Goal: Answer question/provide support: Share knowledge or assist other users

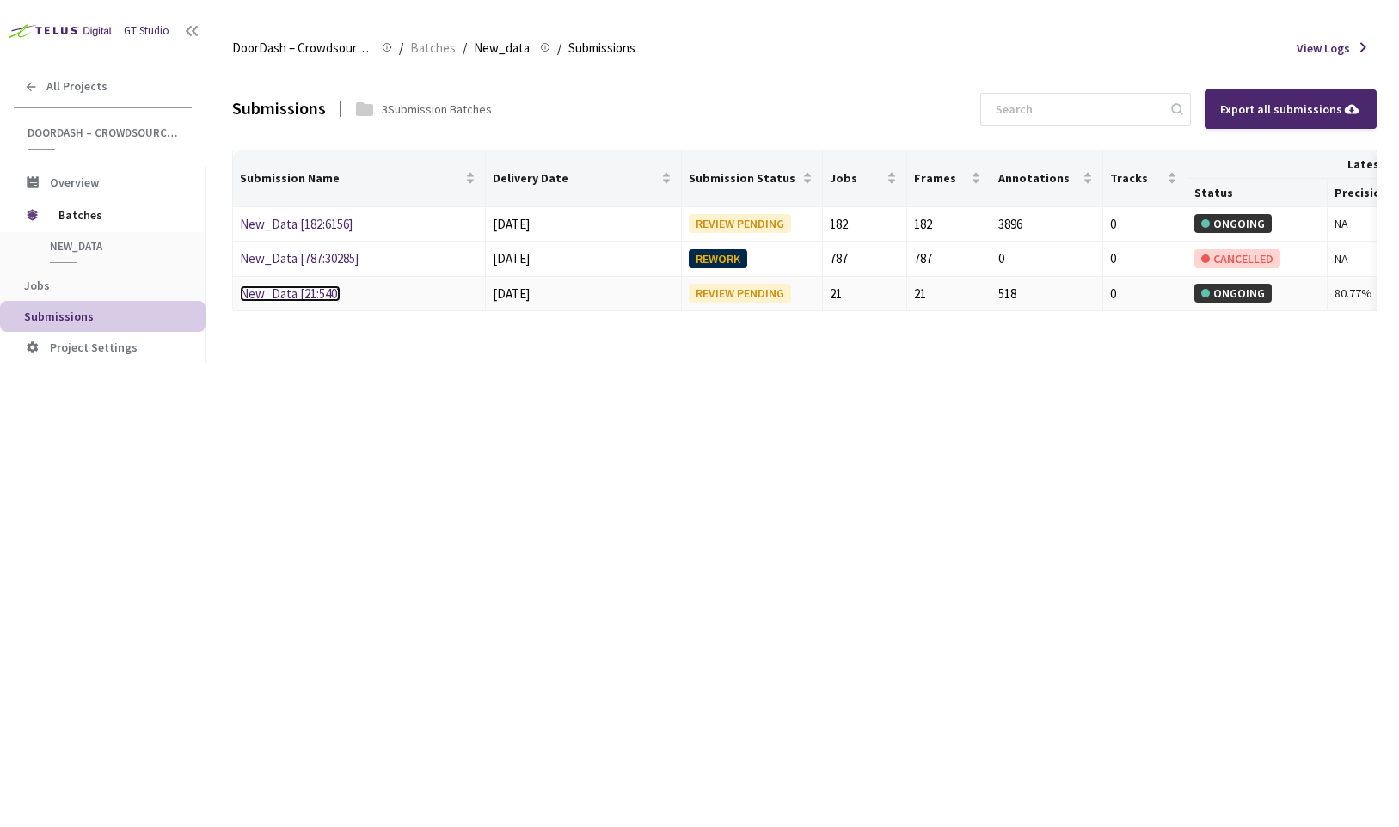
click at [322, 295] on link "New_Data [21:540]" at bounding box center [290, 293] width 101 height 16
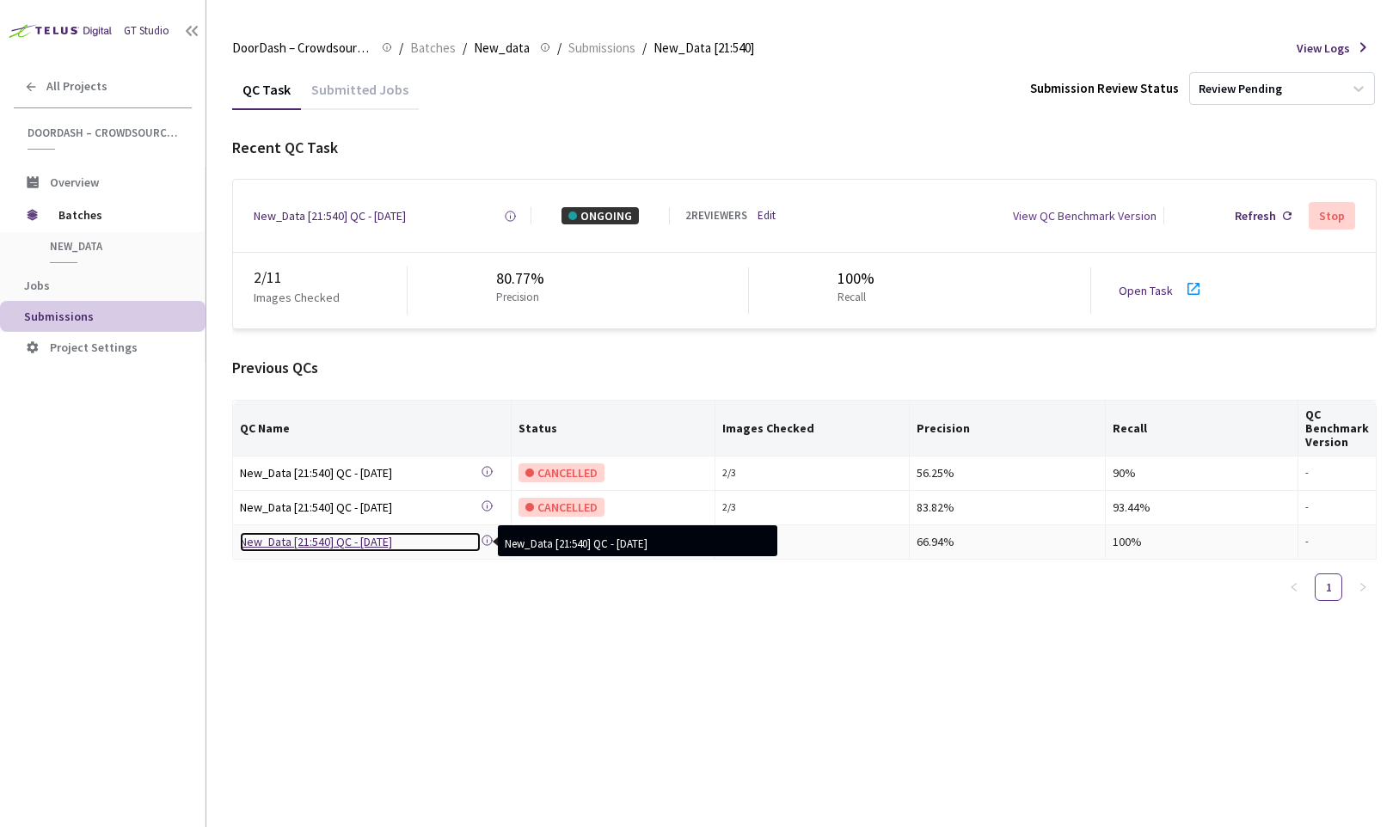
click at [365, 542] on div "New_Data [21:540] QC - [DATE]" at bounding box center [360, 541] width 241 height 19
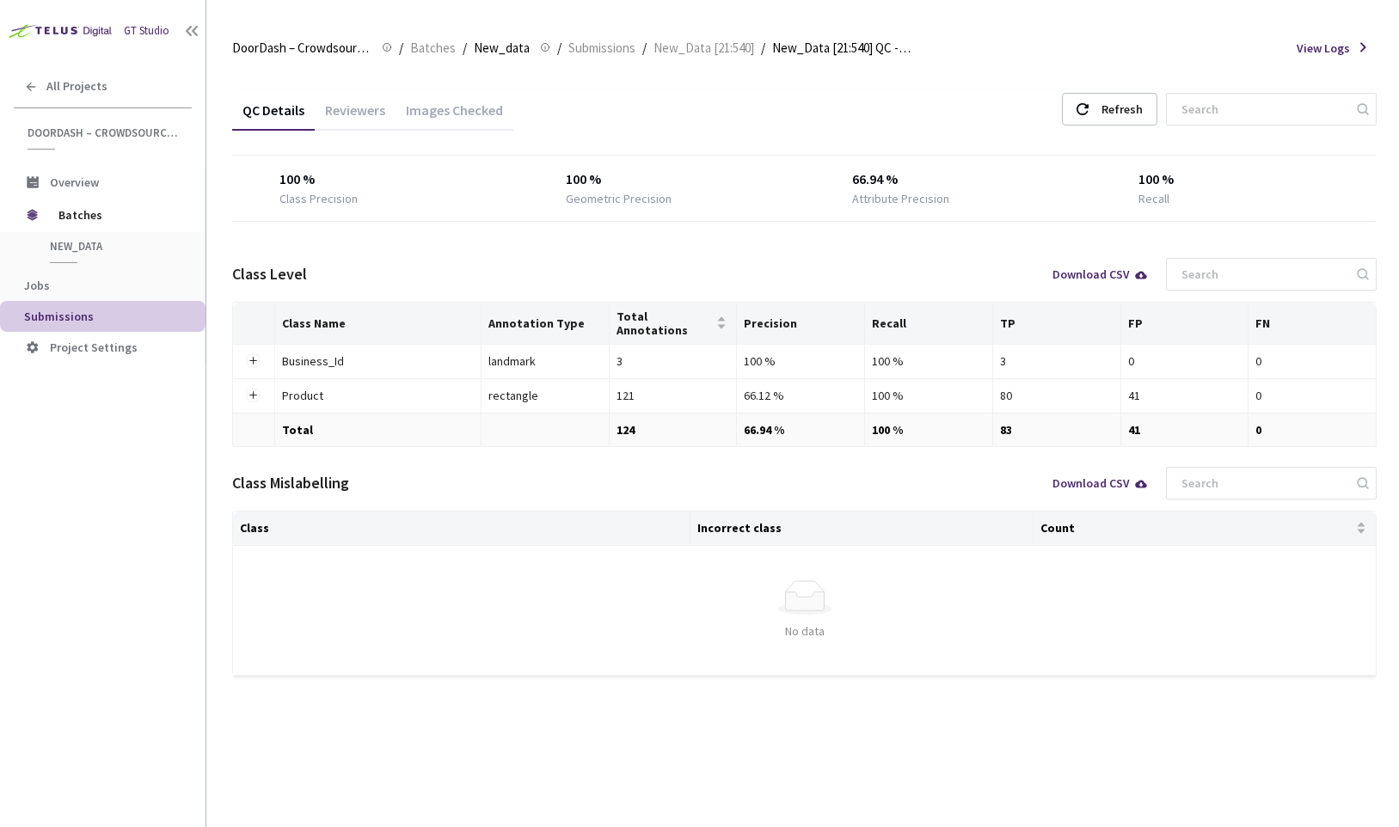
click at [458, 241] on div "QC Details Reviewers Images Checked Refresh 100 % Class Precision 100 % Geometr…" at bounding box center [804, 382] width 1144 height 586
click at [457, 122] on div "Images Checked" at bounding box center [454, 115] width 118 height 29
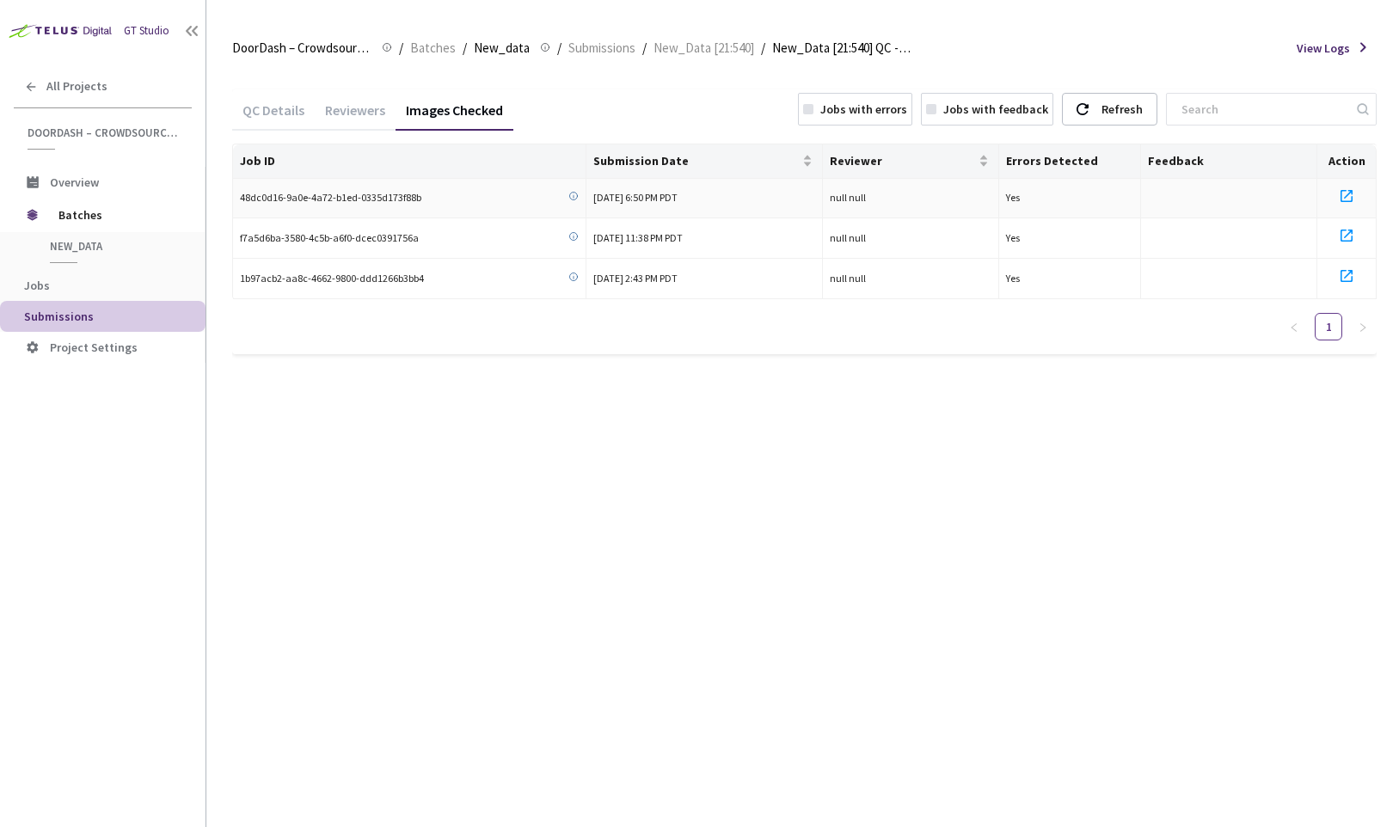
click at [1340, 193] on icon at bounding box center [1346, 196] width 12 height 12
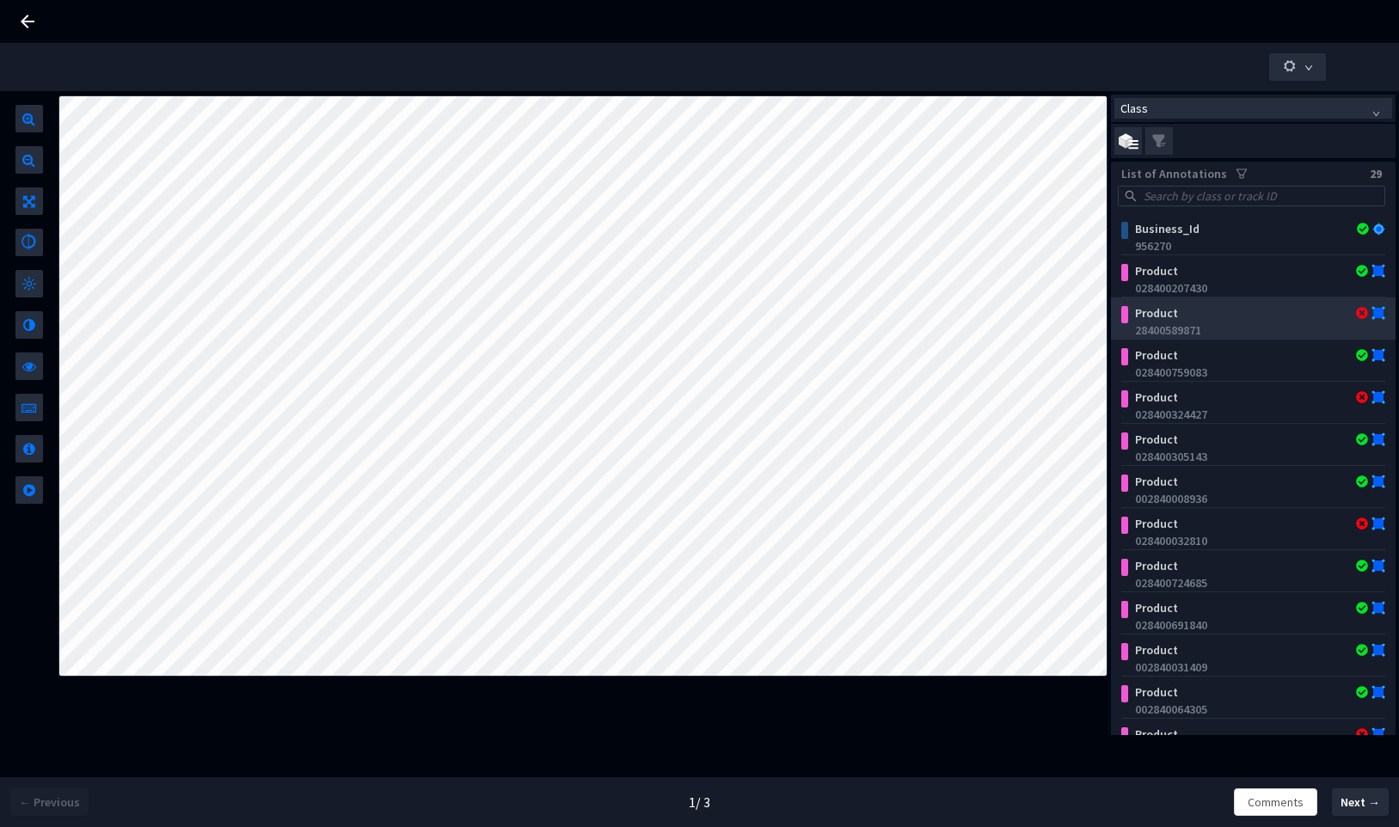
click at [1247, 328] on div "28400589871" at bounding box center [1256, 330] width 243 height 17
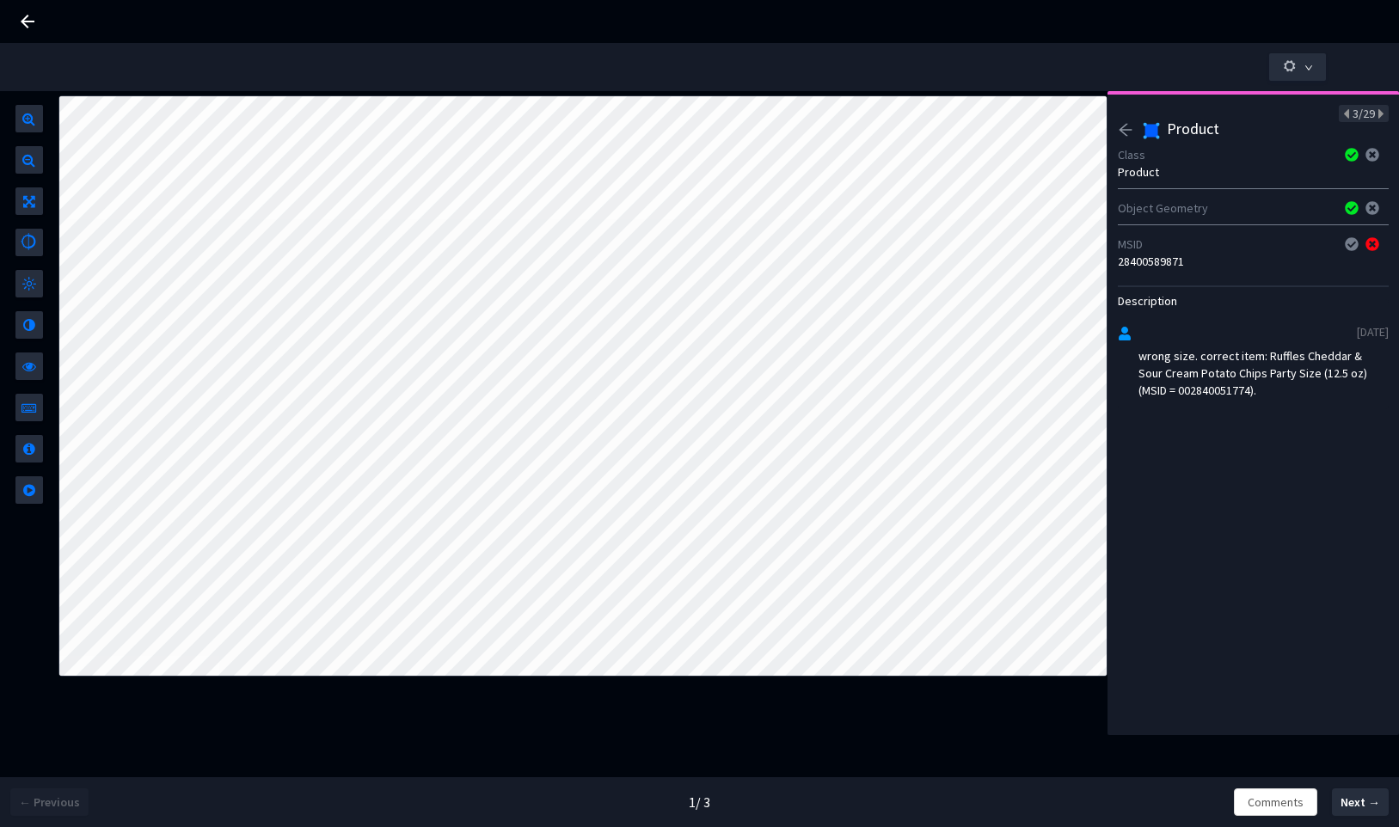
click at [1131, 136] on icon "arrow-left" at bounding box center [1125, 129] width 15 height 15
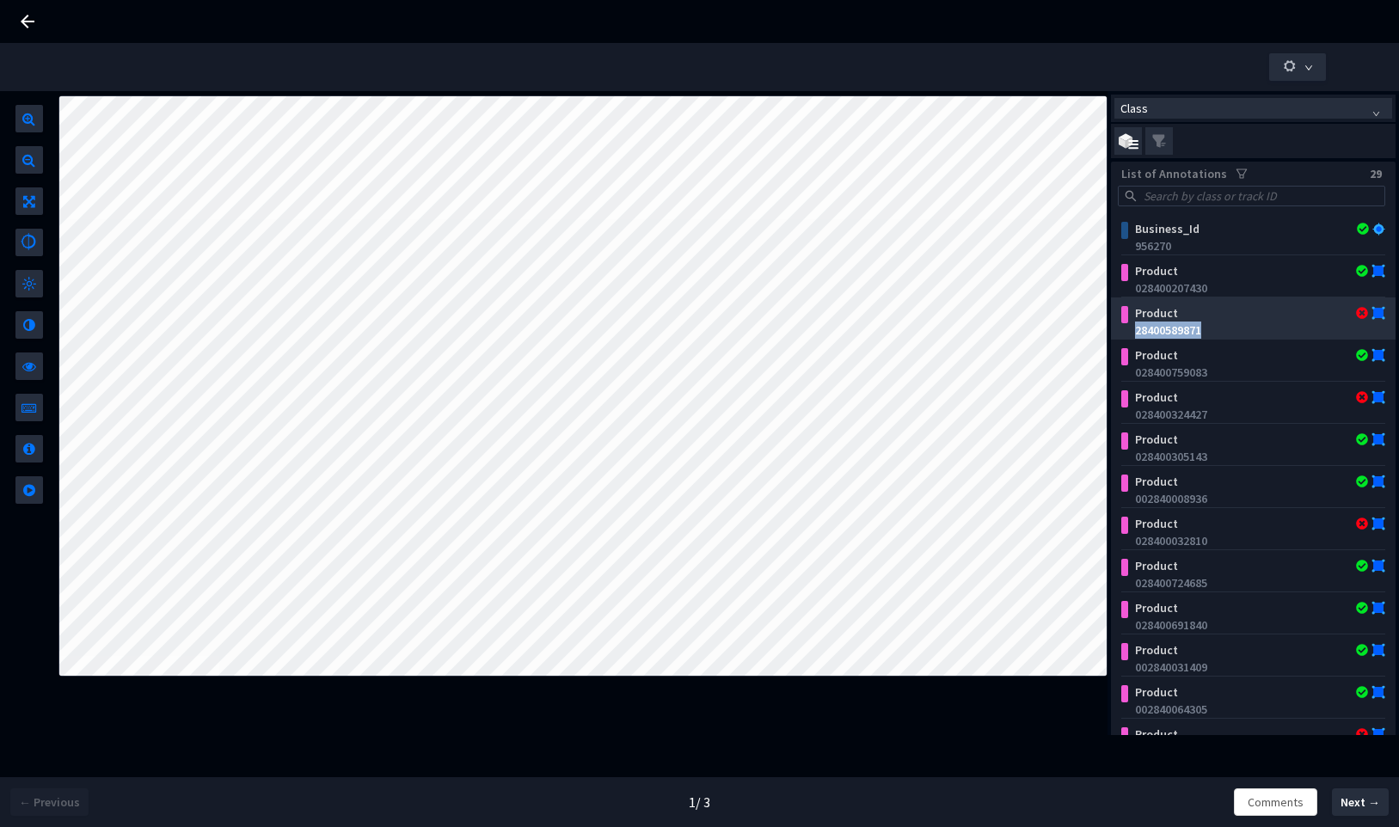
drag, startPoint x: 1214, startPoint y: 332, endPoint x: 1127, endPoint y: 332, distance: 86.8
click at [1128, 332] on div "28400589871" at bounding box center [1256, 330] width 257 height 17
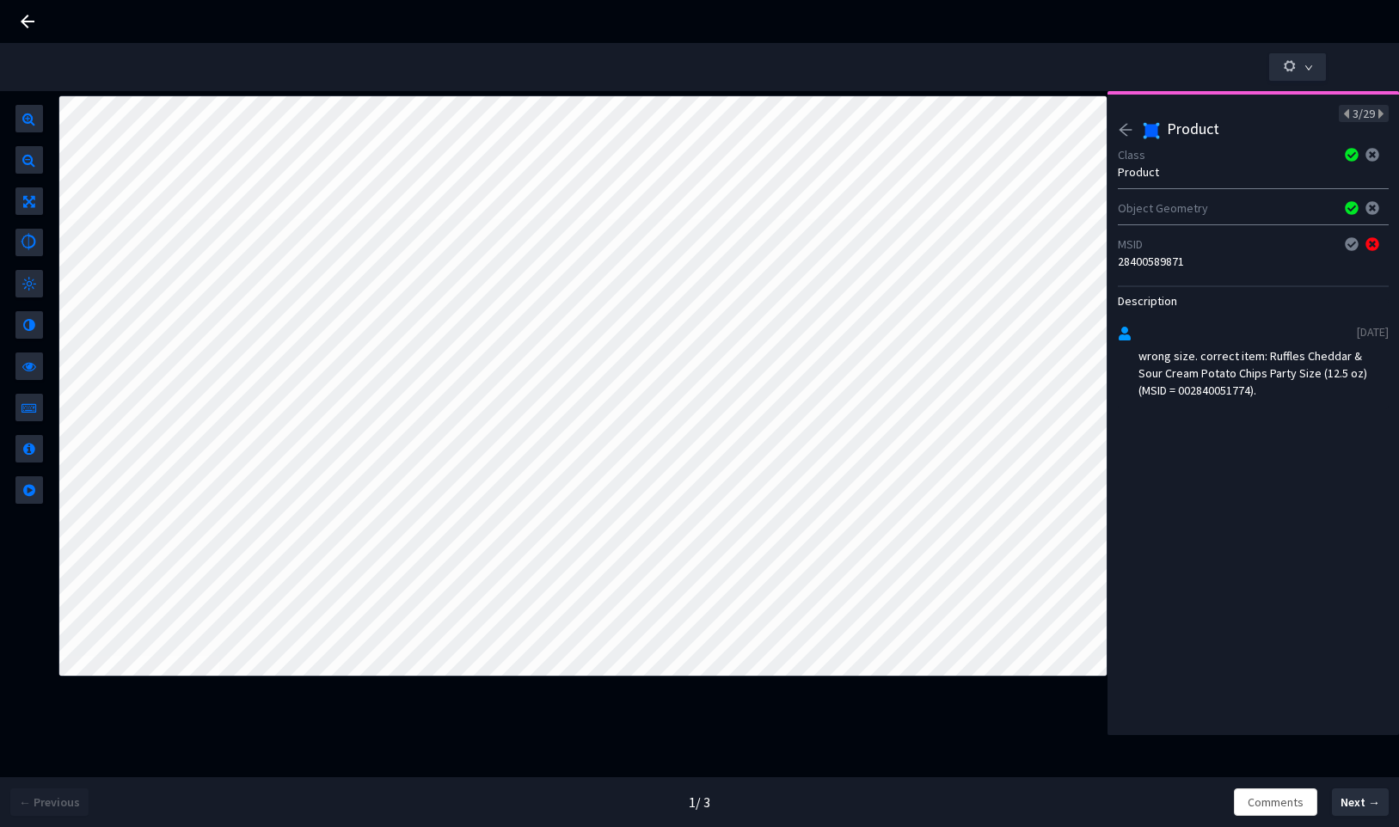
copy div "28400589871"
click at [1189, 264] on div "28400589871" at bounding box center [1253, 261] width 271 height 17
click at [1184, 265] on div "28400589871" at bounding box center [1253, 261] width 271 height 17
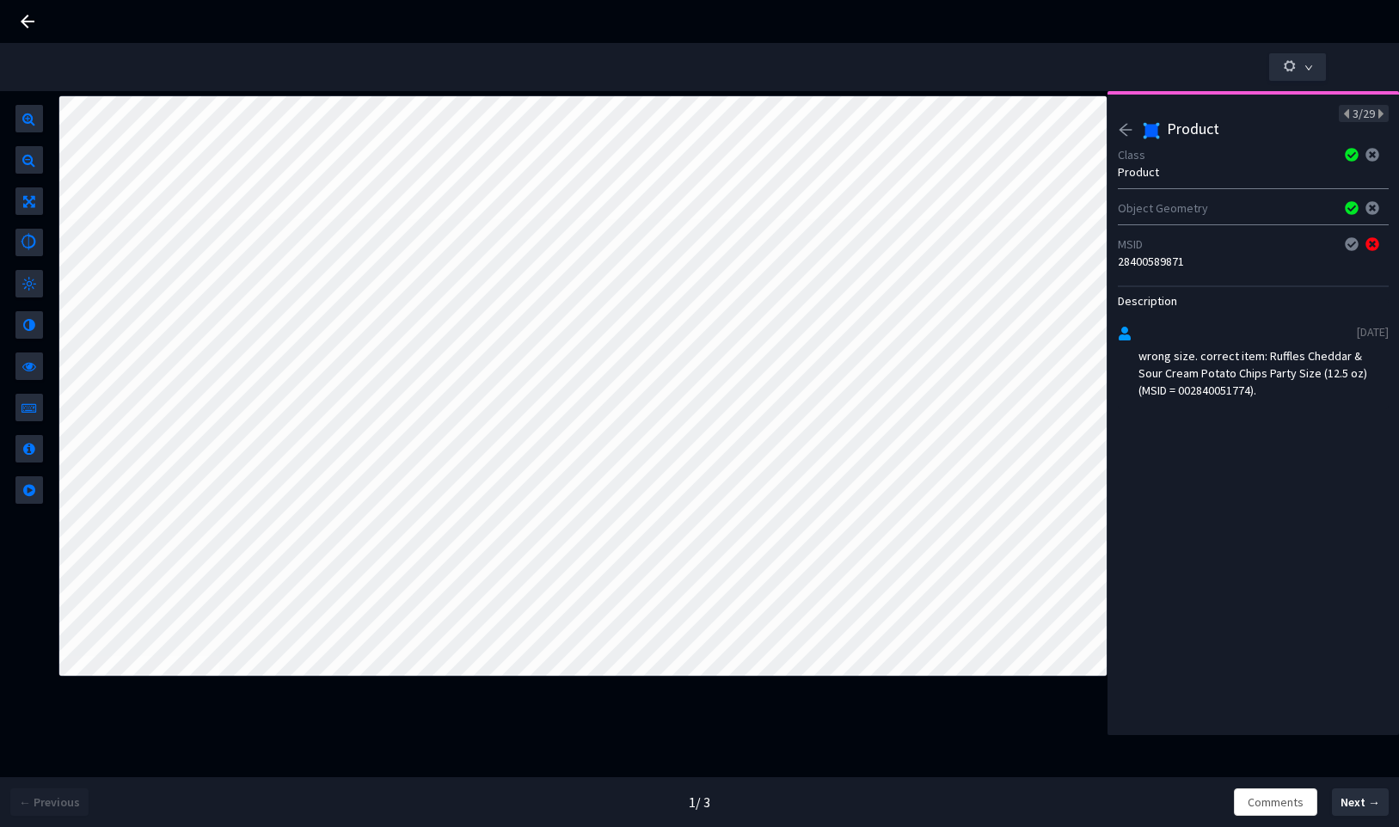
click at [1178, 264] on div "28400589871" at bounding box center [1253, 261] width 271 height 17
copy div "28400589871"
click at [1375, 115] on icon at bounding box center [1379, 114] width 9 height 12
click at [1156, 259] on div "028400759083" at bounding box center [1253, 261] width 271 height 17
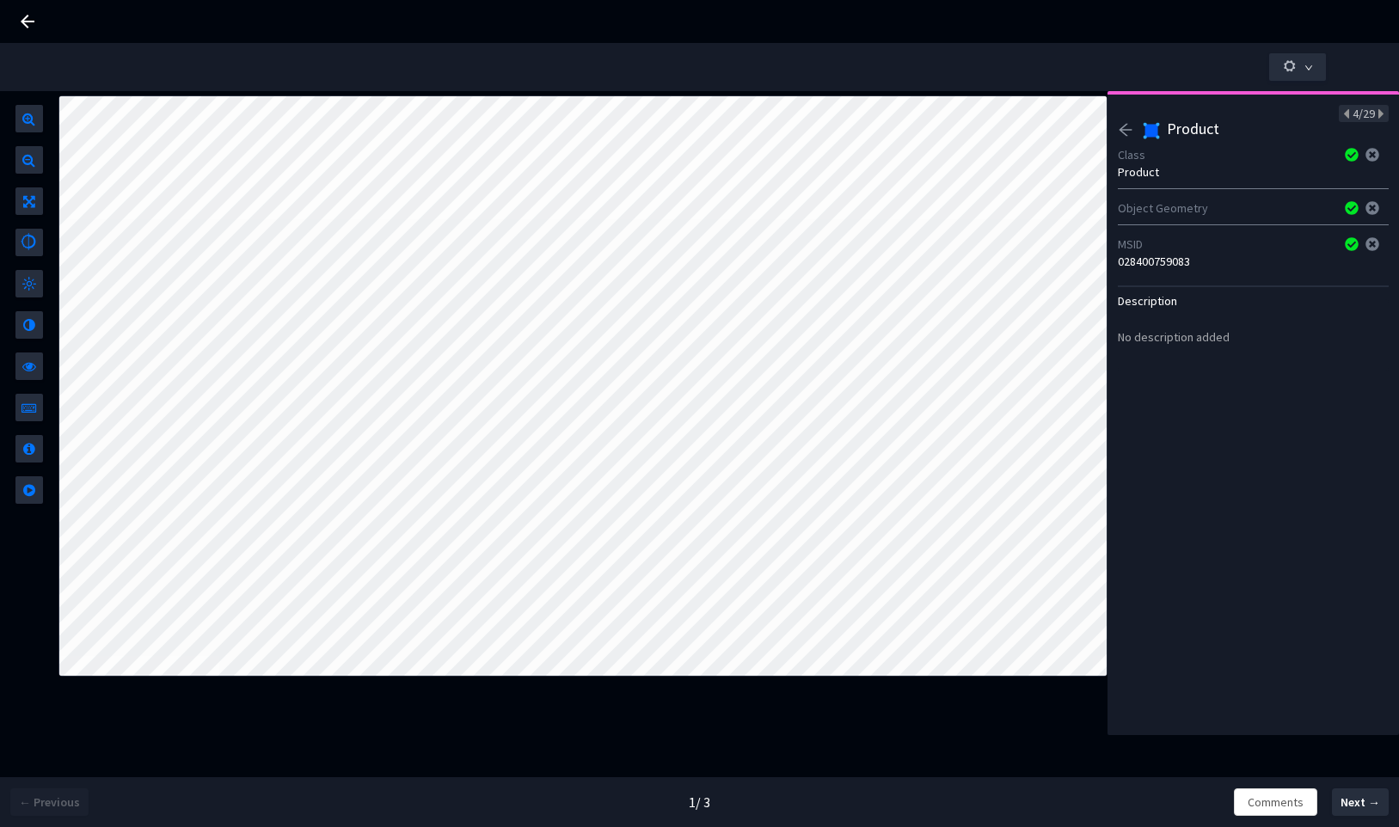
click at [1156, 259] on div "028400759083" at bounding box center [1253, 261] width 271 height 17
copy div "028400759083"
click at [1125, 131] on icon "arrow-left" at bounding box center [1125, 129] width 15 height 15
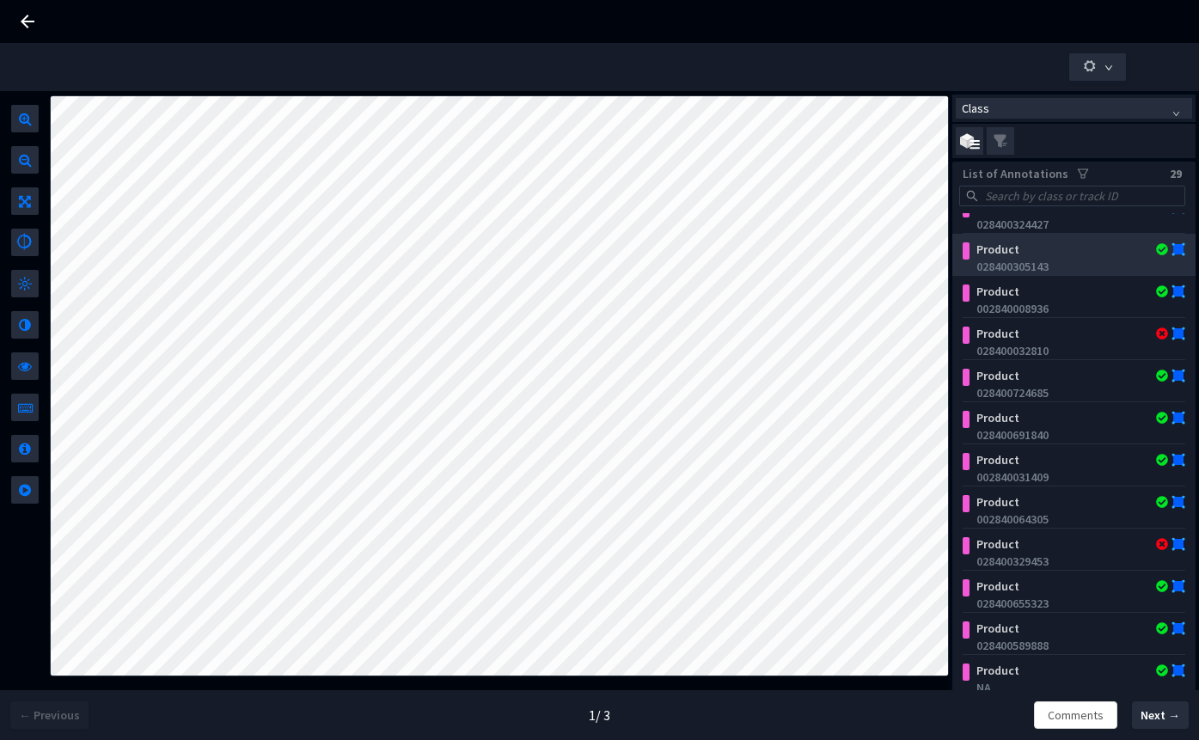
scroll to position [513, 0]
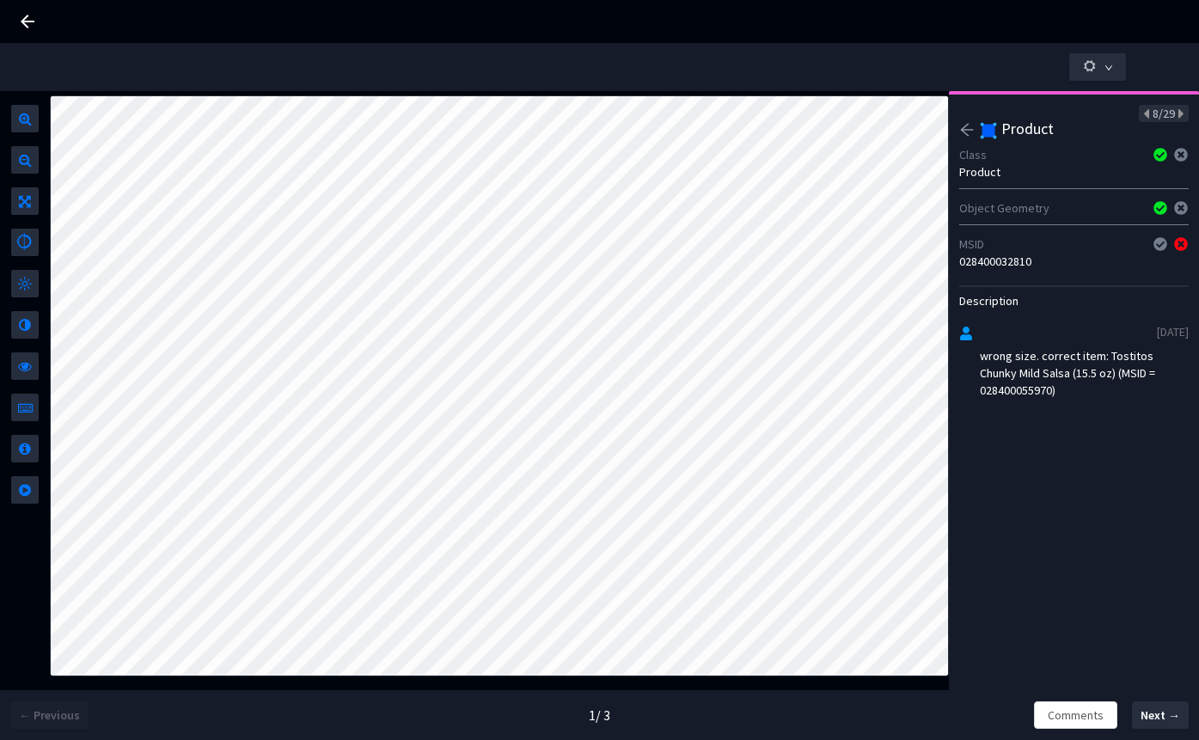
click at [1010, 269] on div "028400032810" at bounding box center [1074, 261] width 230 height 17
copy div "028400032810"
click at [993, 255] on div "002840008936" at bounding box center [1074, 261] width 230 height 17
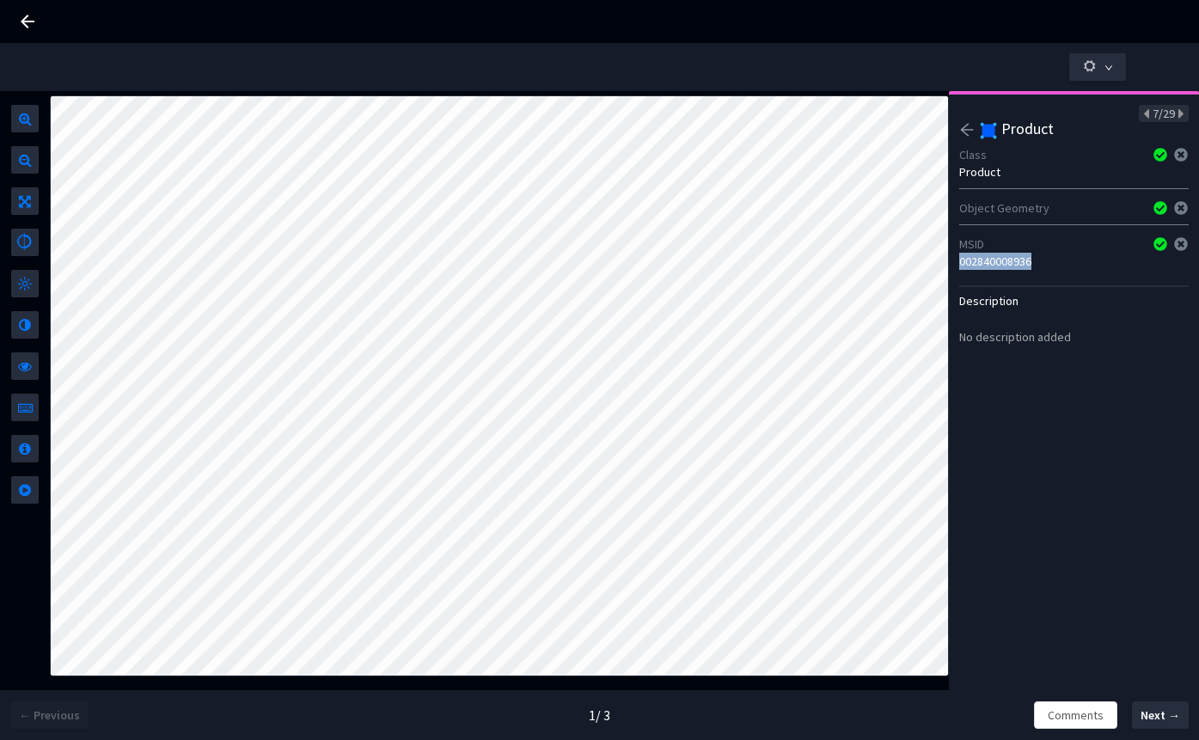
click at [993, 255] on div "002840008936" at bounding box center [1074, 261] width 230 height 17
copy div "002840008936"
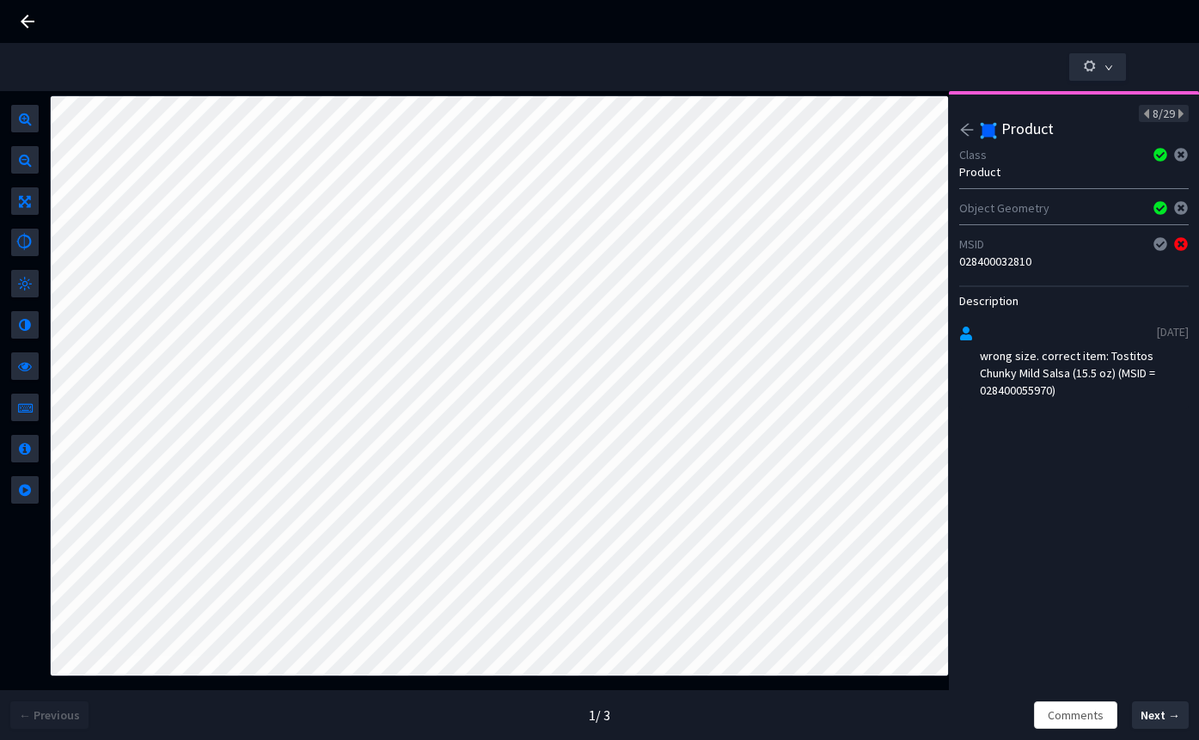
click at [1017, 267] on div "028400032810" at bounding box center [1074, 261] width 230 height 17
copy div "028400032810"
click at [969, 122] on icon "arrow-left" at bounding box center [966, 129] width 15 height 15
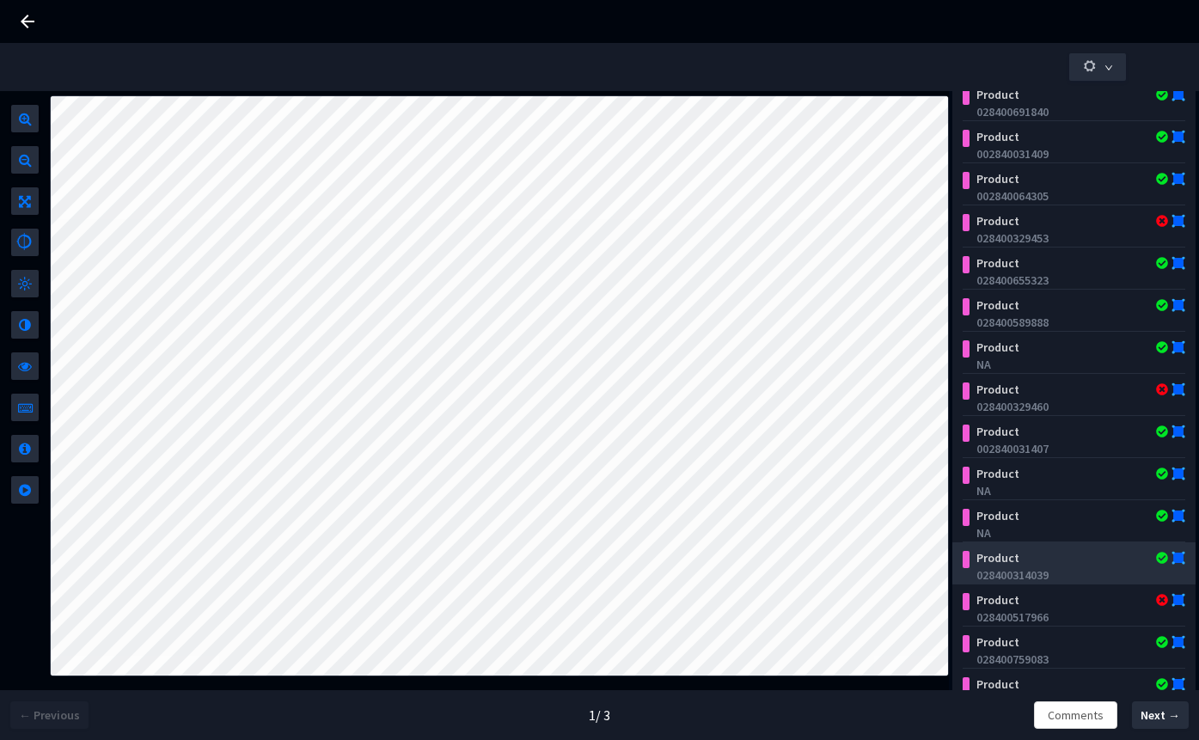
scroll to position [0, 0]
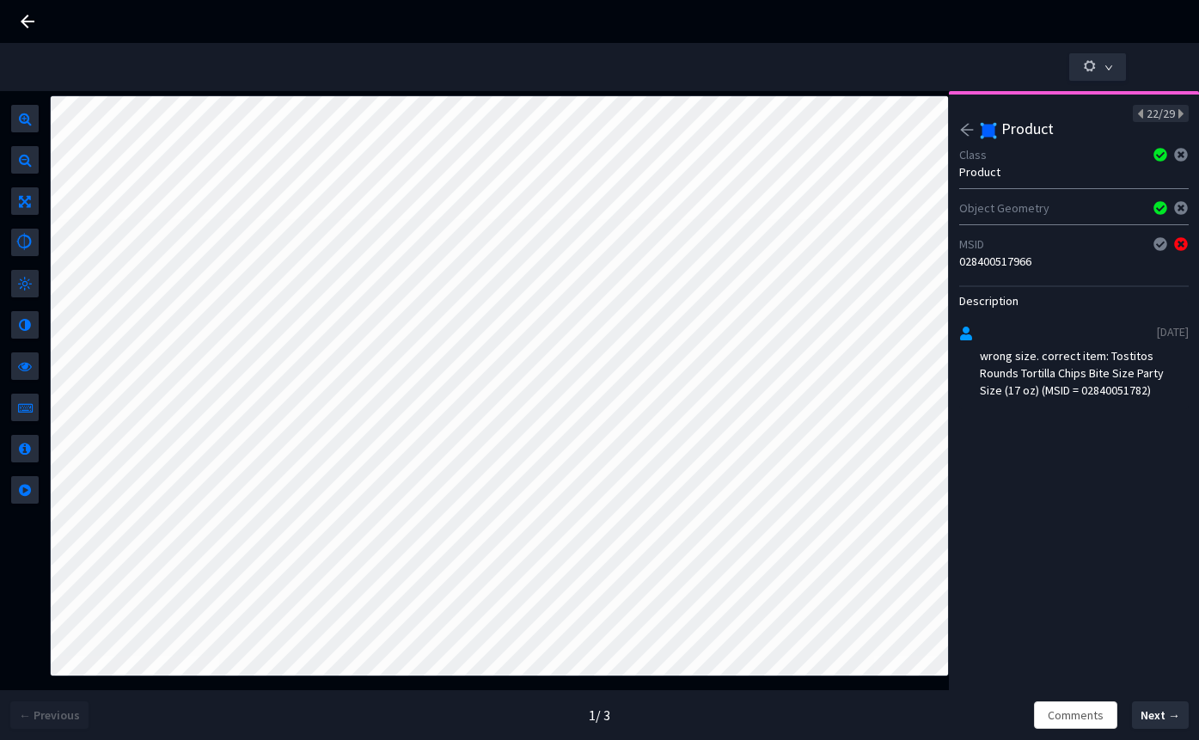
click at [1008, 263] on div "028400517966" at bounding box center [1074, 261] width 230 height 17
copy div "028400517966"
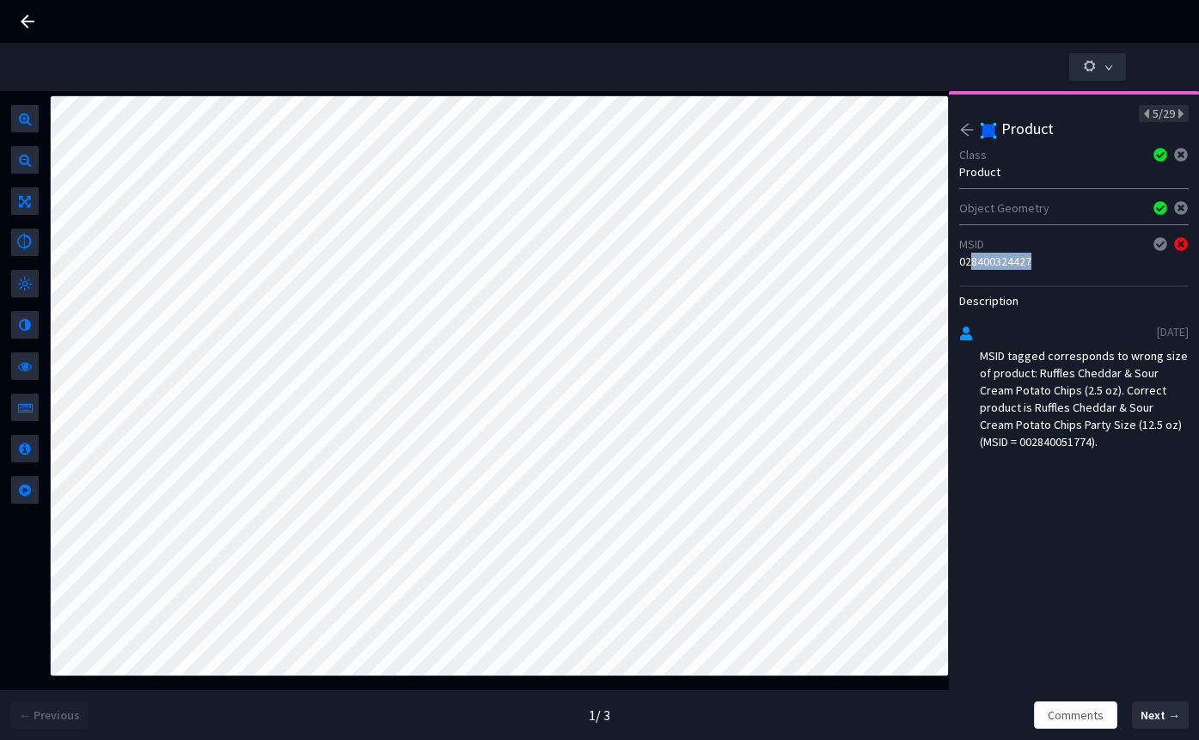
drag, startPoint x: 969, startPoint y: 261, endPoint x: 1044, endPoint y: 261, distance: 74.8
click at [1044, 261] on div "028400324427" at bounding box center [1074, 261] width 230 height 17
copy div "8400324427"
drag, startPoint x: 966, startPoint y: 262, endPoint x: 1094, endPoint y: 262, distance: 128.1
click at [1096, 262] on div "028400324427" at bounding box center [1074, 261] width 230 height 17
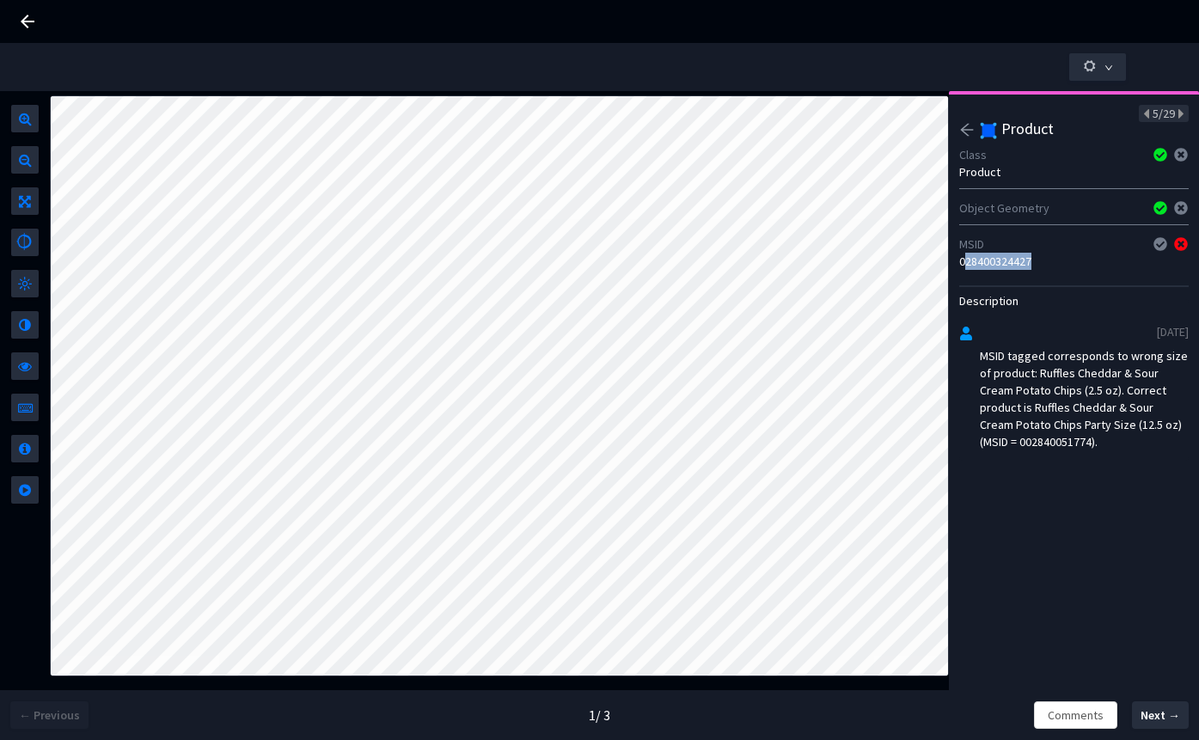
copy div "28400324427"
click at [1120, 441] on div "MSID tagged corresponds to wrong size of product: Ruffles Cheddar & Sour Cream …" at bounding box center [1084, 398] width 209 height 103
copy div "002840051774"
click at [969, 136] on icon "arrow-left" at bounding box center [966, 129] width 15 height 15
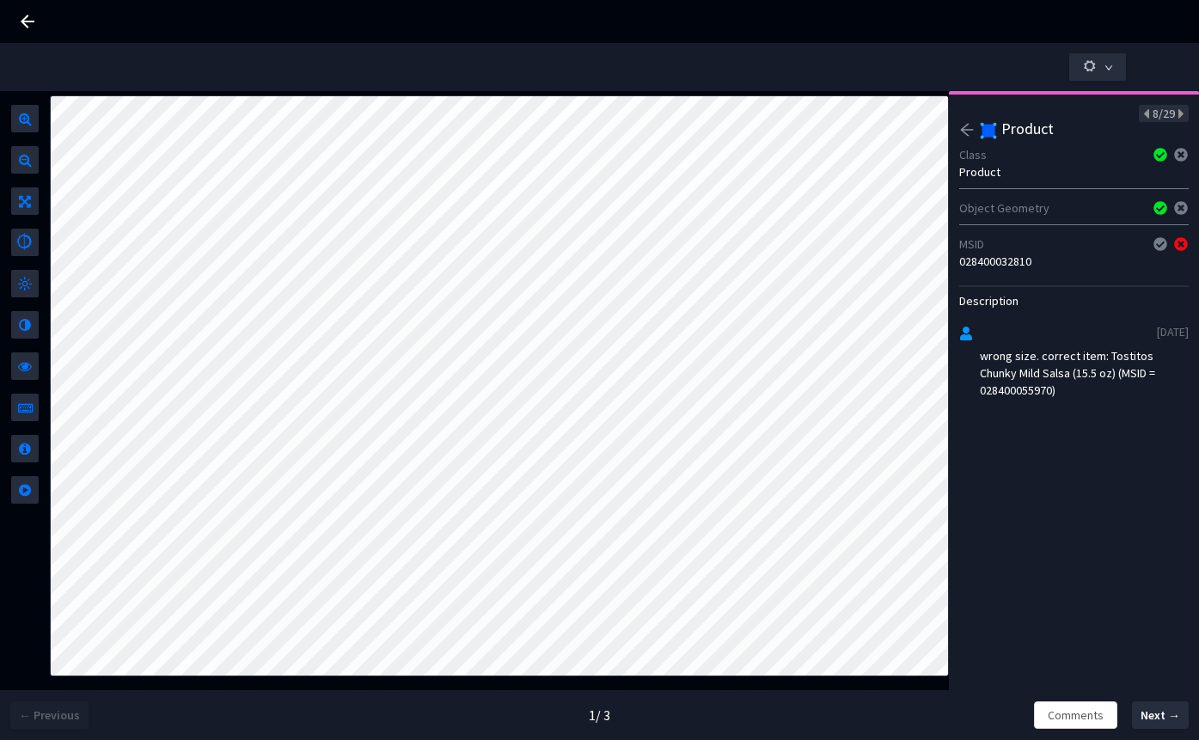
click at [1033, 389] on div "wrong size. correct item: Tostitos Chunky Mild Salsa (15.5 oz) (MSID = 02840005…" at bounding box center [1084, 373] width 209 height 52
click at [998, 275] on div "Description 30/9/2025 wrong size. correct item: 8.5 oz" at bounding box center [1074, 323] width 230 height 101
click at [998, 272] on div "MSID 028400329453" at bounding box center [1074, 252] width 230 height 41
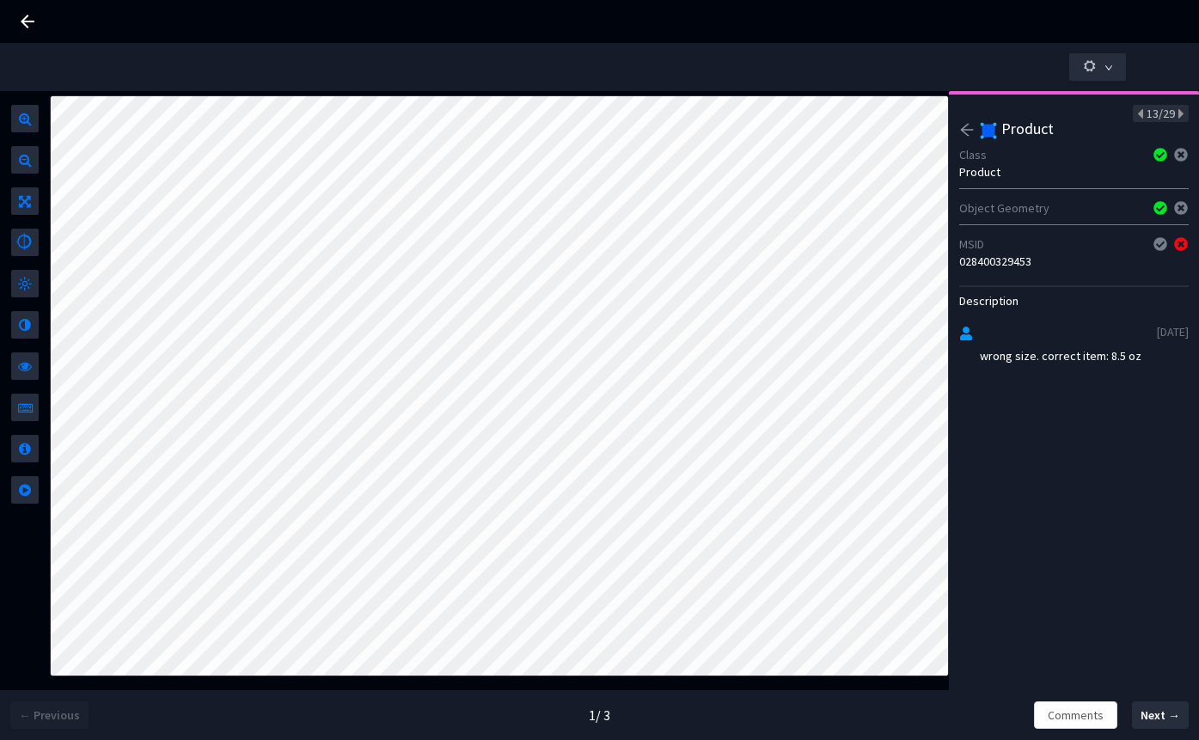
click at [1005, 261] on div "028400329453" at bounding box center [1074, 261] width 230 height 17
click at [963, 140] on div at bounding box center [968, 132] width 19 height 21
click at [969, 130] on icon "arrow-left" at bounding box center [966, 129] width 15 height 15
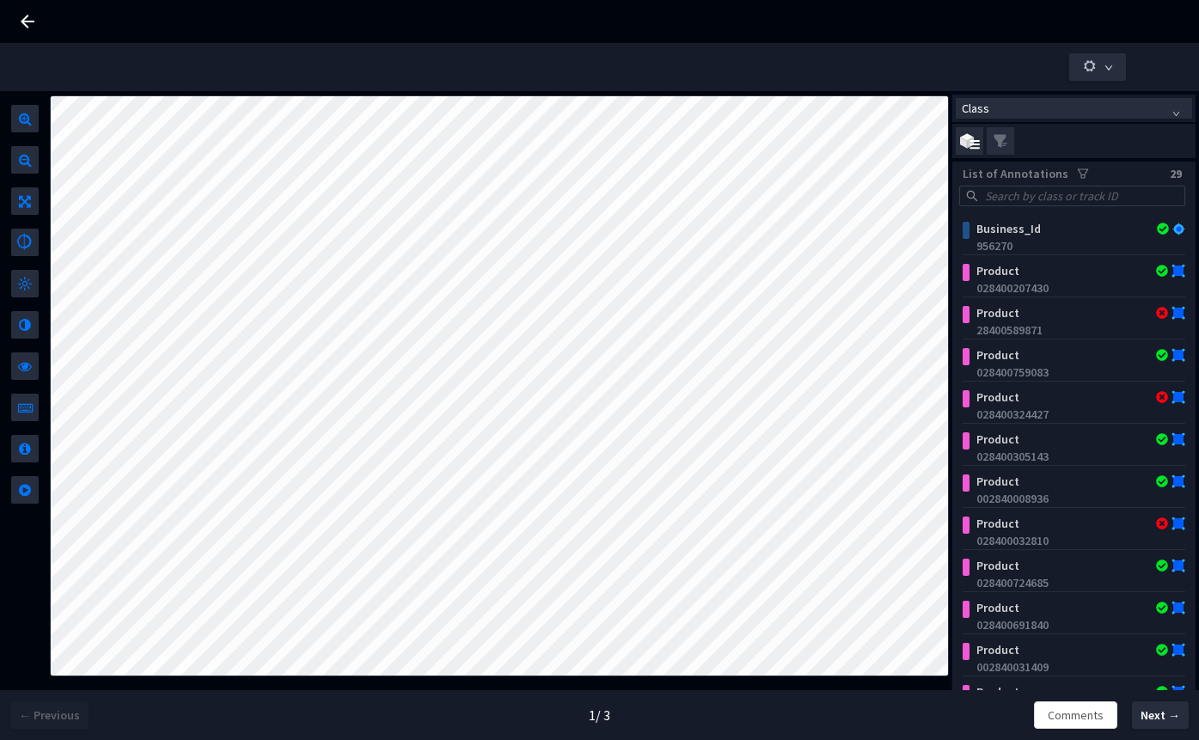
click at [1081, 177] on span "filter" at bounding box center [1083, 174] width 29 height 12
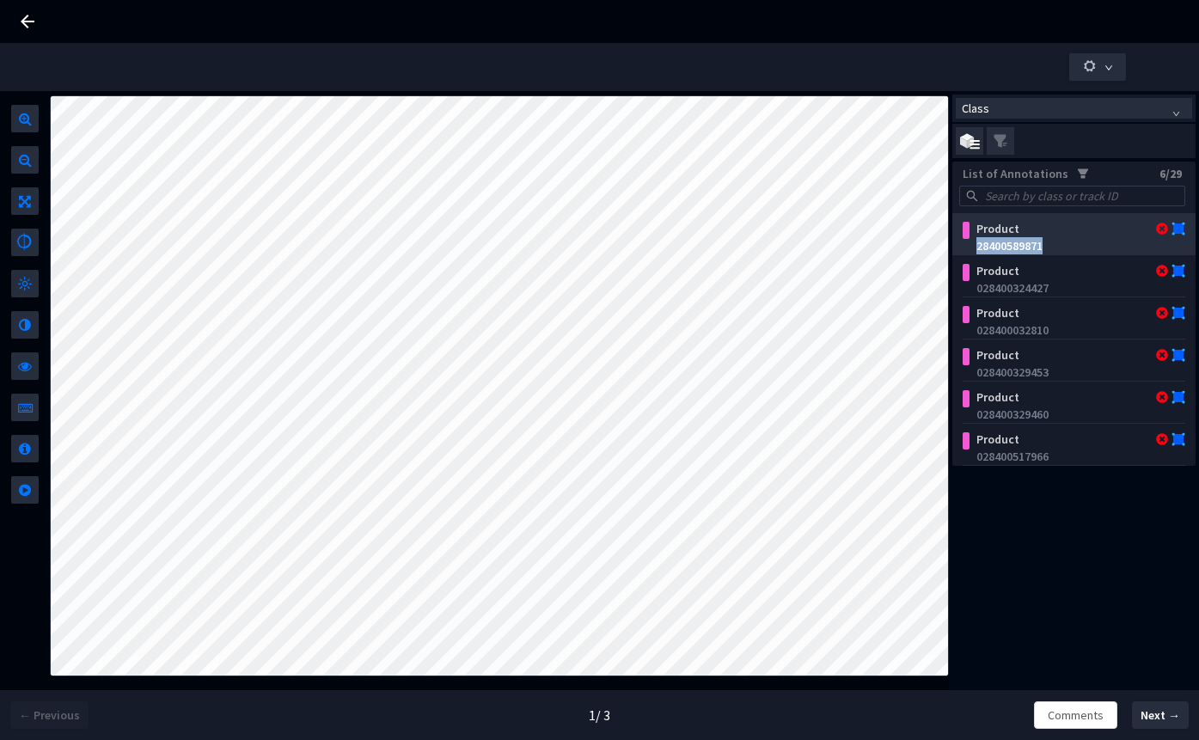
drag, startPoint x: 1057, startPoint y: 247, endPoint x: 979, endPoint y: 247, distance: 78.2
click at [979, 247] on div "28400589871" at bounding box center [1078, 245] width 202 height 17
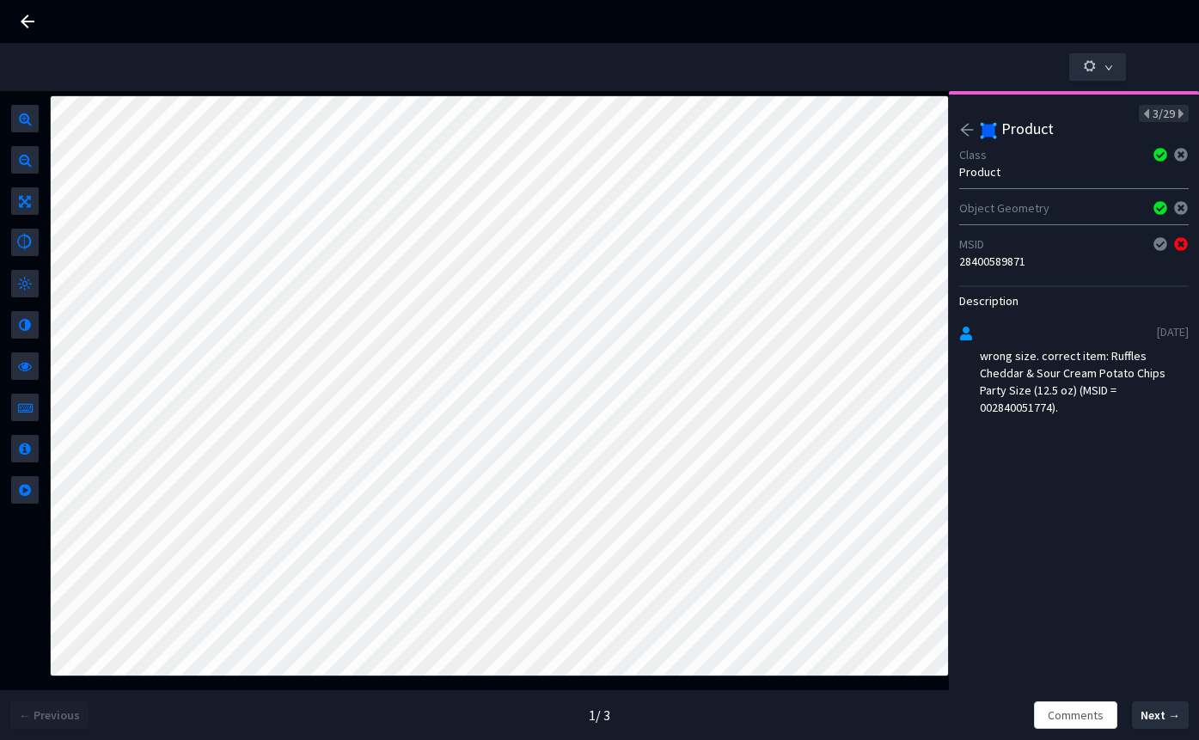
click at [963, 129] on icon "arrow-left" at bounding box center [967, 130] width 13 height 12
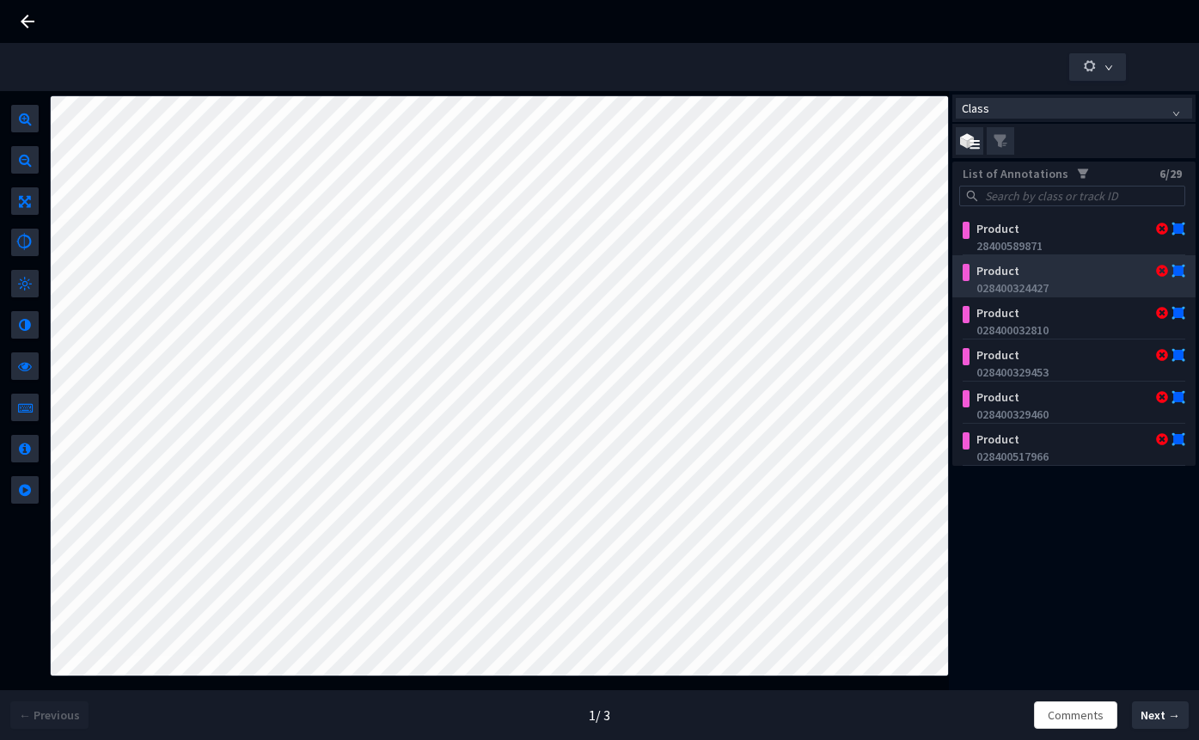
click at [1025, 289] on div "028400324427" at bounding box center [1078, 287] width 202 height 17
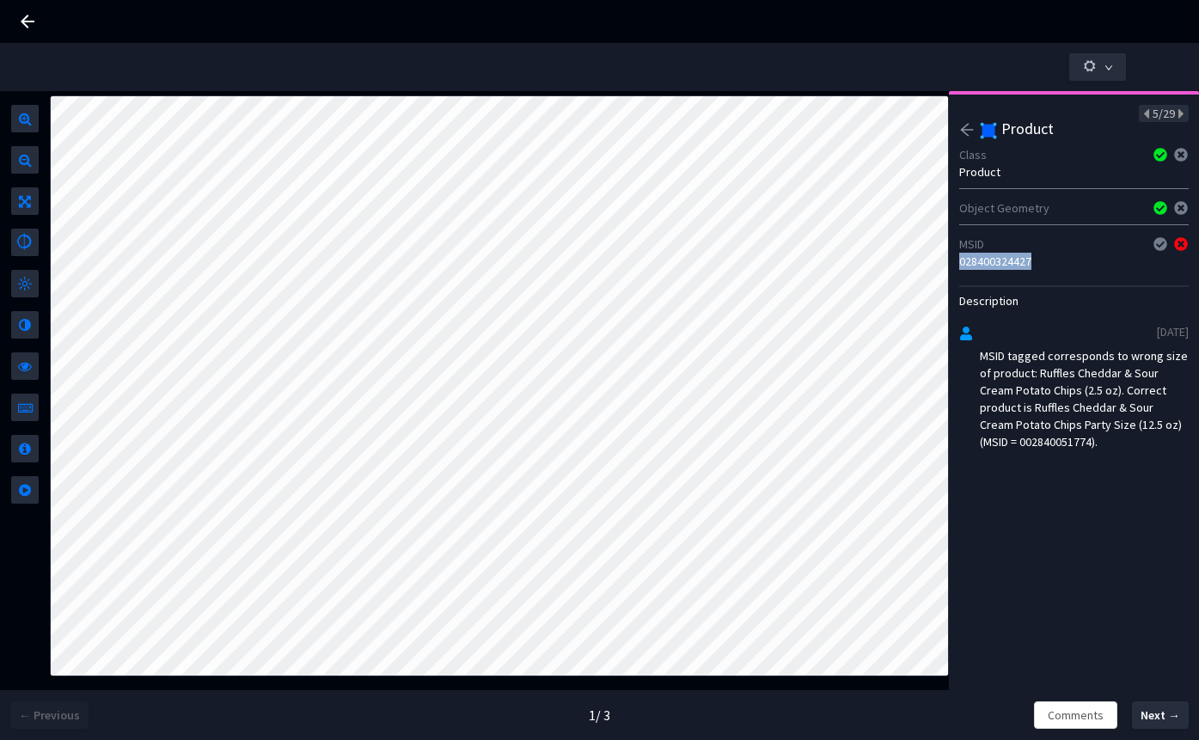
drag, startPoint x: 1051, startPoint y: 268, endPoint x: 959, endPoint y: 263, distance: 92.1
click at [959, 264] on div "028400324427" at bounding box center [1074, 261] width 230 height 17
click at [1131, 438] on div "MSID tagged corresponds to wrong size of product: Ruffles Cheddar & Sour Cream …" at bounding box center [1084, 398] width 209 height 103
click at [963, 136] on icon "arrow-left" at bounding box center [966, 129] width 15 height 15
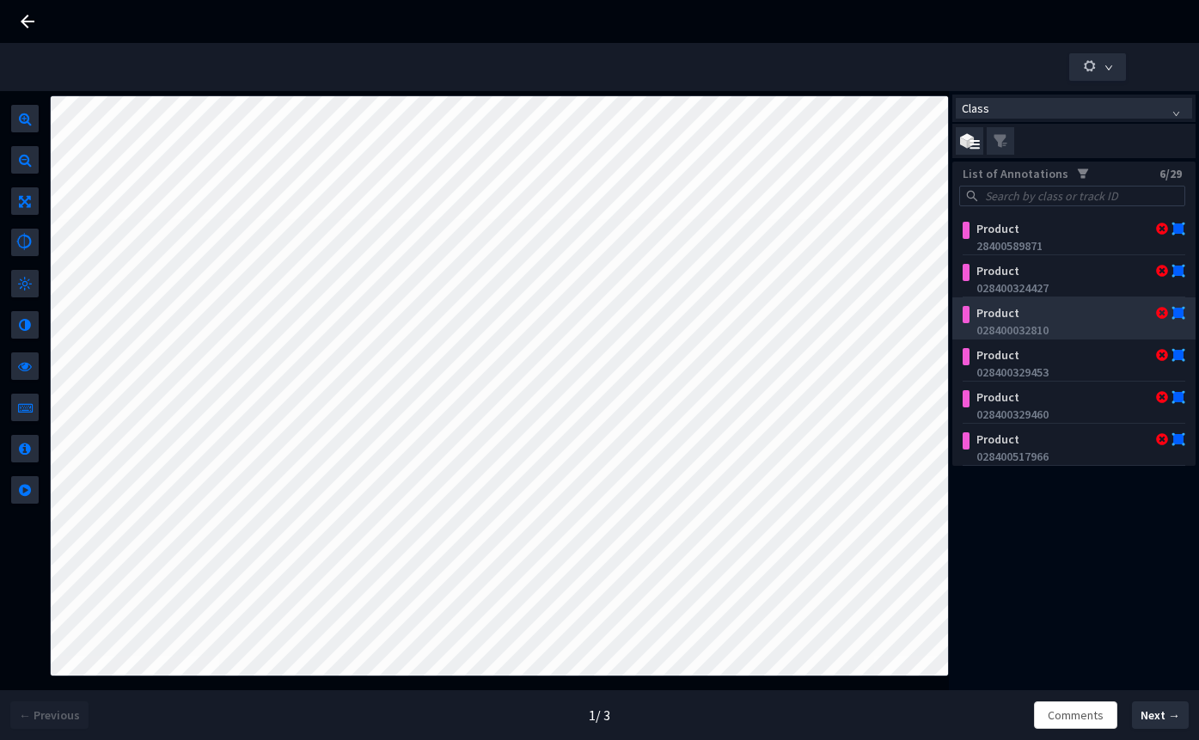
click at [1011, 321] on div "Product" at bounding box center [1056, 312] width 173 height 17
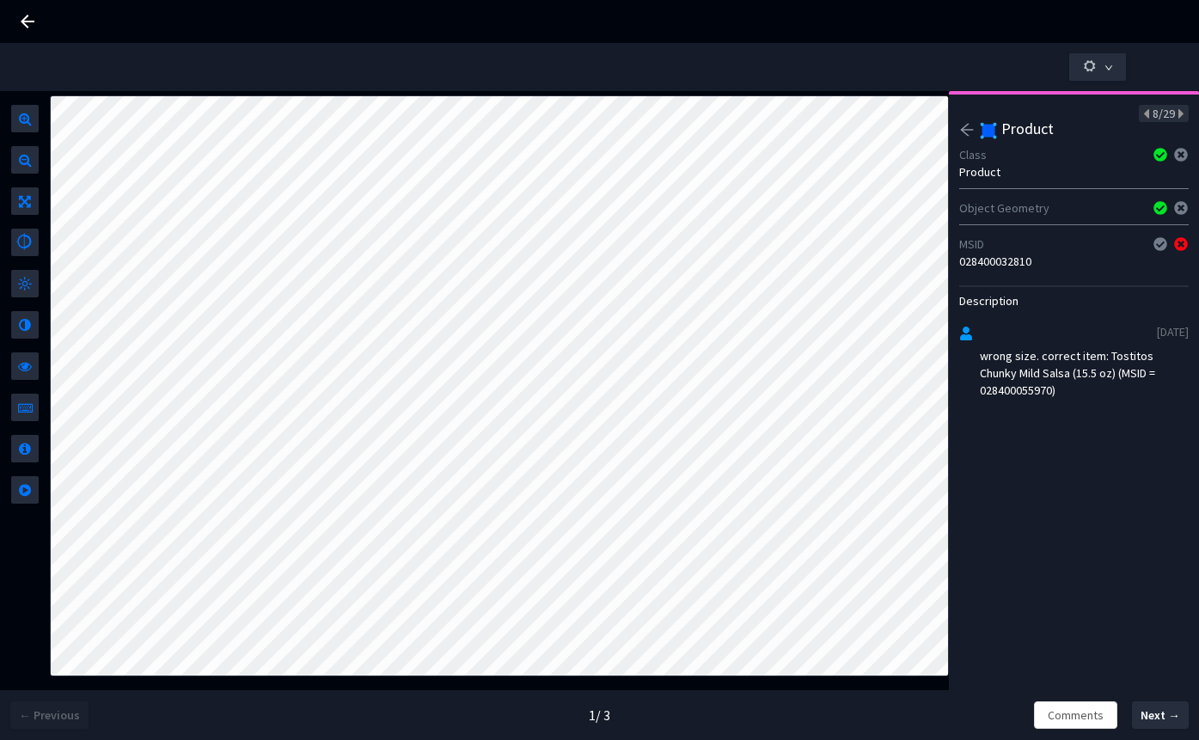
click at [1011, 267] on div "028400032810" at bounding box center [1074, 261] width 230 height 17
click at [1024, 389] on div "wrong size. correct item: Tostitos Chunky Mild Salsa (15.5 oz) (MSID = 02840005…" at bounding box center [1084, 373] width 209 height 52
click at [968, 132] on icon "arrow-left" at bounding box center [966, 129] width 15 height 15
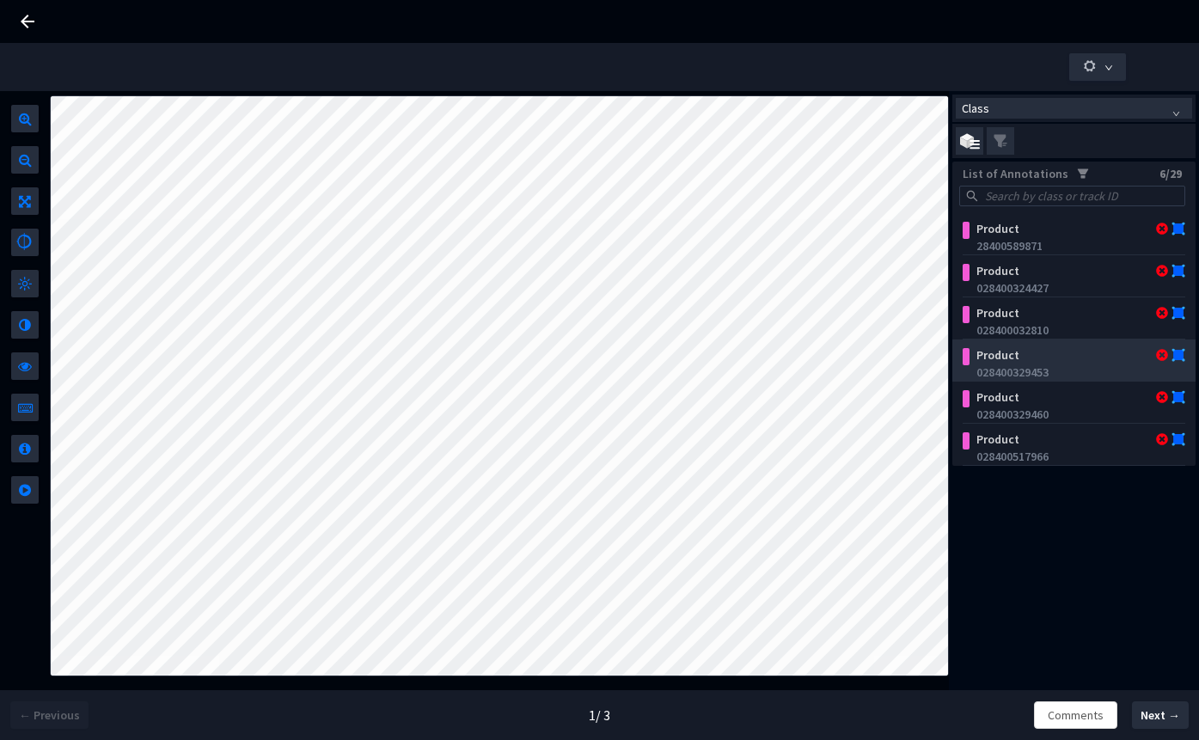
click at [1049, 370] on div "028400329453" at bounding box center [1078, 372] width 202 height 17
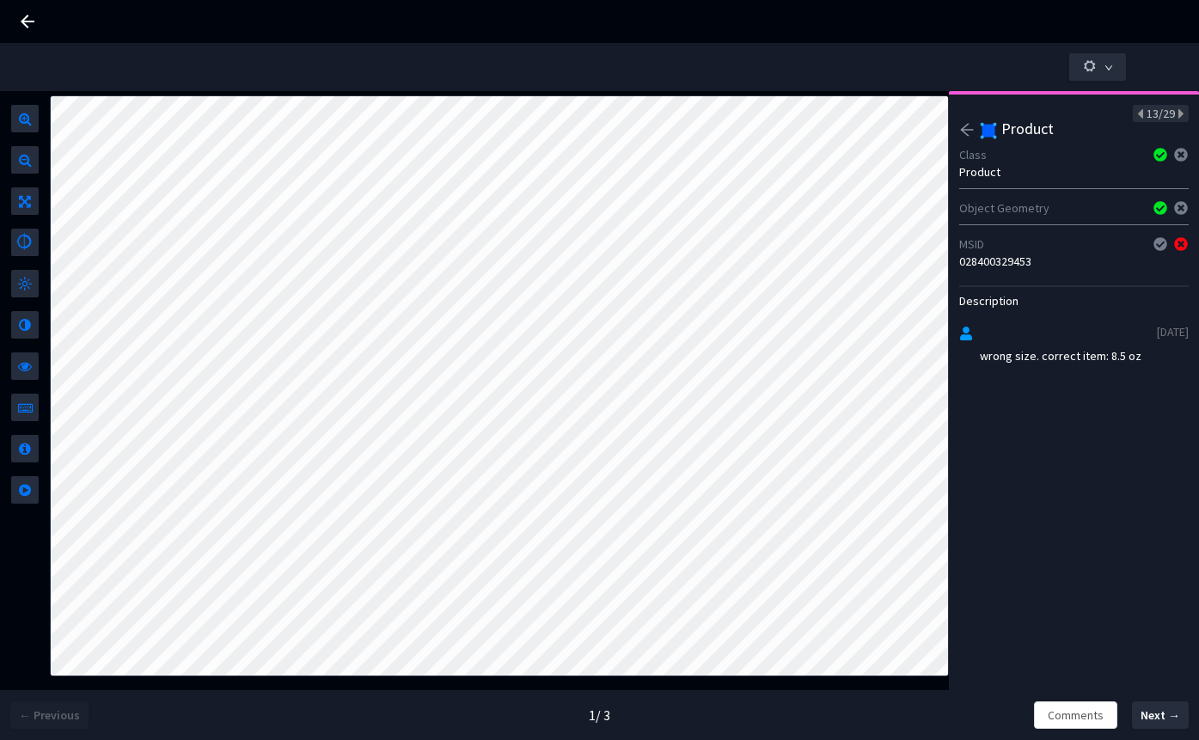
click at [1010, 266] on div "028400329453" at bounding box center [1074, 261] width 230 height 17
click at [984, 263] on div "028400329453" at bounding box center [1074, 261] width 230 height 17
click at [965, 133] on icon "arrow-left" at bounding box center [967, 130] width 13 height 12
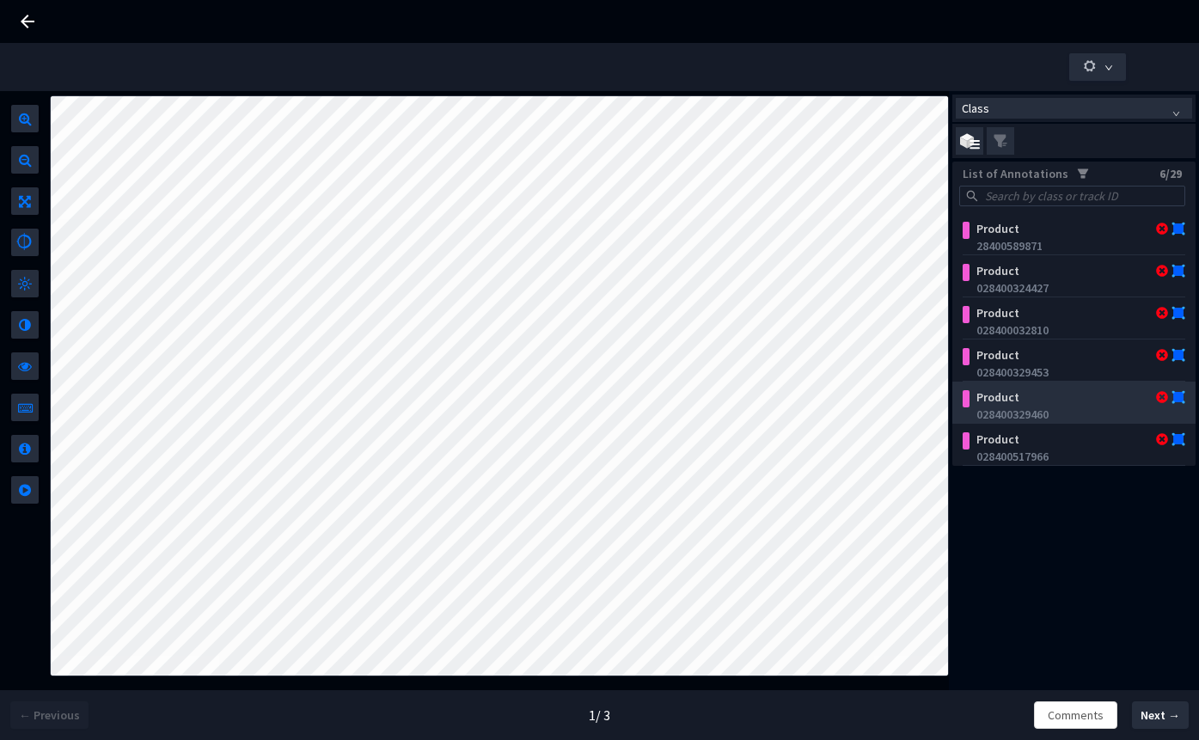
click at [1030, 397] on div "Product" at bounding box center [1056, 397] width 173 height 17
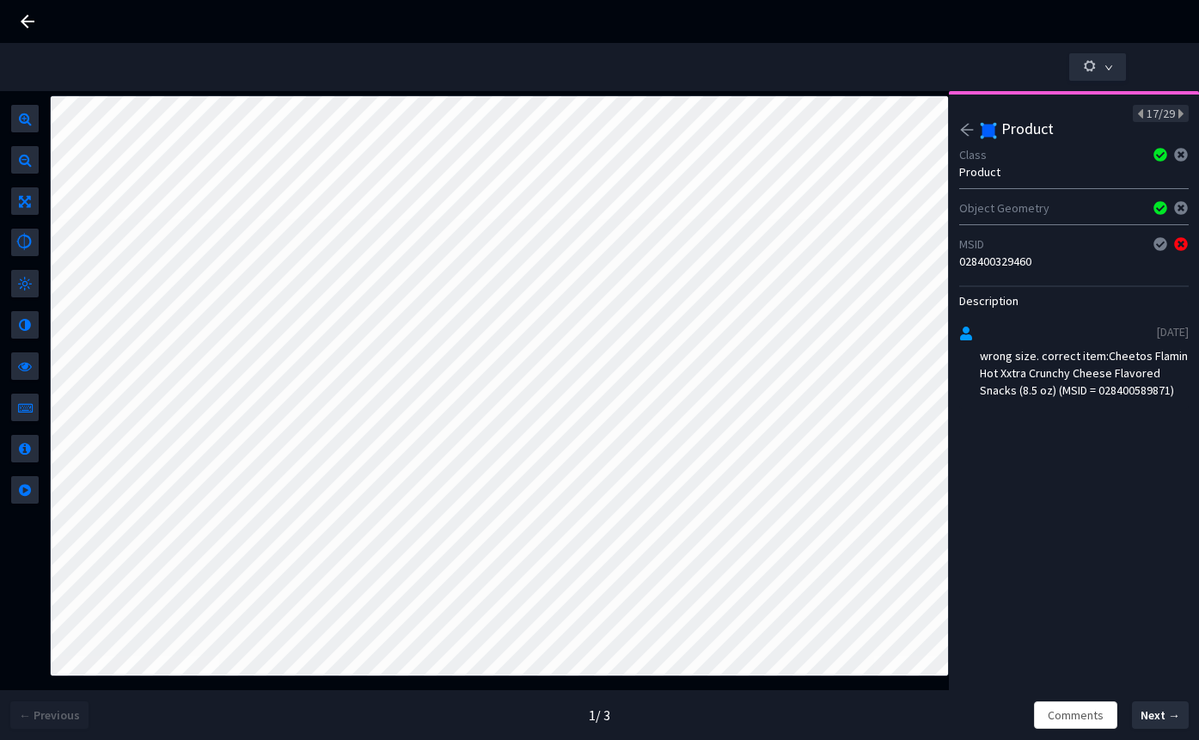
click at [1013, 265] on div "028400329460" at bounding box center [1074, 261] width 230 height 17
click at [1031, 399] on div "wrong size. correct item:Cheetos Flamin Hot Xxtra Crunchy Cheese Flavored Snack…" at bounding box center [1084, 373] width 209 height 52
click at [962, 132] on icon "arrow-left" at bounding box center [966, 129] width 15 height 15
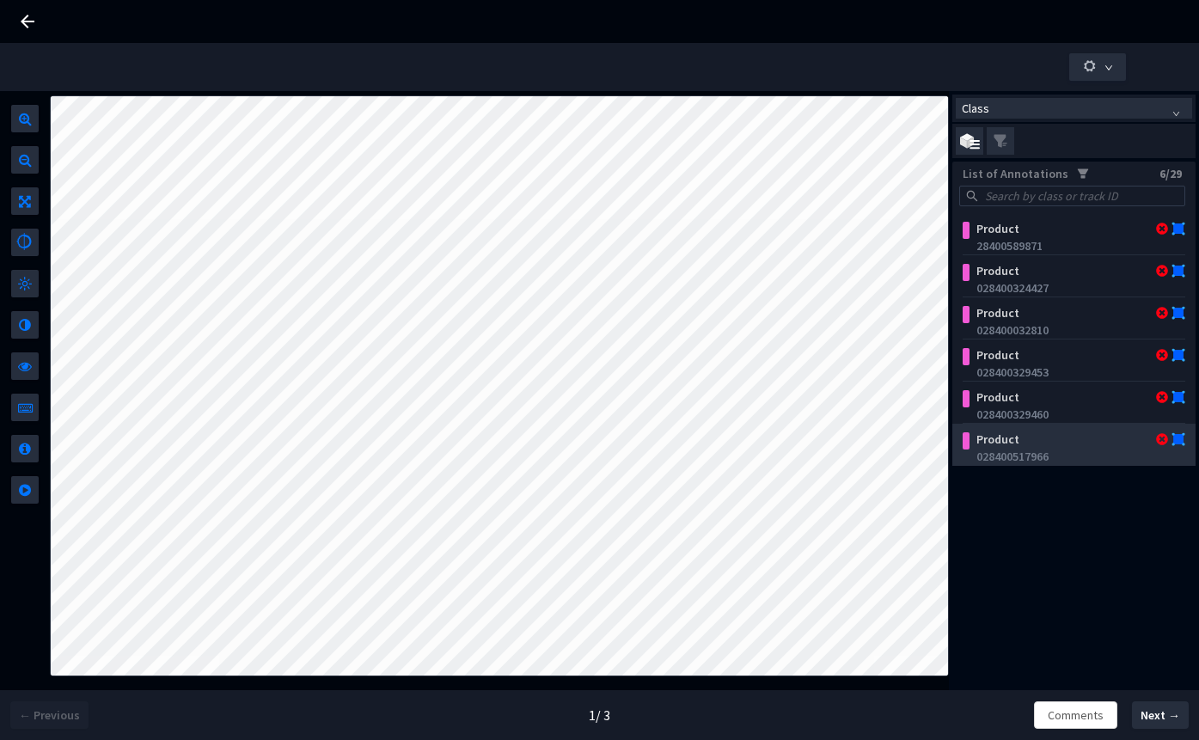
click at [1006, 465] on div "Product 028400517966" at bounding box center [1074, 445] width 223 height 42
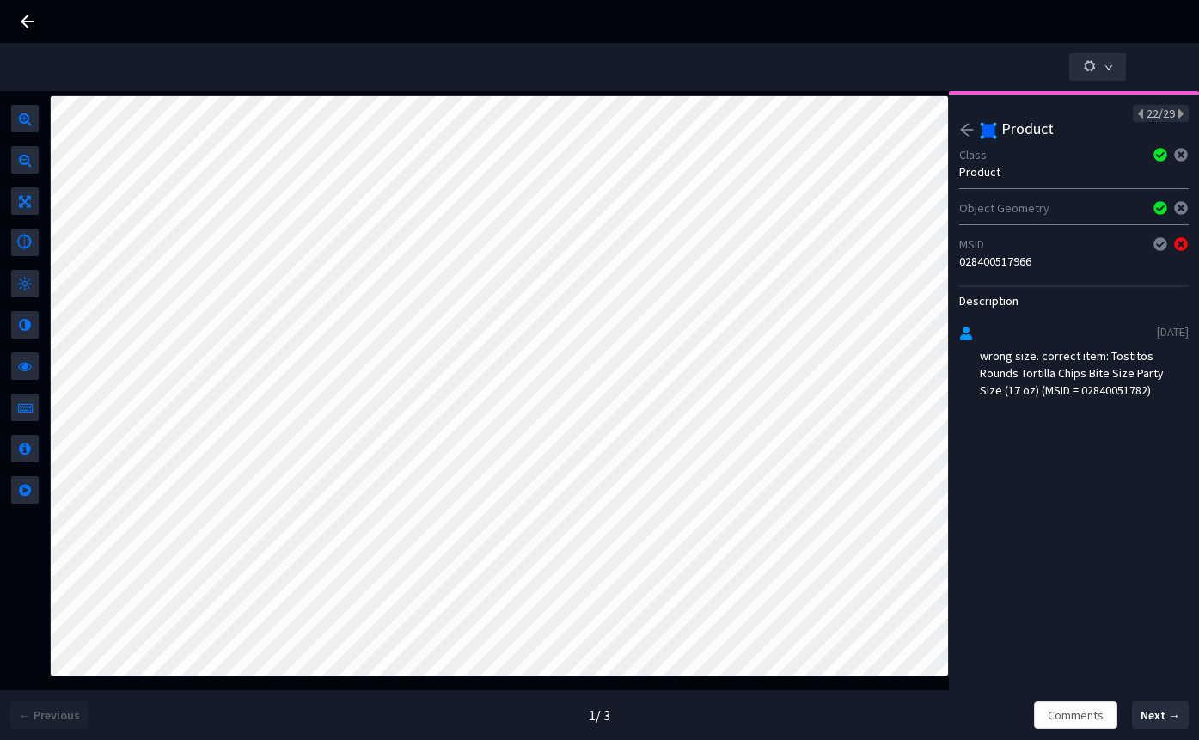
click at [1015, 257] on div "028400517966" at bounding box center [1074, 261] width 230 height 17
click at [1123, 390] on div "wrong size. correct item: Tostitos Rounds Tortilla Chips Bite Size Party Size (…" at bounding box center [1084, 373] width 209 height 52
click at [1179, 727] on button "Next →" at bounding box center [1160, 716] width 57 height 28
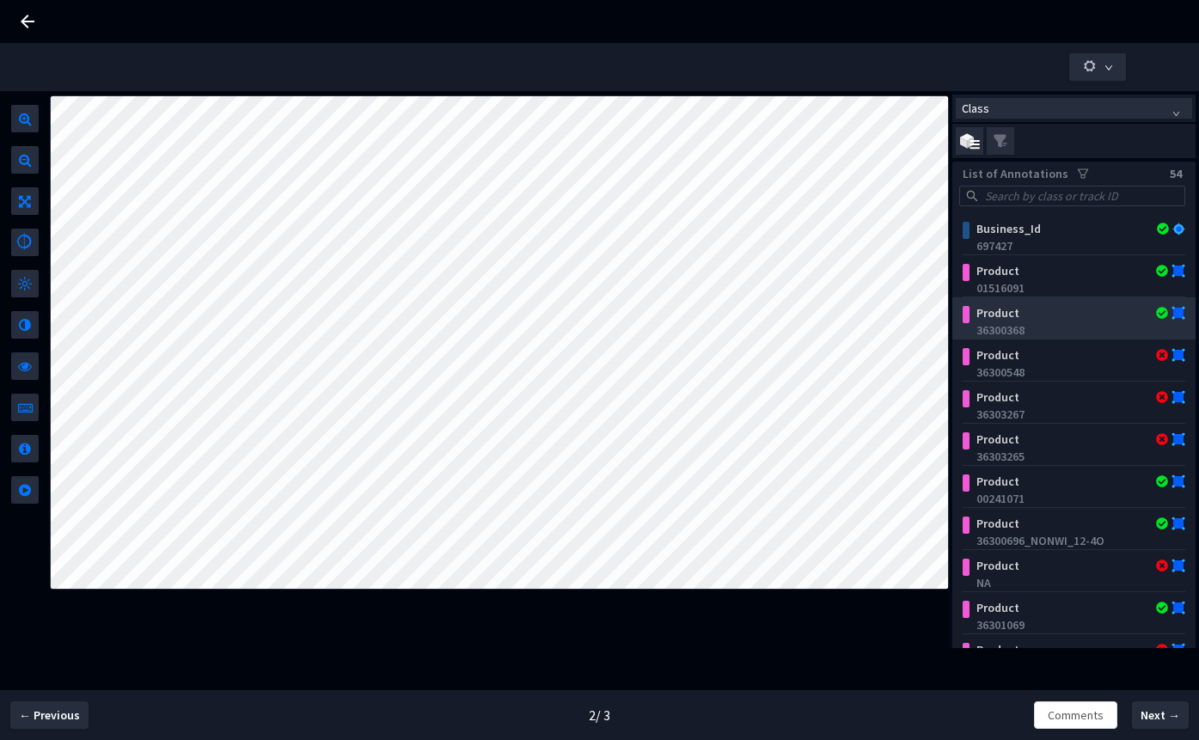
click at [1002, 302] on div "Product 36300368" at bounding box center [1078, 320] width 216 height 38
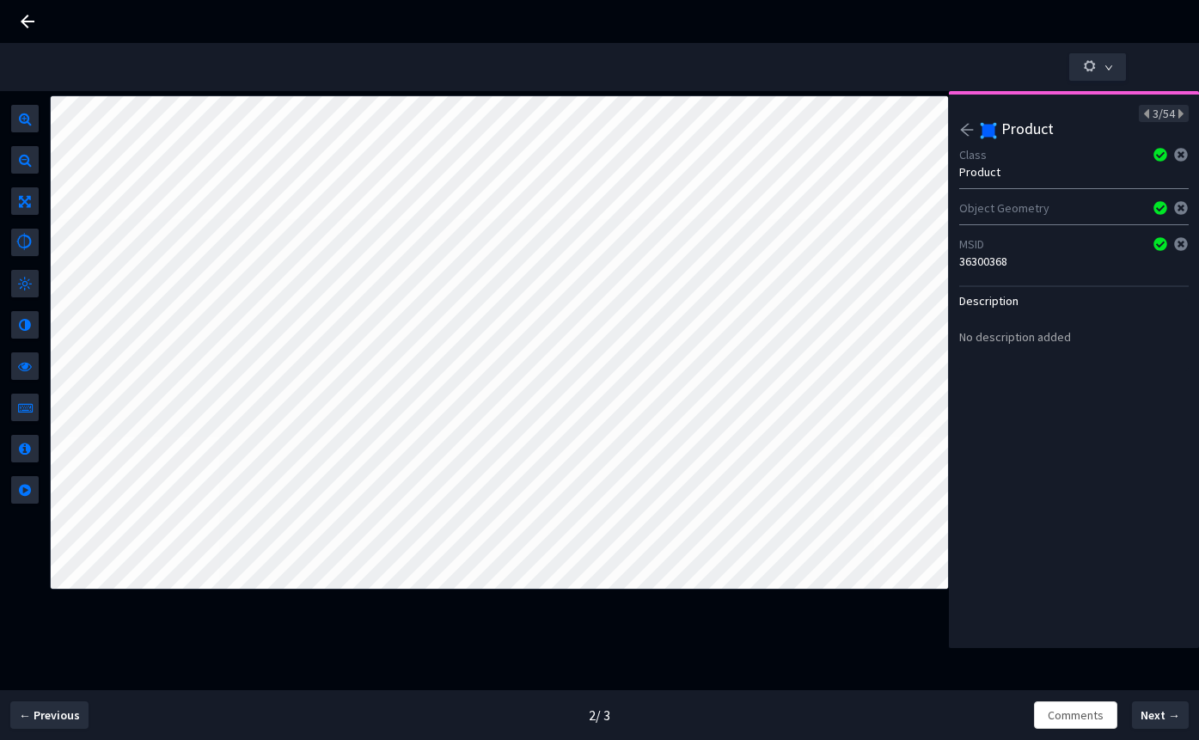
click at [968, 131] on icon "arrow-left" at bounding box center [966, 129] width 15 height 15
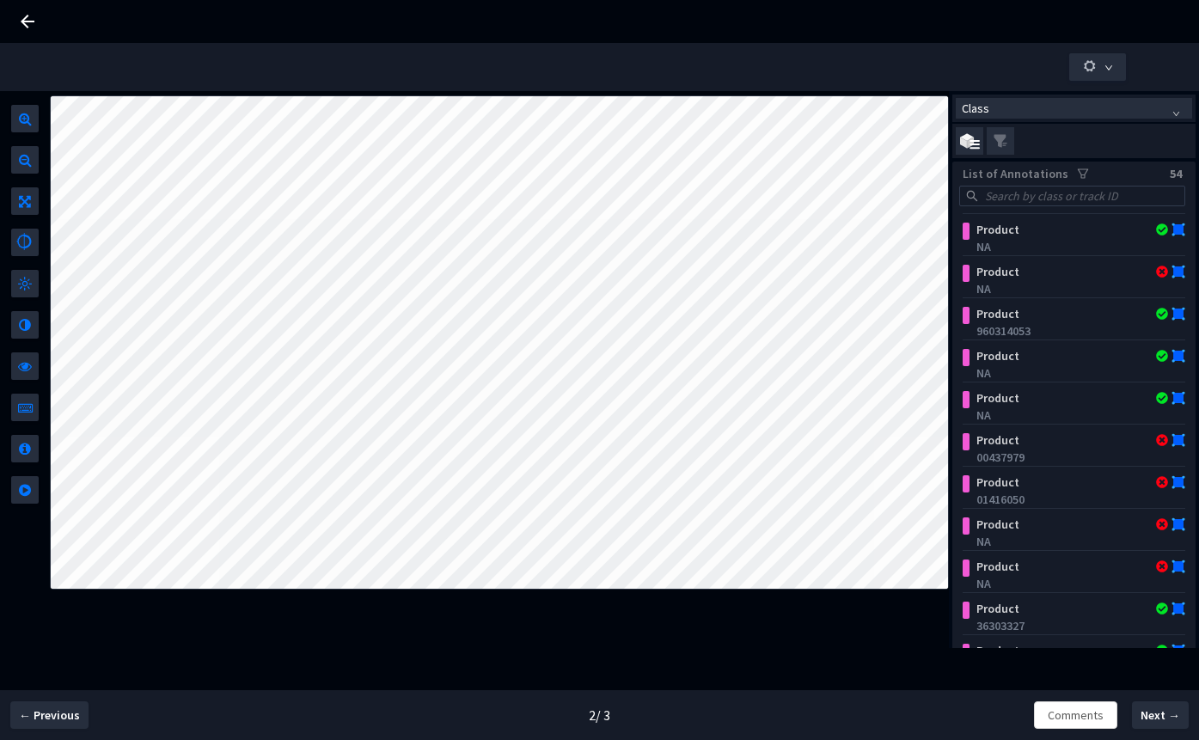
scroll to position [1243, 0]
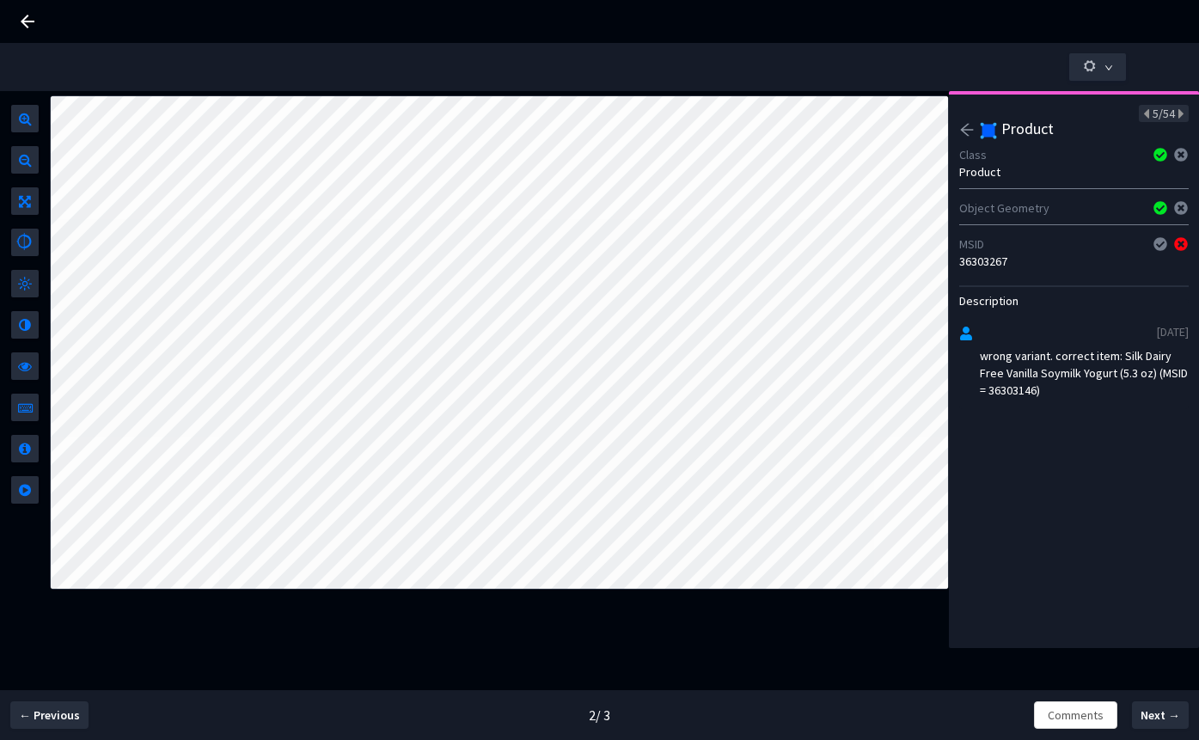
click at [1043, 394] on div "wrong variant. correct item: Silk Dairy Free Vanilla Soymilk Yogurt (5.3 oz) (M…" at bounding box center [1084, 373] width 209 height 52
click at [1003, 408] on div "wrong item, does not exist in catalog. correct item: Silk Dairy Free Peach Mang…" at bounding box center [1084, 381] width 209 height 69
click at [984, 262] on div "00241071" at bounding box center [1074, 261] width 230 height 17
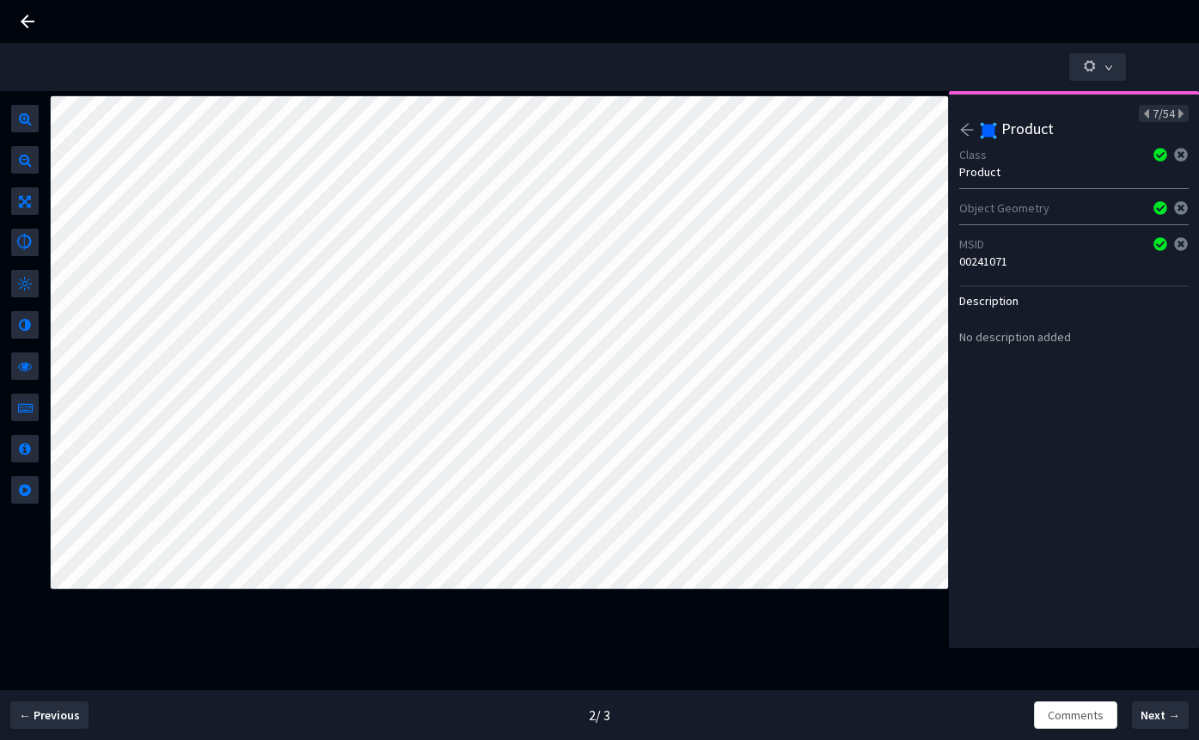
click at [984, 262] on div "00241071" at bounding box center [1074, 261] width 230 height 17
click at [1009, 256] on div "36300696_NONWI_12-4O" at bounding box center [1074, 261] width 230 height 17
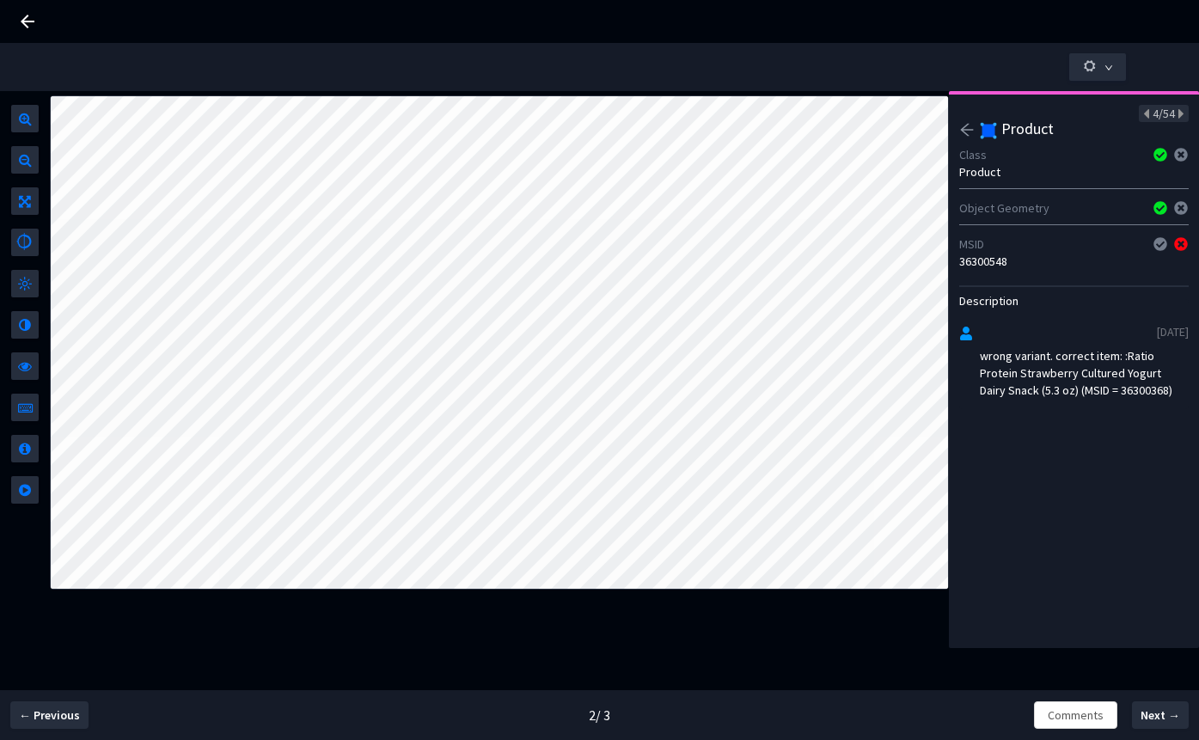
click at [1142, 392] on div "wrong variant. correct item: :Ratio Protein Strawberry Cultured Yogurt Dairy Sn…" at bounding box center [1084, 373] width 209 height 52
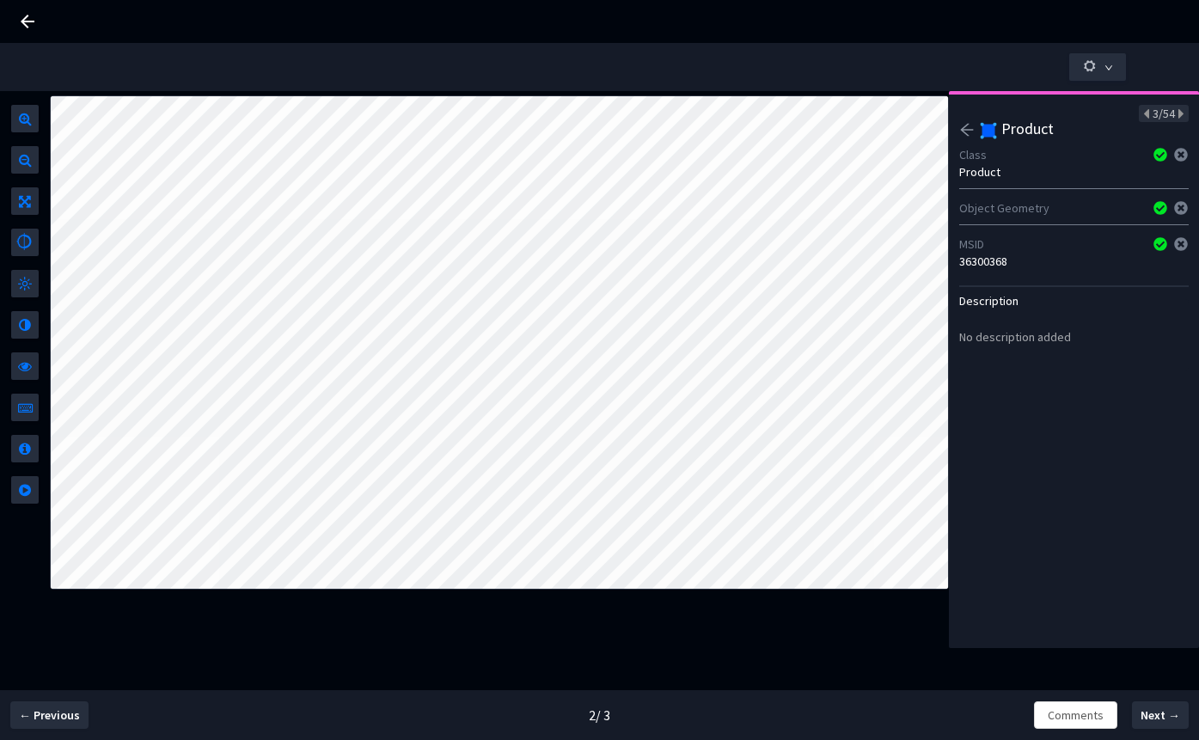
click at [980, 261] on div "36300368" at bounding box center [1074, 261] width 230 height 17
click at [986, 262] on div "01516091" at bounding box center [1074, 261] width 230 height 17
click at [1018, 387] on div "correct item: Chobani Zero Sugar Blueberry Yogurt Cup (5.3 oz) (MSID = 36300818)" at bounding box center [1084, 373] width 209 height 52
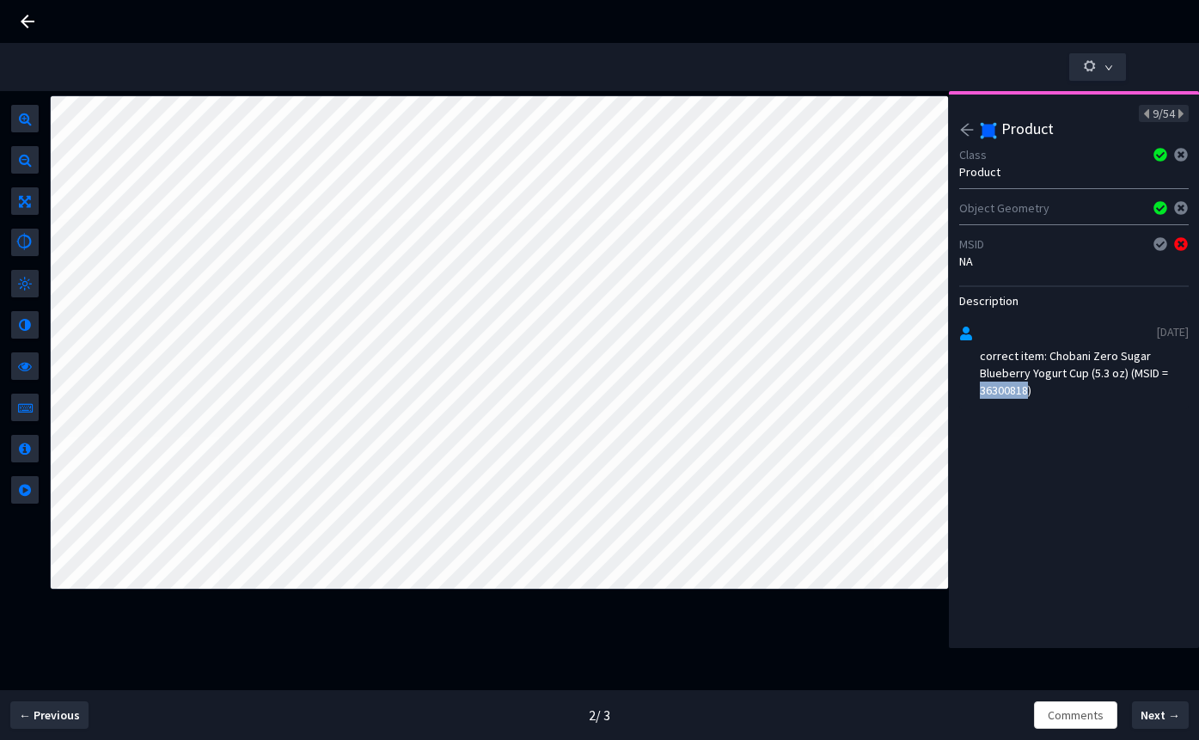
click at [1018, 387] on div "correct item: Chobani Zero Sugar Blueberry Yogurt Cup (5.3 oz) (MSID = 36300818)" at bounding box center [1084, 373] width 209 height 52
click at [1051, 390] on div "correct item: Chobani Zero Sugar Mixed Berry Greek Yogurt (5.3 oz) (MSID = 0153…" at bounding box center [1084, 373] width 209 height 52
click at [993, 260] on div "36301069" at bounding box center [1074, 261] width 230 height 17
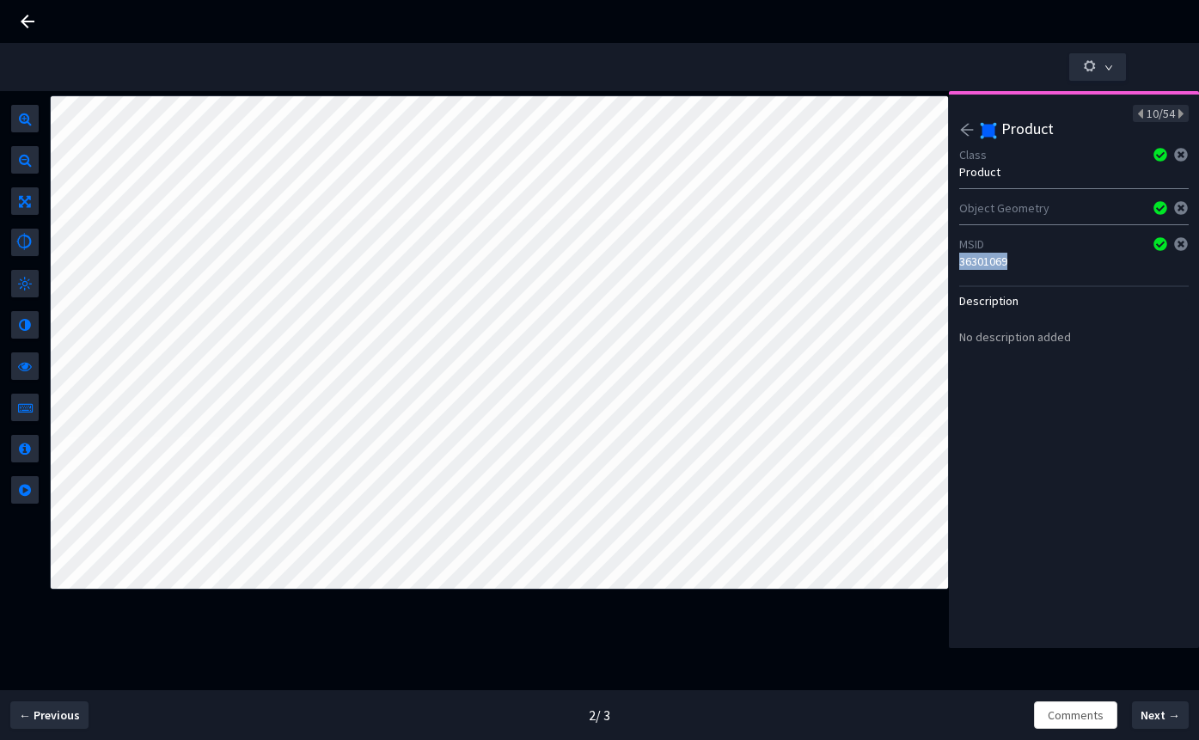
click at [993, 260] on div "36301069" at bounding box center [1074, 261] width 230 height 17
click at [1000, 259] on div "36302813" at bounding box center [1074, 261] width 230 height 17
click at [991, 264] on div "36301012" at bounding box center [1074, 261] width 230 height 17
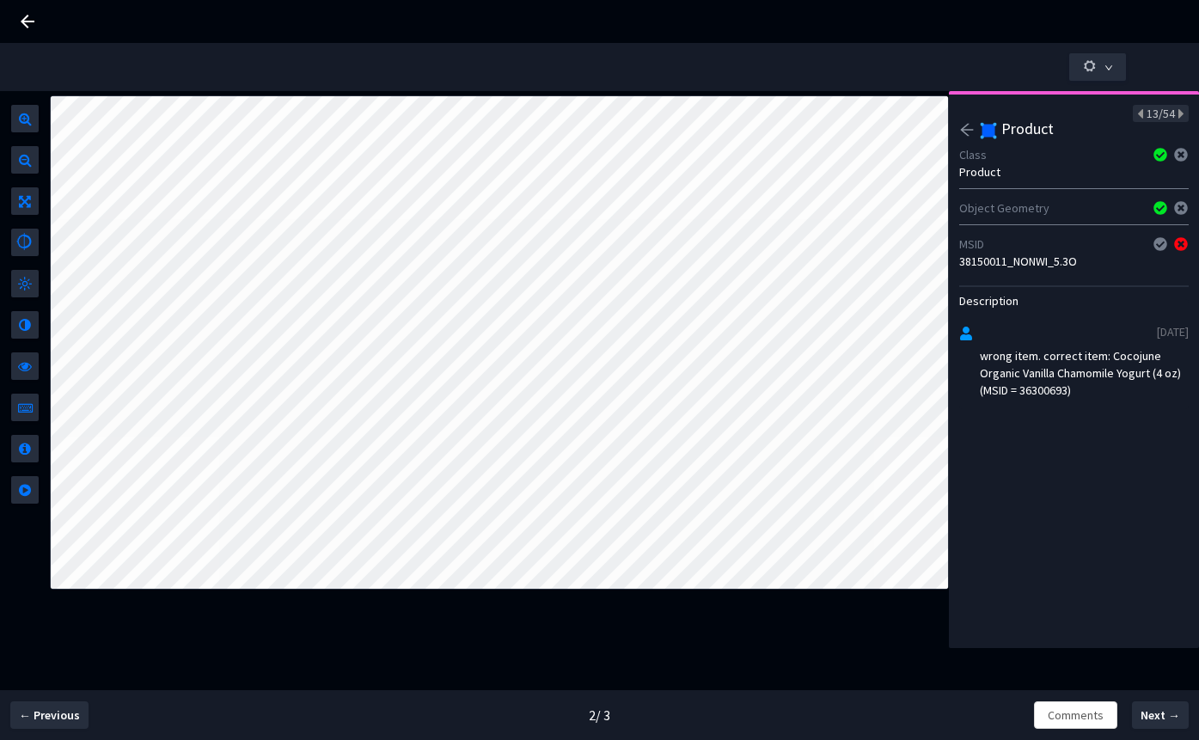
click at [1040, 388] on div "wrong item. correct item: Cocojune Organic Vanilla Chamomile Yogurt (4 oz) (MSI…" at bounding box center [1084, 373] width 209 height 52
click at [1050, 389] on div "wrong item. correct item: Cocojune Organic Vanilla Chamomile Yogurt (4 oz) (MSI…" at bounding box center [1084, 373] width 209 height 52
click at [1035, 267] on div "38150011_NONWI_5.3O" at bounding box center [1074, 261] width 230 height 17
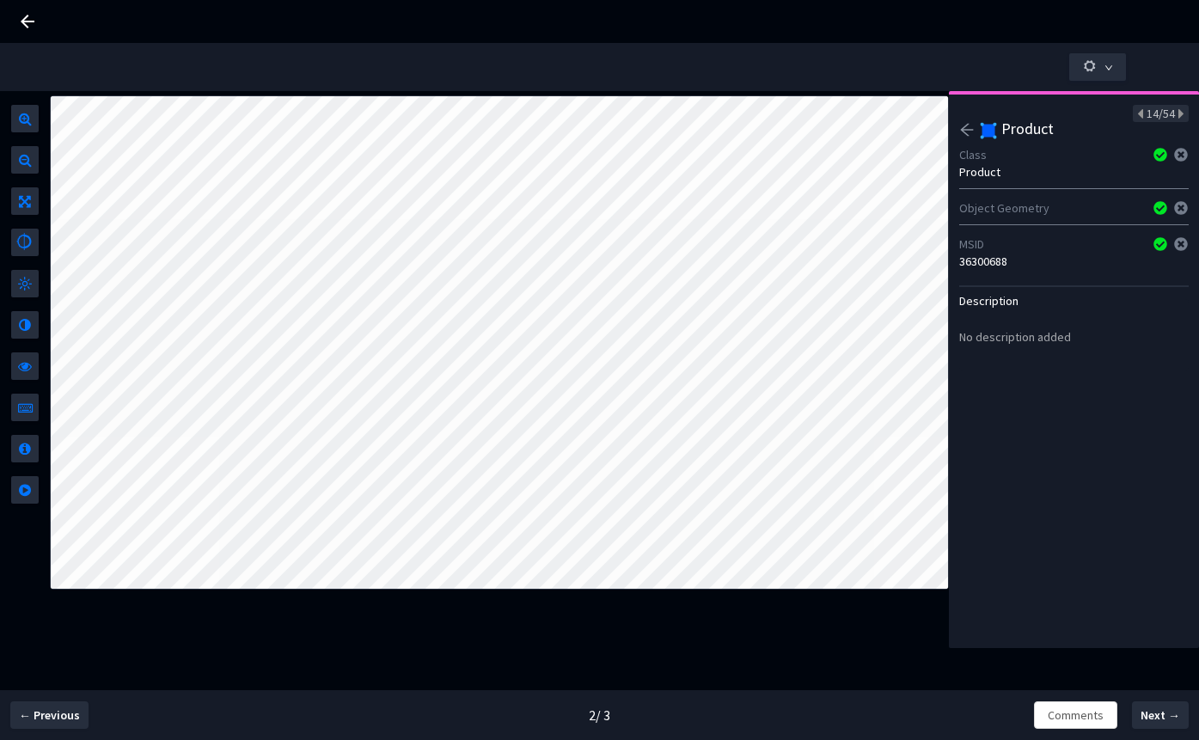
click at [986, 265] on div "36300688" at bounding box center [1074, 261] width 230 height 17
click at [1175, 113] on icon at bounding box center [1179, 114] width 9 height 12
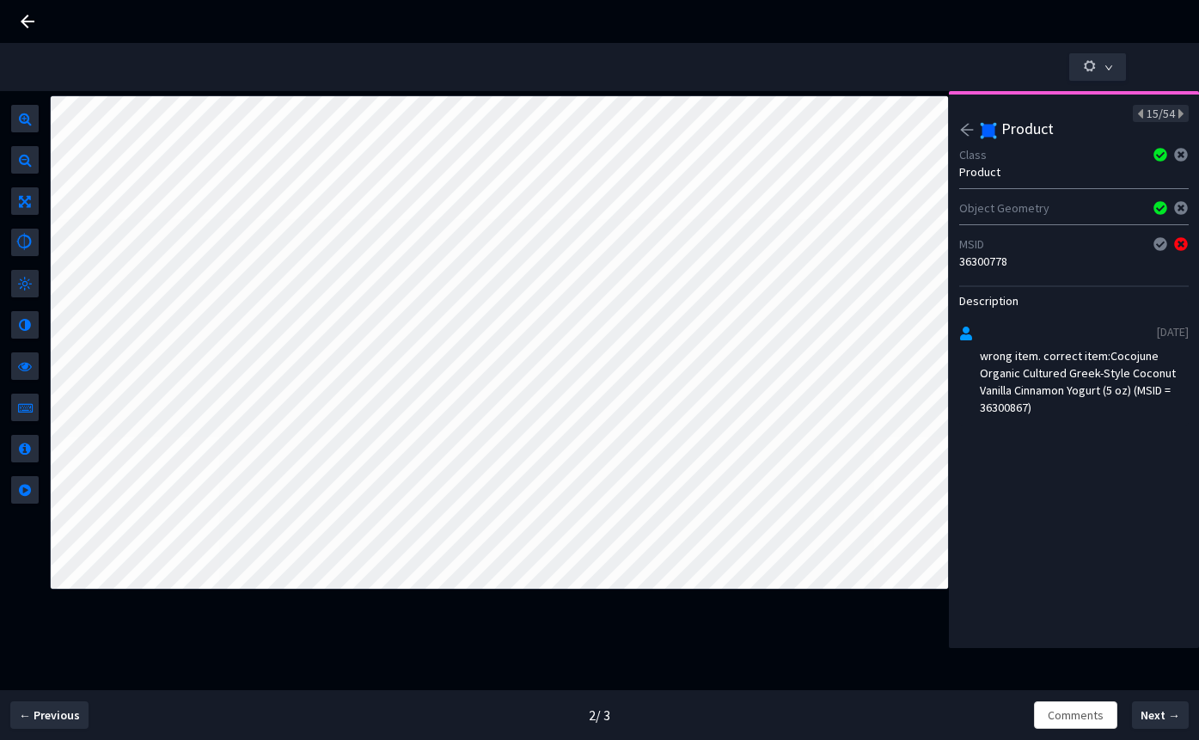
click at [978, 266] on div "36300778" at bounding box center [1074, 261] width 230 height 17
click at [1011, 405] on div "wrong item. correct item:Cocojune Organic Cultured Greek-Style Coconut Vanilla …" at bounding box center [1084, 381] width 209 height 69
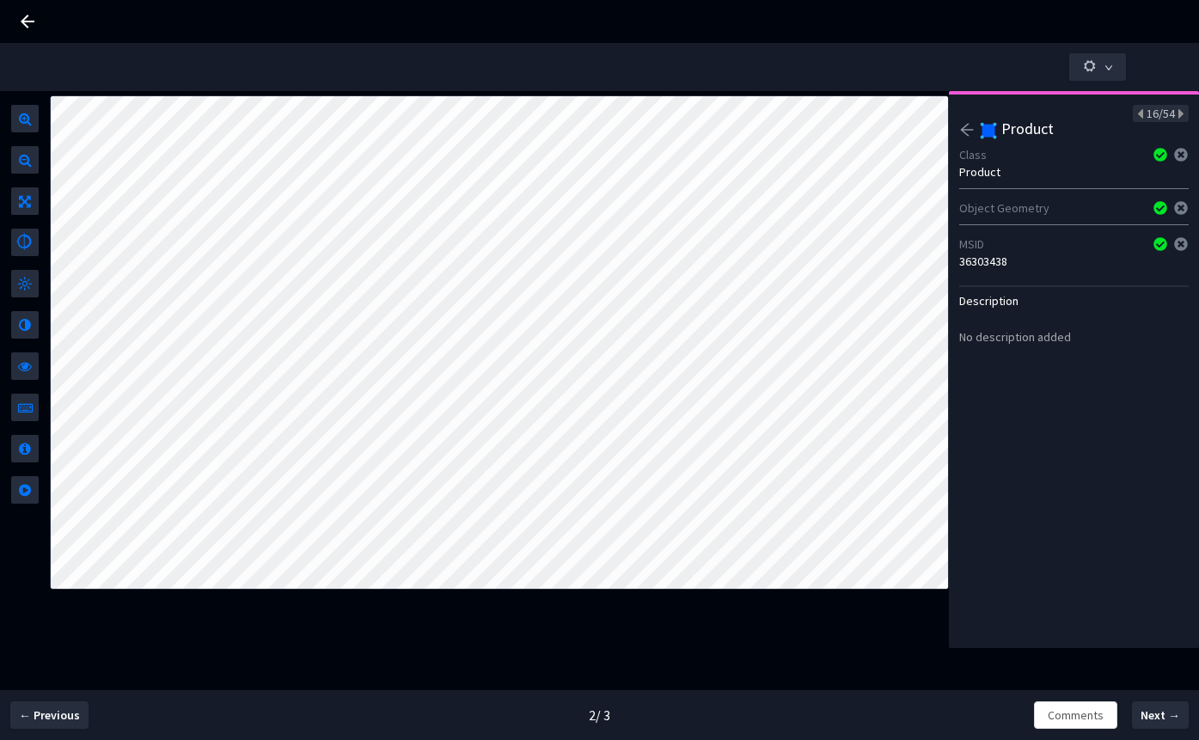
click at [989, 262] on div "36303438" at bounding box center [1074, 261] width 230 height 17
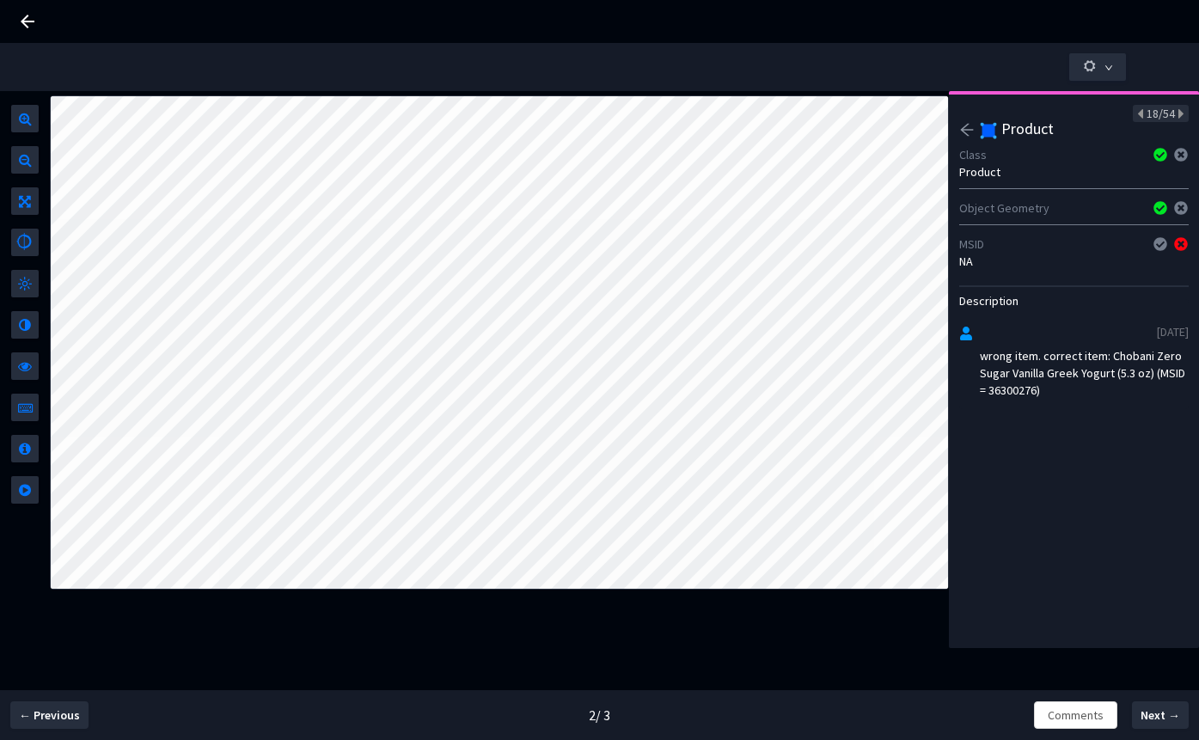
click at [1066, 392] on div "wrong item. correct item: Chobani Zero Sugar Vanilla Greek Yogurt (5.3 oz) (MSI…" at bounding box center [1084, 373] width 209 height 52
drag, startPoint x: 1044, startPoint y: 378, endPoint x: 1044, endPoint y: 388, distance: 9.5
click at [1044, 378] on div "correct item: Icelandic Provisions Extra Creamy Skyr Vanilla Bean (4.4 oz) (MSI…" at bounding box center [1084, 373] width 209 height 52
click at [1044, 390] on div "correct item: Icelandic Provisions Extra Creamy Skyr Vanilla Bean (4.4 oz) (MSI…" at bounding box center [1084, 373] width 209 height 52
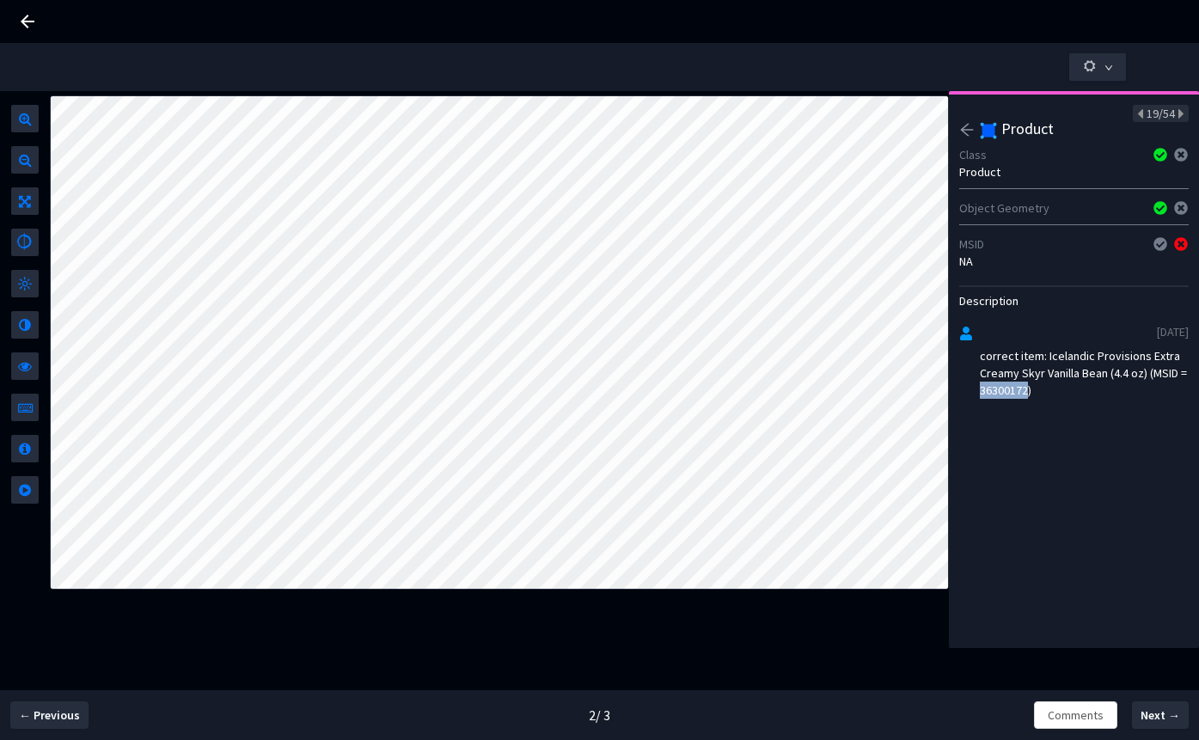
click at [1044, 390] on div "correct item: Icelandic Provisions Extra Creamy Skyr Vanilla Bean (4.4 oz) (MSI…" at bounding box center [1084, 373] width 209 height 52
click at [1079, 395] on div "correct item:Icelandic Provisions Cold Brew Coffee Extra Creamy Skyr Yogurt (4.…" at bounding box center [1084, 373] width 209 height 52
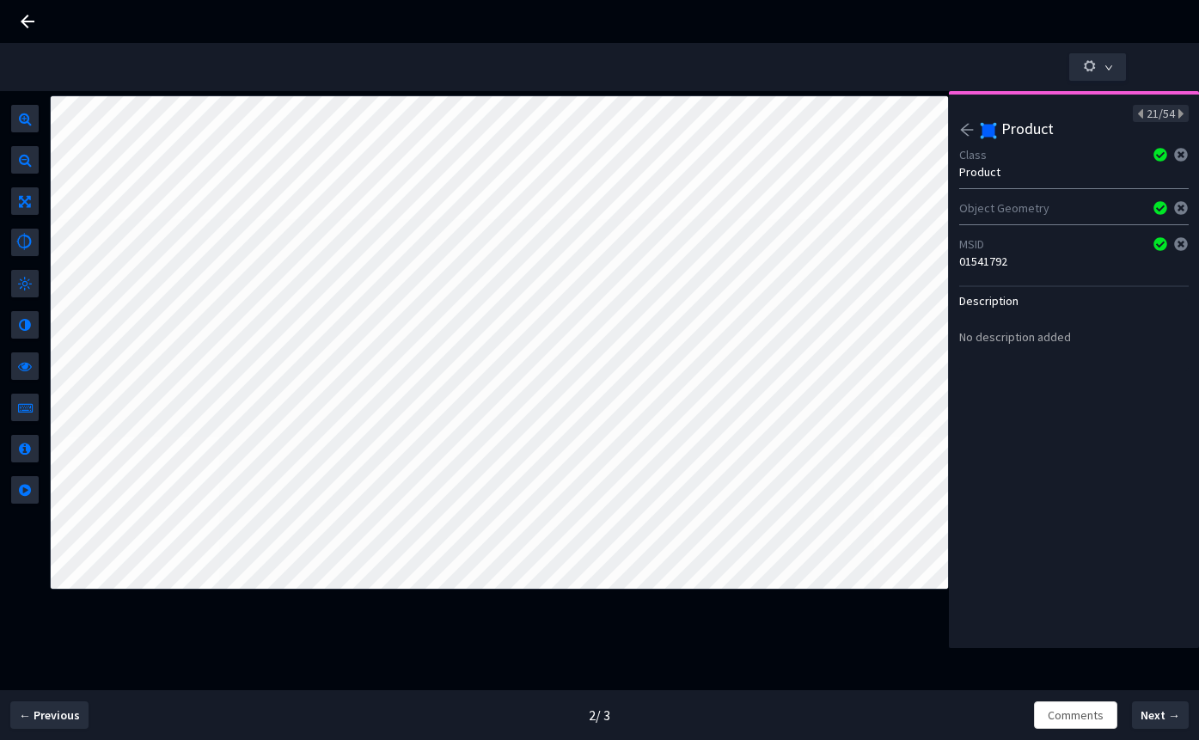
click at [996, 260] on div "01541792" at bounding box center [1074, 261] width 230 height 17
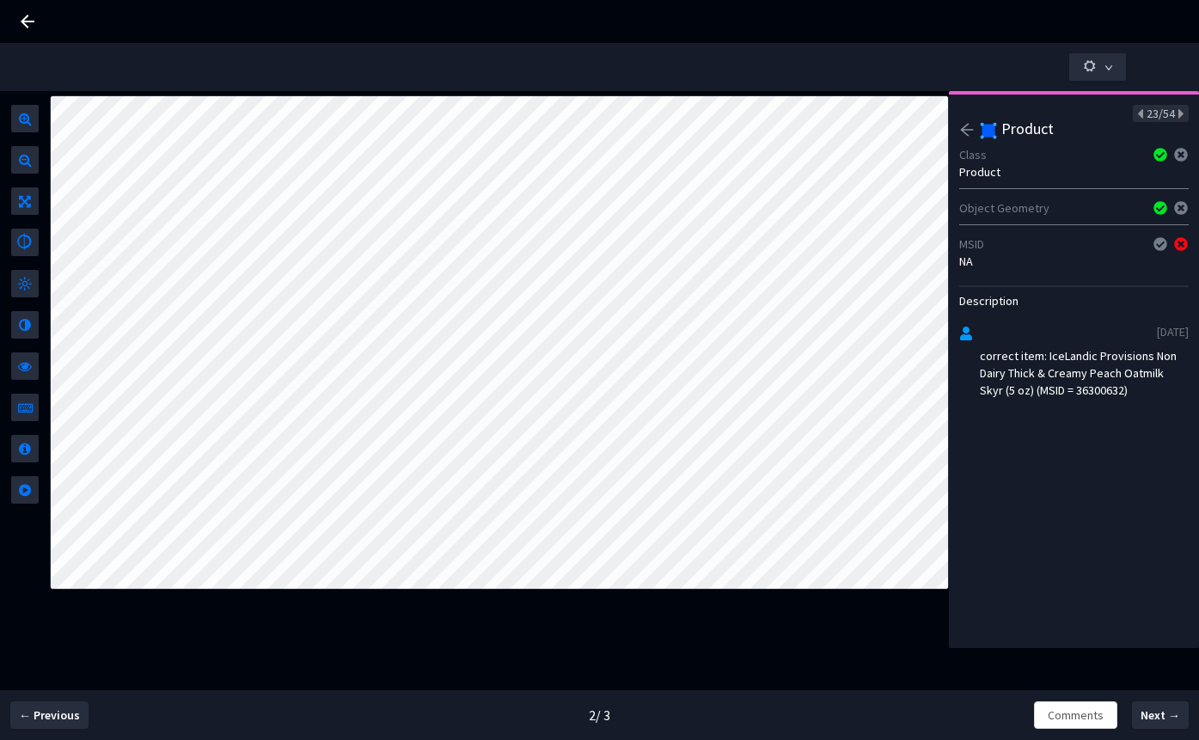
click at [1083, 389] on div "correct item: IceLandic Provisions Non Dairy Thick & Creamy Peach Oatmilk Skyr …" at bounding box center [1084, 373] width 209 height 52
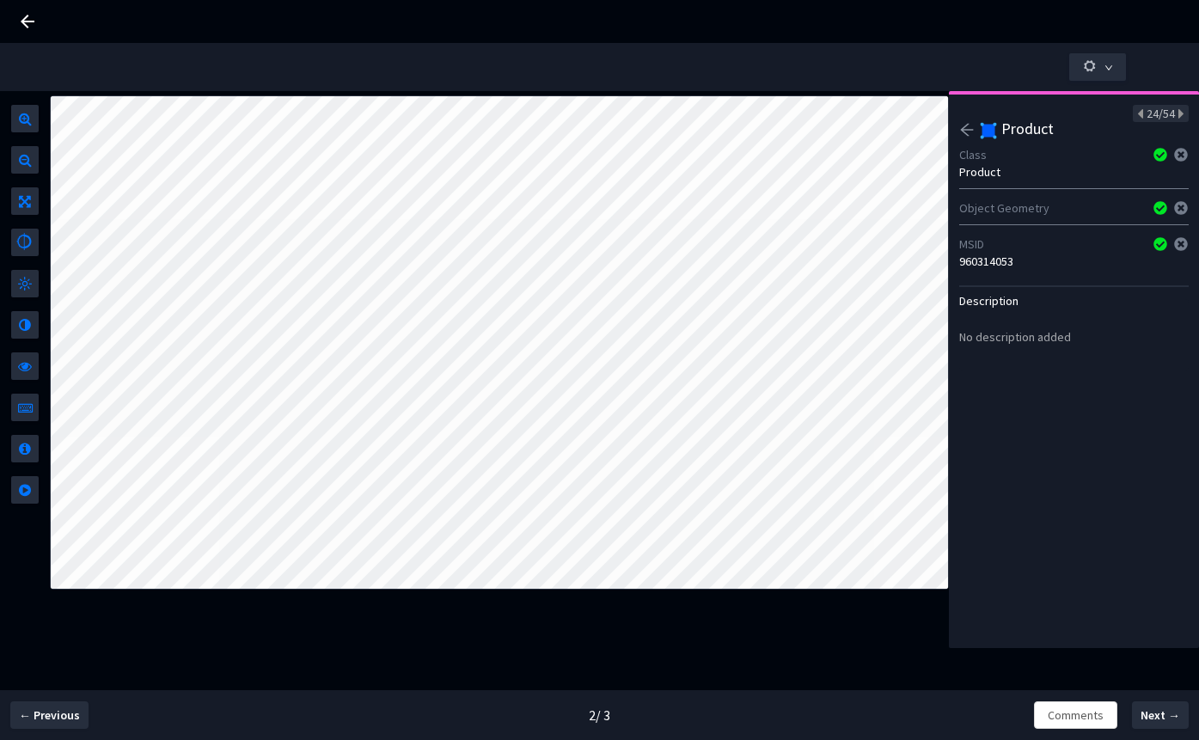
click at [1004, 260] on div "960314053" at bounding box center [1074, 261] width 230 height 17
click at [1115, 388] on div "wrong variant. correct item: Siggi's Whole Milk Icelandic-Style Vanilla Yogurt …" at bounding box center [1084, 373] width 209 height 52
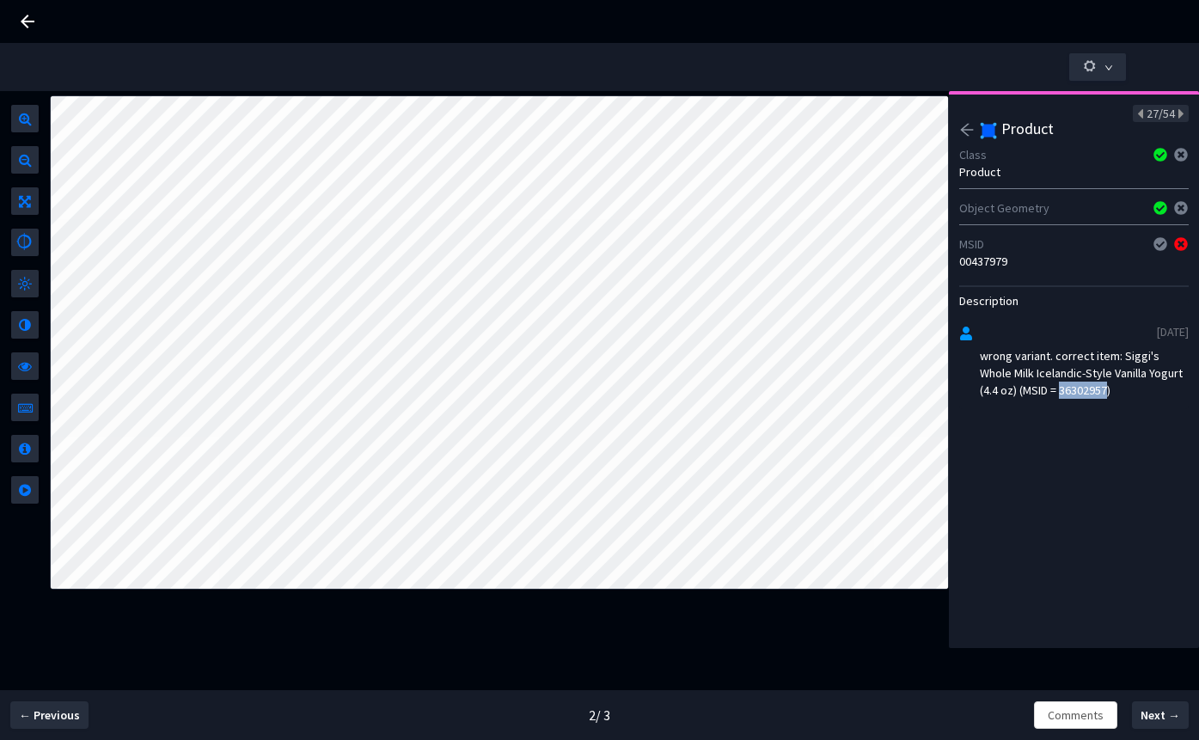
click at [1115, 388] on div "wrong variant. correct item: Siggi's Whole Milk Icelandic-Style Vanilla Yogurt …" at bounding box center [1084, 373] width 209 height 52
click at [983, 266] on div "01416050" at bounding box center [1074, 261] width 230 height 17
click at [1003, 399] on div "correct item: Icelandic Provisions Traditional Skyr Strawberry Lingonberry Yogu…" at bounding box center [1084, 373] width 209 height 52
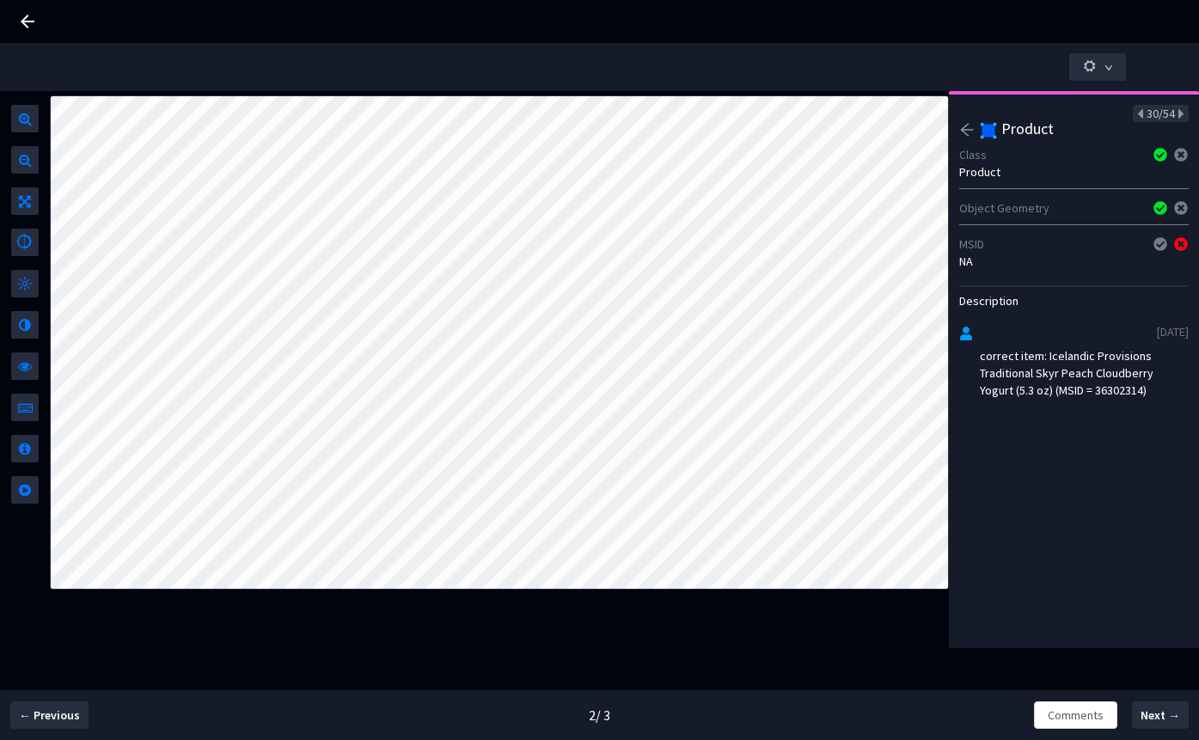
click at [1118, 391] on div "correct item: Icelandic Provisions Traditional Skyr Peach Cloudberry Yogurt (5.…" at bounding box center [1084, 373] width 209 height 52
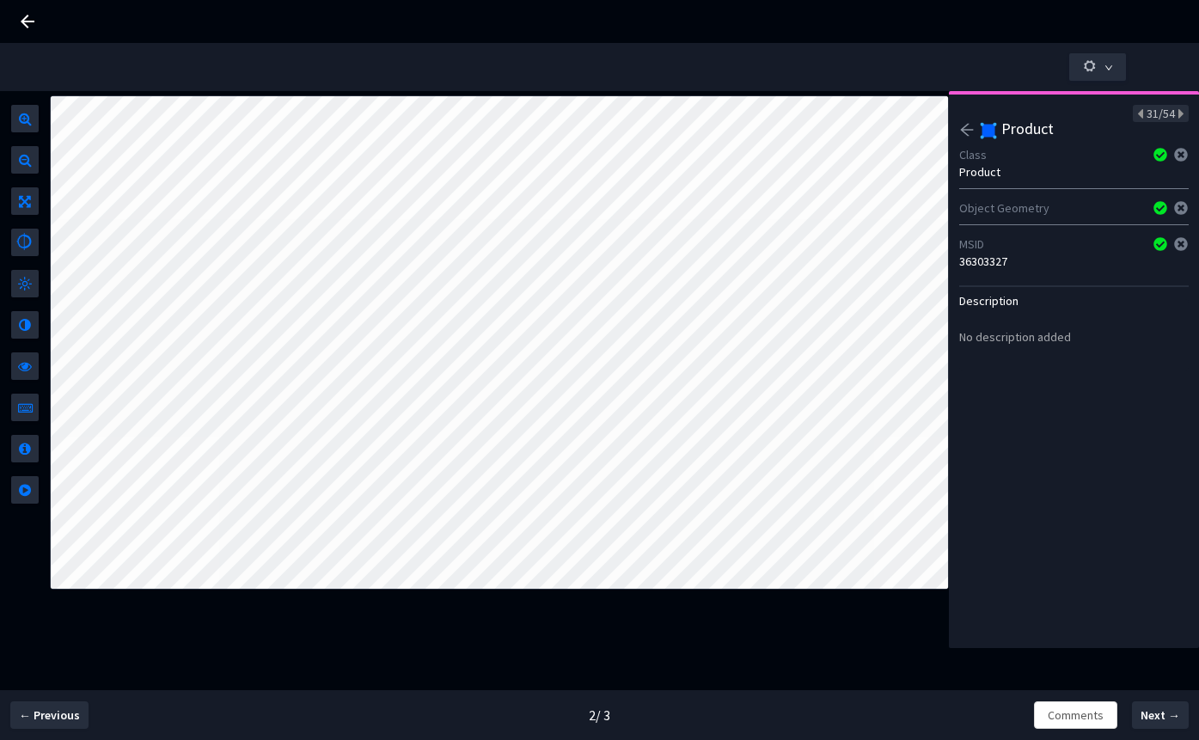
click at [982, 263] on div "36303327" at bounding box center [1074, 261] width 230 height 17
click at [1004, 273] on div "Description No description added" at bounding box center [1074, 322] width 230 height 98
click at [996, 266] on div "36300730" at bounding box center [1074, 261] width 230 height 17
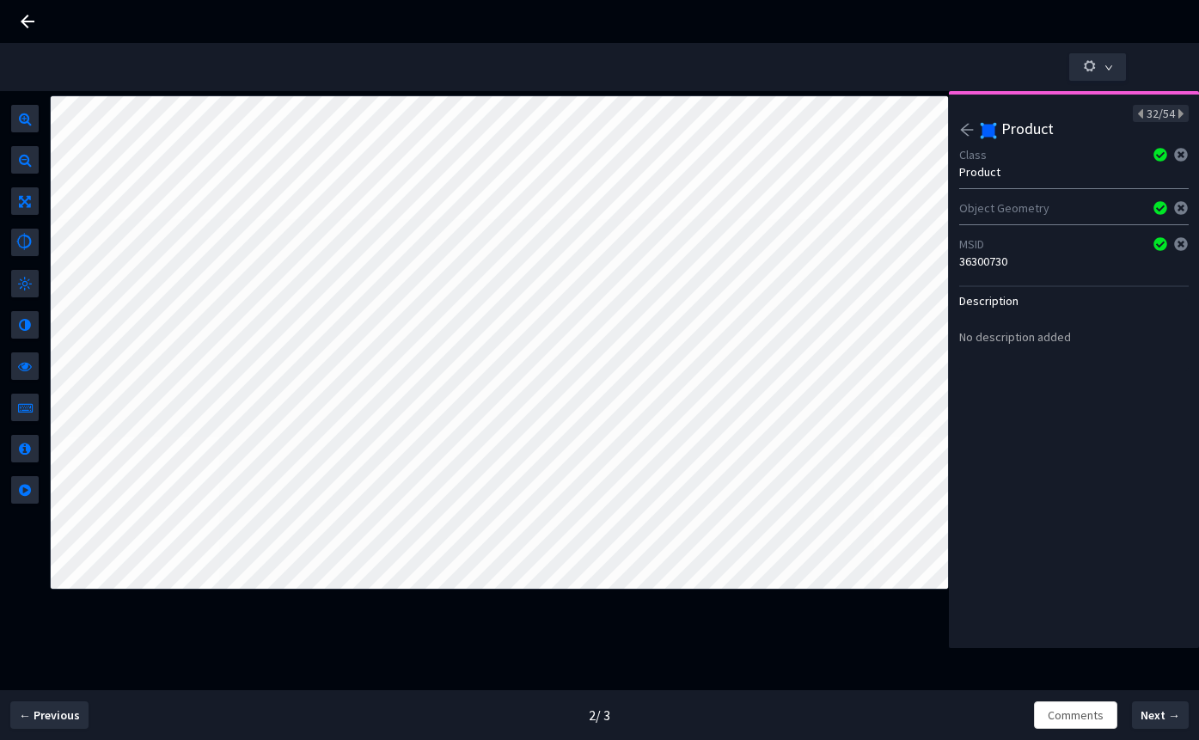
click at [996, 266] on div "36300730" at bounding box center [1074, 261] width 230 height 17
click at [993, 258] on div "36302405" at bounding box center [1074, 261] width 230 height 17
click at [1021, 387] on div "correct item: Lucerne Foods Nonfat Strawberry Greek Yogurt (32 oz) (MSID = 3630…" at bounding box center [1084, 373] width 209 height 52
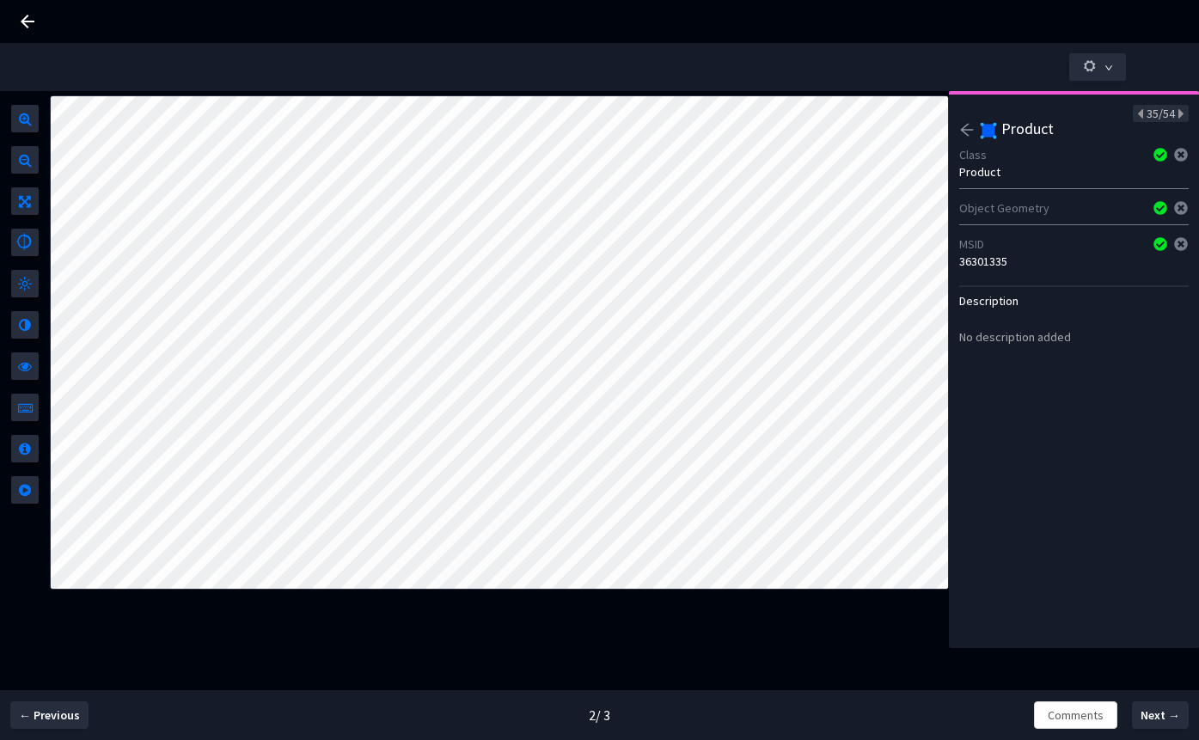
click at [987, 254] on div "36301335" at bounding box center [1074, 261] width 230 height 17
click at [990, 261] on div "36301335" at bounding box center [1074, 261] width 230 height 17
click at [984, 261] on div "36301088" at bounding box center [1074, 261] width 230 height 17
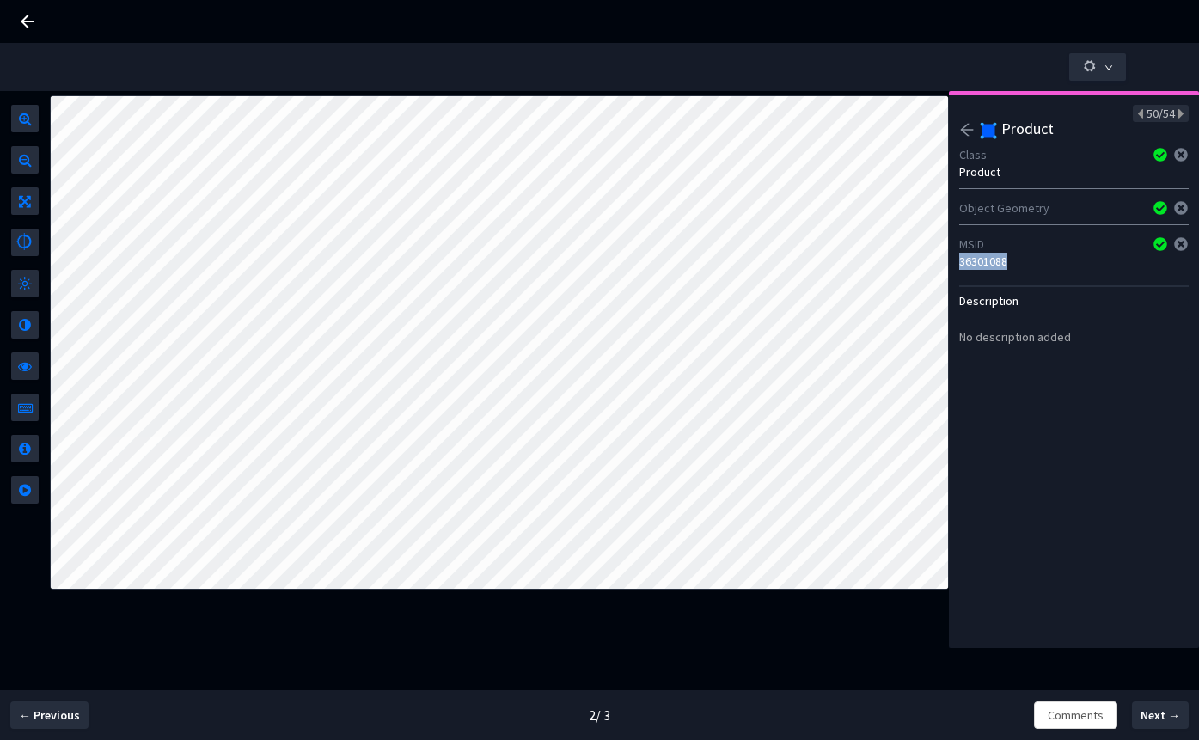
click at [984, 261] on div "36301088" at bounding box center [1074, 261] width 230 height 17
click at [983, 274] on div "Description No description added" at bounding box center [1074, 322] width 230 height 98
click at [990, 266] on div "36300608" at bounding box center [1074, 261] width 230 height 17
click at [1007, 261] on div "960089849" at bounding box center [1074, 261] width 230 height 17
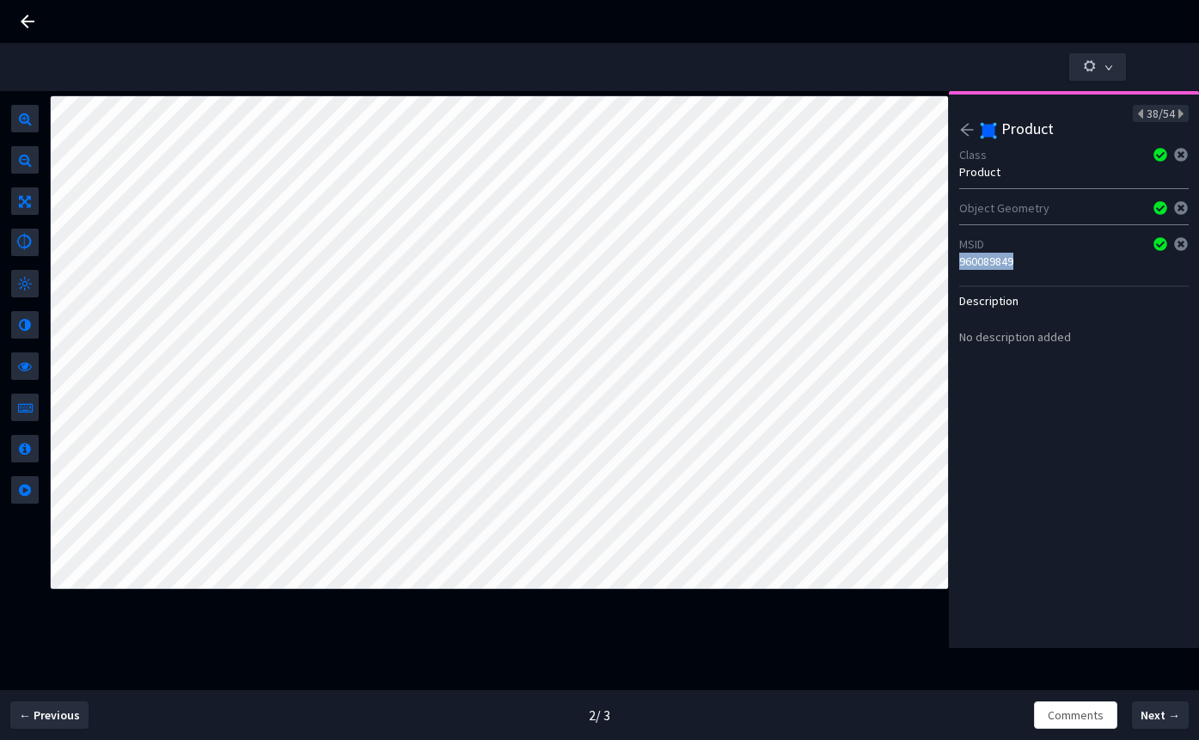
click at [1007, 261] on div "960089849" at bounding box center [1074, 261] width 230 height 17
click at [969, 265] on div "36300716" at bounding box center [1074, 261] width 230 height 17
click at [997, 261] on div "36301058" at bounding box center [1074, 261] width 230 height 17
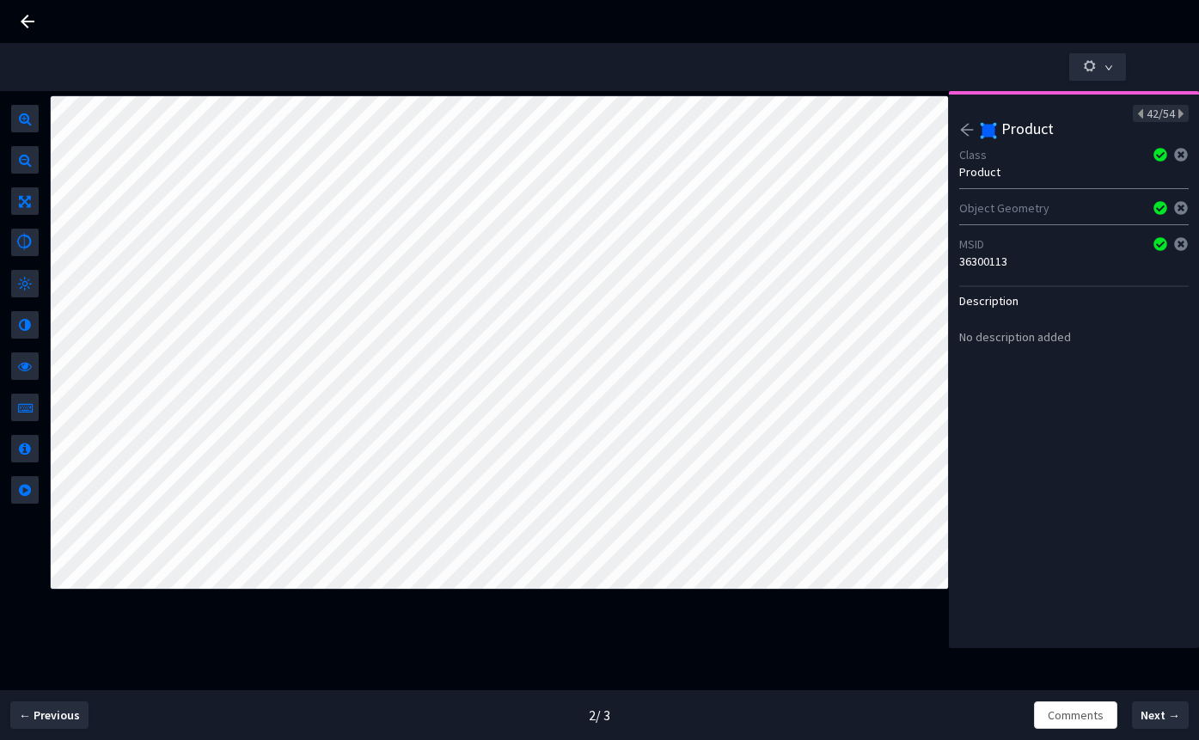
click at [989, 275] on div "Description No description added" at bounding box center [1074, 322] width 230 height 98
click at [989, 269] on div "36300113" at bounding box center [1074, 261] width 230 height 17
click at [993, 271] on div "MSID 36300889" at bounding box center [1074, 252] width 230 height 41
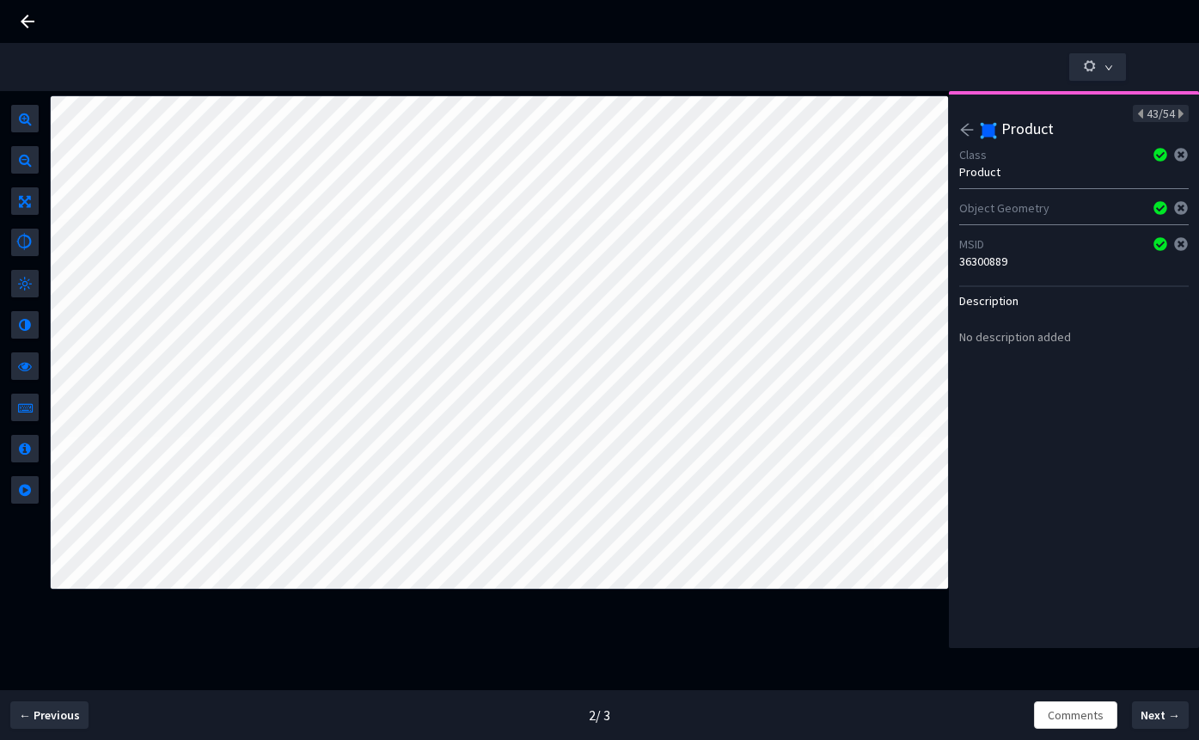
click at [993, 271] on div "MSID 36300889" at bounding box center [1074, 252] width 230 height 41
click at [993, 263] on div "36300889" at bounding box center [1074, 261] width 230 height 17
click at [1016, 382] on div "wrong size. correct item: Silk Vanilla Almondmilk Yogurt (24 oz) (MSID = 156919…" at bounding box center [1084, 364] width 209 height 34
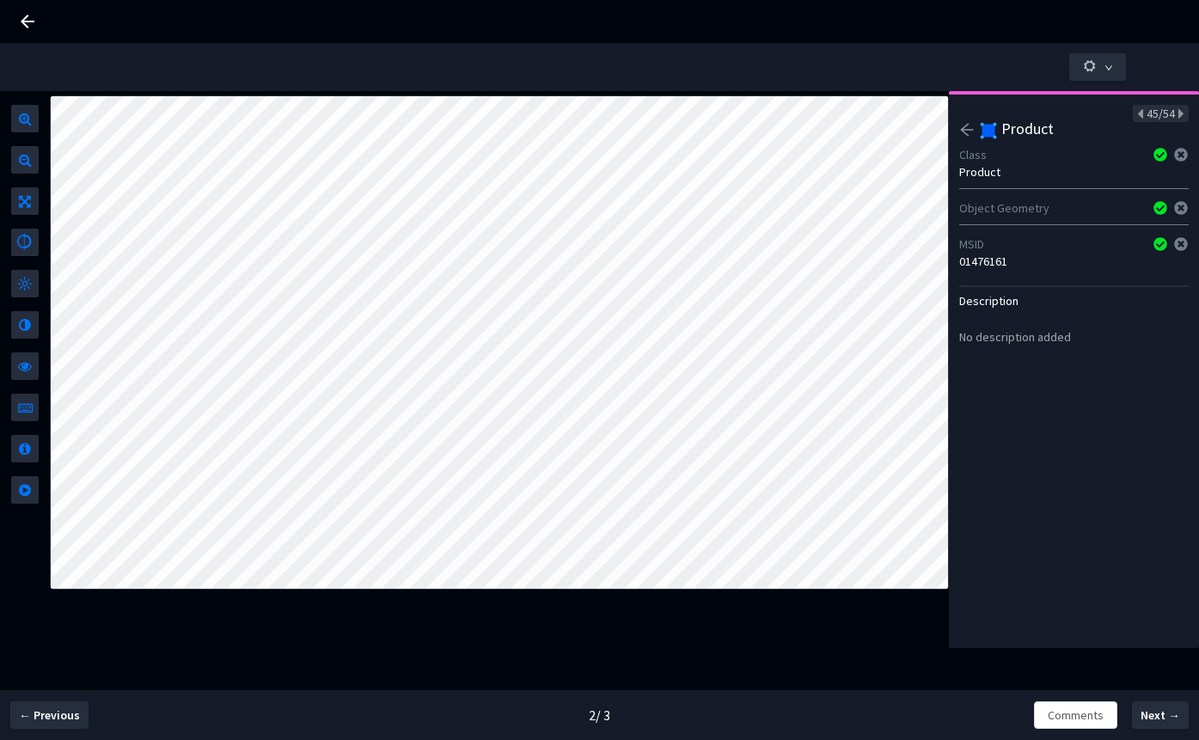
click at [984, 249] on div "MSID" at bounding box center [1050, 244] width 183 height 17
click at [984, 263] on div "01476161" at bounding box center [1074, 261] width 230 height 17
click at [963, 135] on icon "arrow-left" at bounding box center [966, 129] width 15 height 15
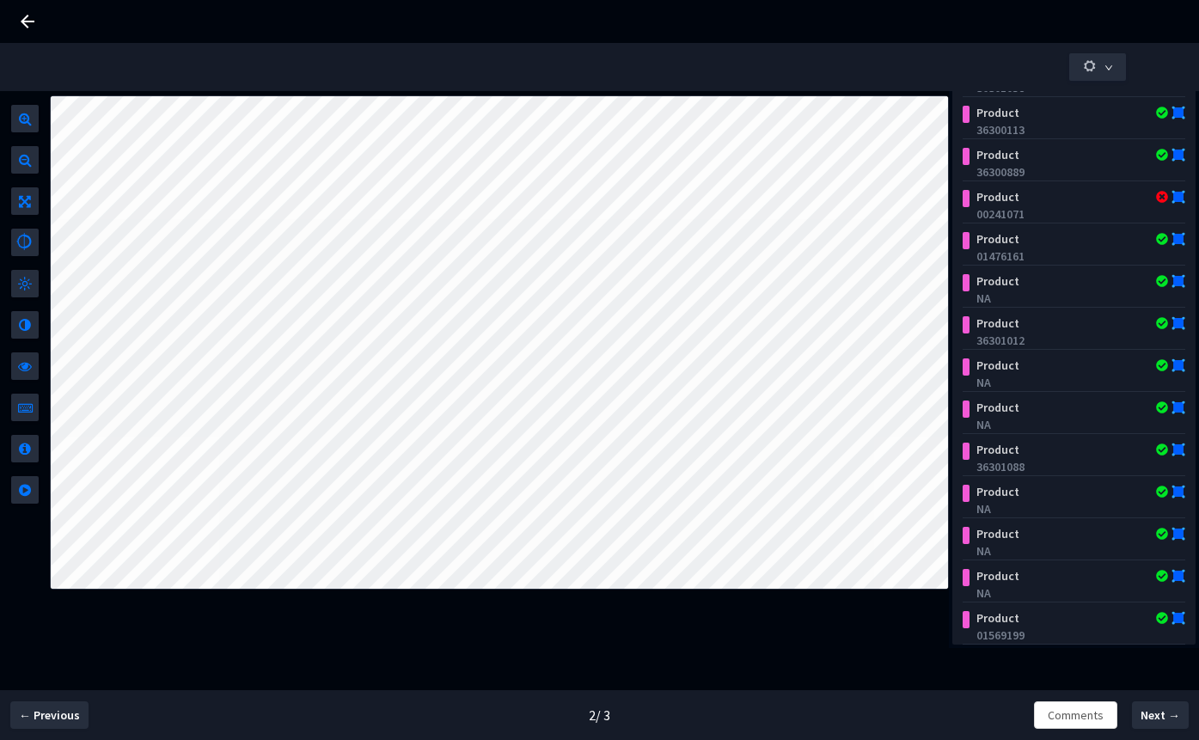
scroll to position [107, 0]
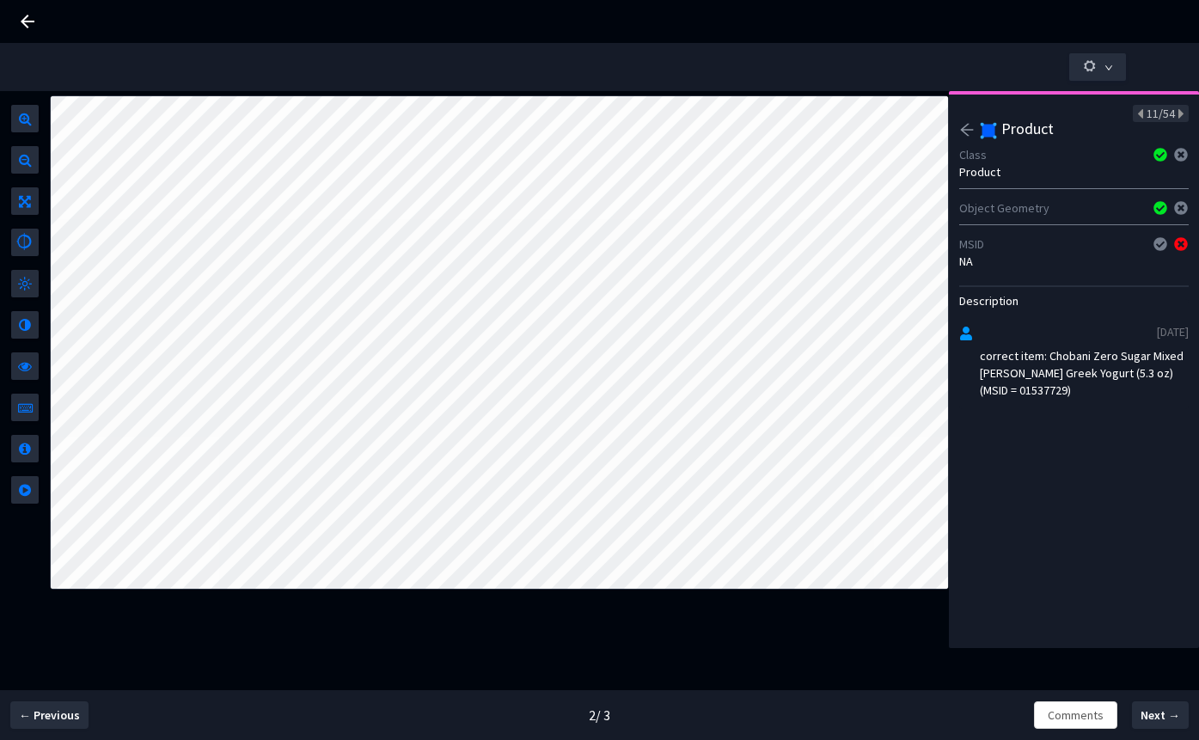
click at [1053, 391] on div "correct item: Chobani Zero Sugar Mixed Berry Greek Yogurt (5.3 oz) (MSID = 0153…" at bounding box center [1084, 373] width 209 height 52
click at [1161, 715] on span "Next →" at bounding box center [1161, 716] width 40 height 18
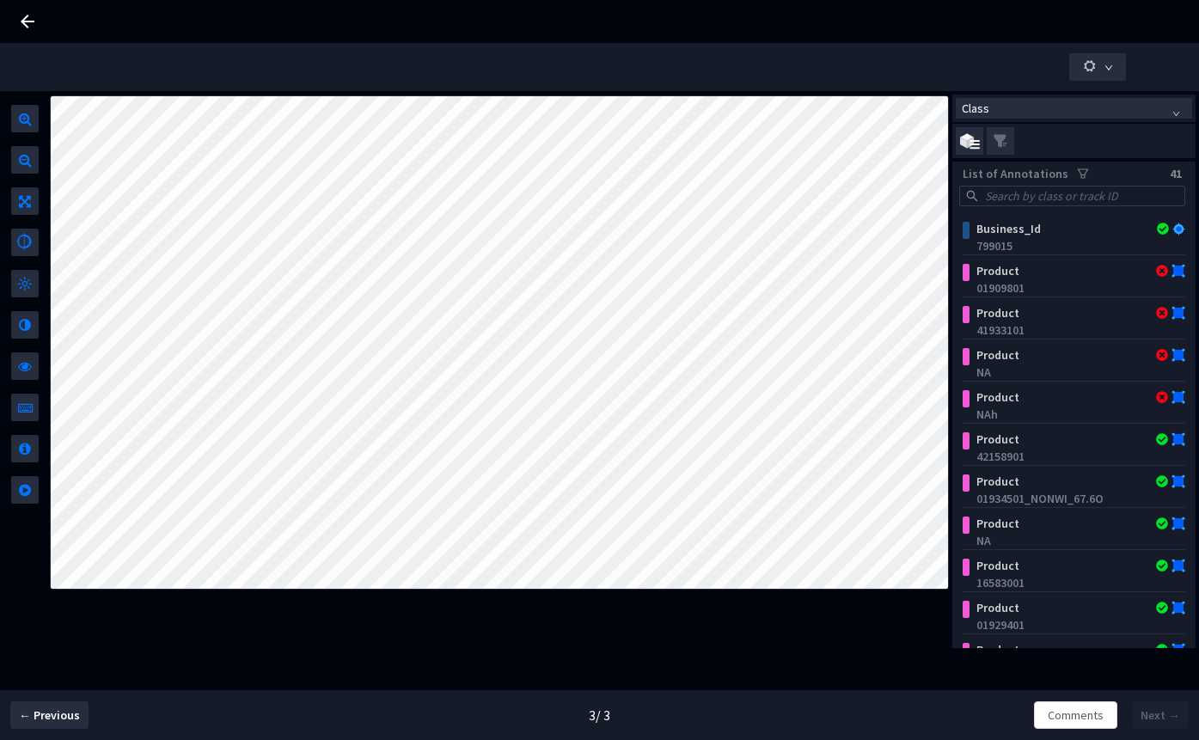
click at [1078, 173] on icon "filter" at bounding box center [1083, 173] width 10 height 9
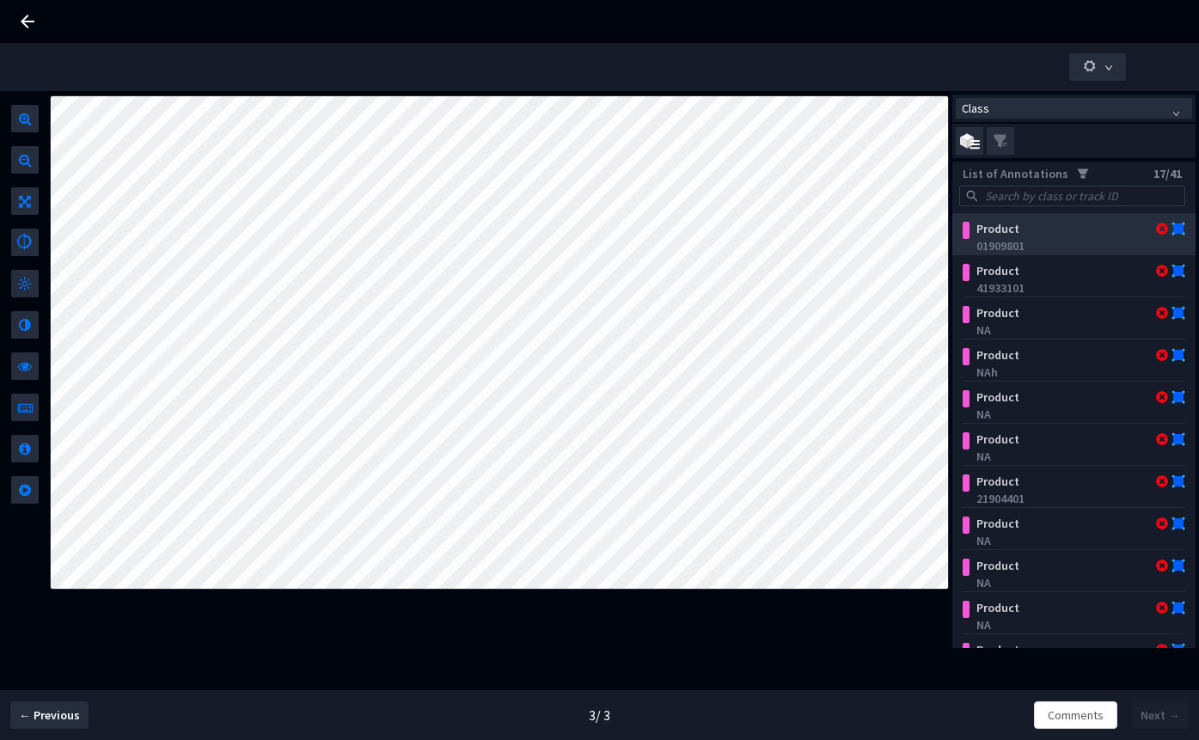
click at [1046, 241] on div "01909801" at bounding box center [1078, 245] width 202 height 17
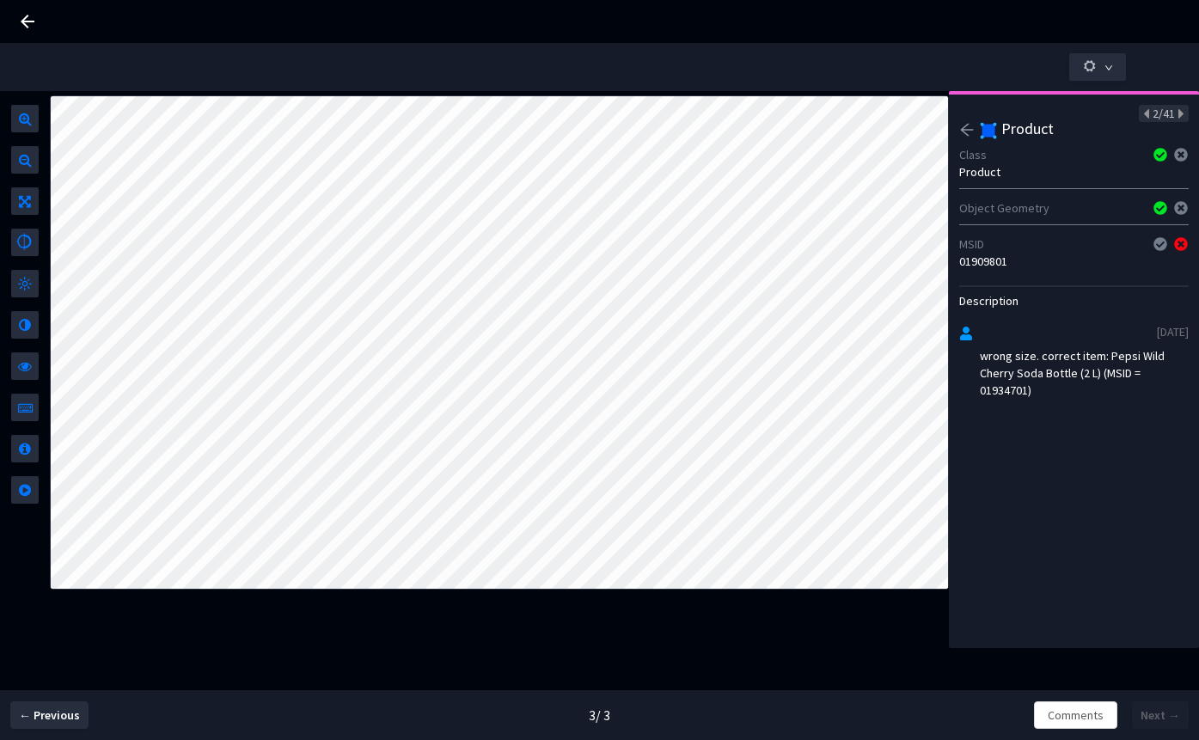
click at [1010, 392] on div "wrong size. correct item: Pepsi Wild Cherry Soda Bottle (2 L) (MSID = 01934701)" at bounding box center [1084, 373] width 209 height 52
click at [1175, 114] on icon at bounding box center [1179, 114] width 9 height 12
click at [1094, 376] on div "correct item: Pepsi Zero Sugar Soda Bottle (2 L) (MSID =1915001)" at bounding box center [1084, 364] width 209 height 34
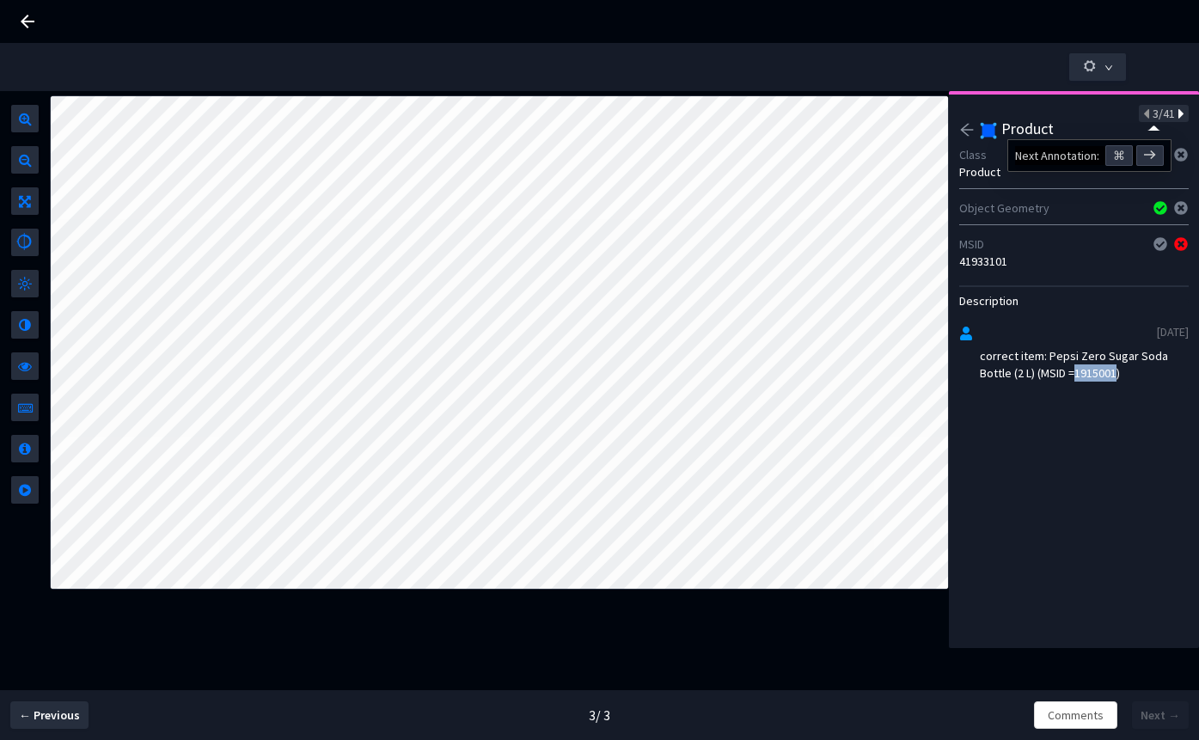
click at [1175, 113] on icon at bounding box center [1179, 114] width 9 height 12
click at [1038, 377] on div "correct item: Diet Pepsi Soda (2 L) (MSID = 8010396_NONWI_2LT)" at bounding box center [1084, 364] width 209 height 34
click at [1175, 113] on icon at bounding box center [1179, 114] width 9 height 12
click at [1128, 371] on div "correct item: Diet Mountain Dew Citrus Soda Bottle (2 L) (MSID = 1934101)" at bounding box center [1084, 364] width 209 height 34
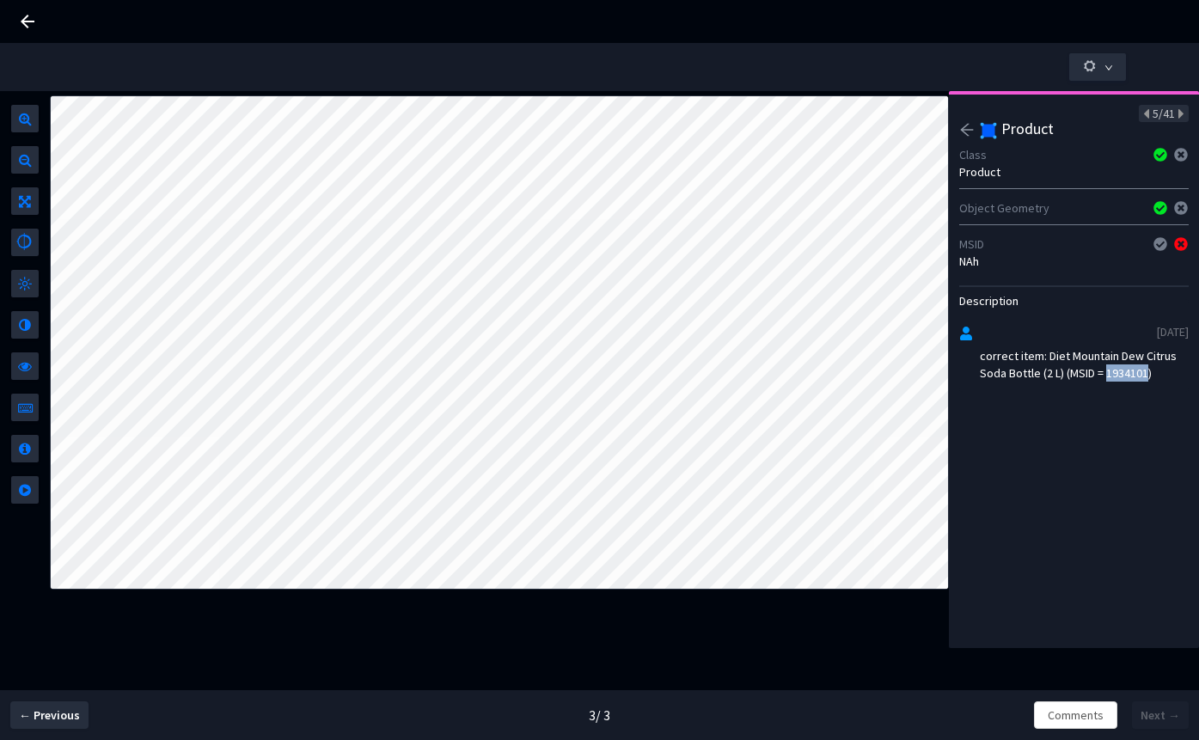
click at [1128, 371] on div "correct item: Diet Mountain Dew Citrus Soda Bottle (2 L) (MSID = 1934101)" at bounding box center [1084, 364] width 209 height 34
click at [1175, 109] on icon at bounding box center [1179, 114] width 9 height 12
click at [991, 269] on div "42158901" at bounding box center [1074, 261] width 230 height 17
click at [1175, 117] on icon at bounding box center [1179, 114] width 9 height 12
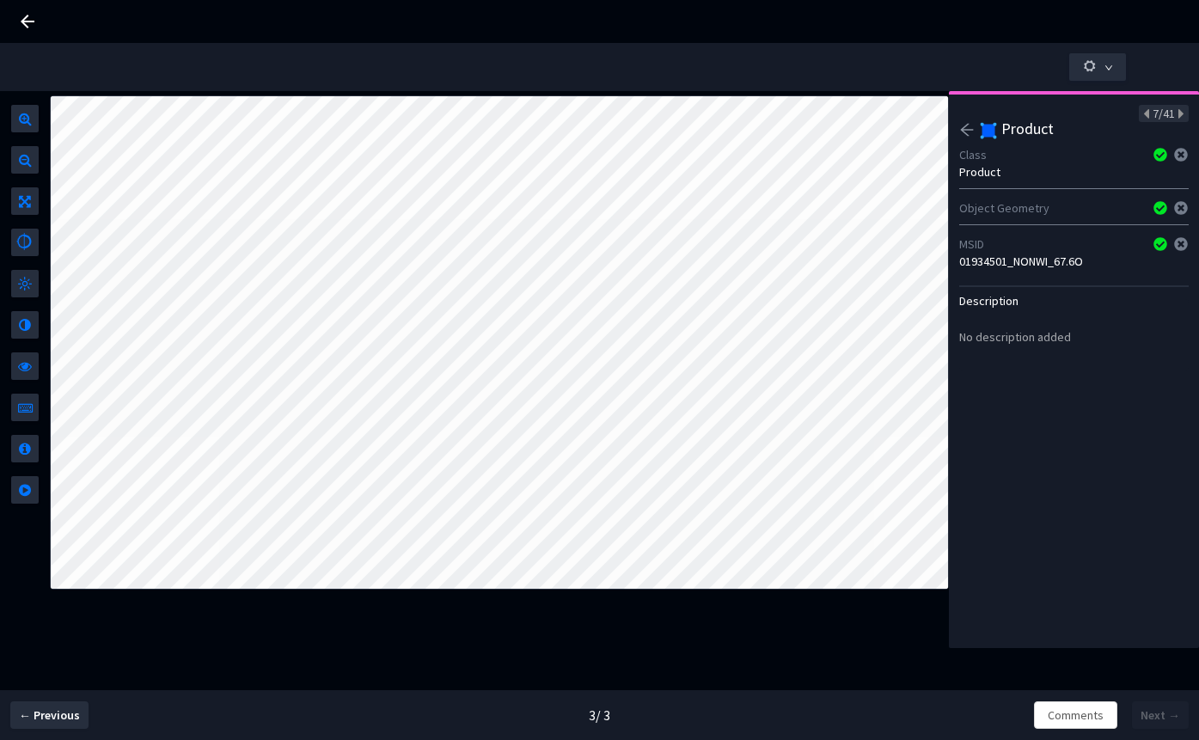
click at [1039, 257] on div "01934501_NONWI_67.6O" at bounding box center [1074, 261] width 230 height 17
click at [1175, 109] on icon at bounding box center [1179, 114] width 9 height 12
click at [994, 271] on div "MSID 16583001" at bounding box center [1074, 252] width 230 height 41
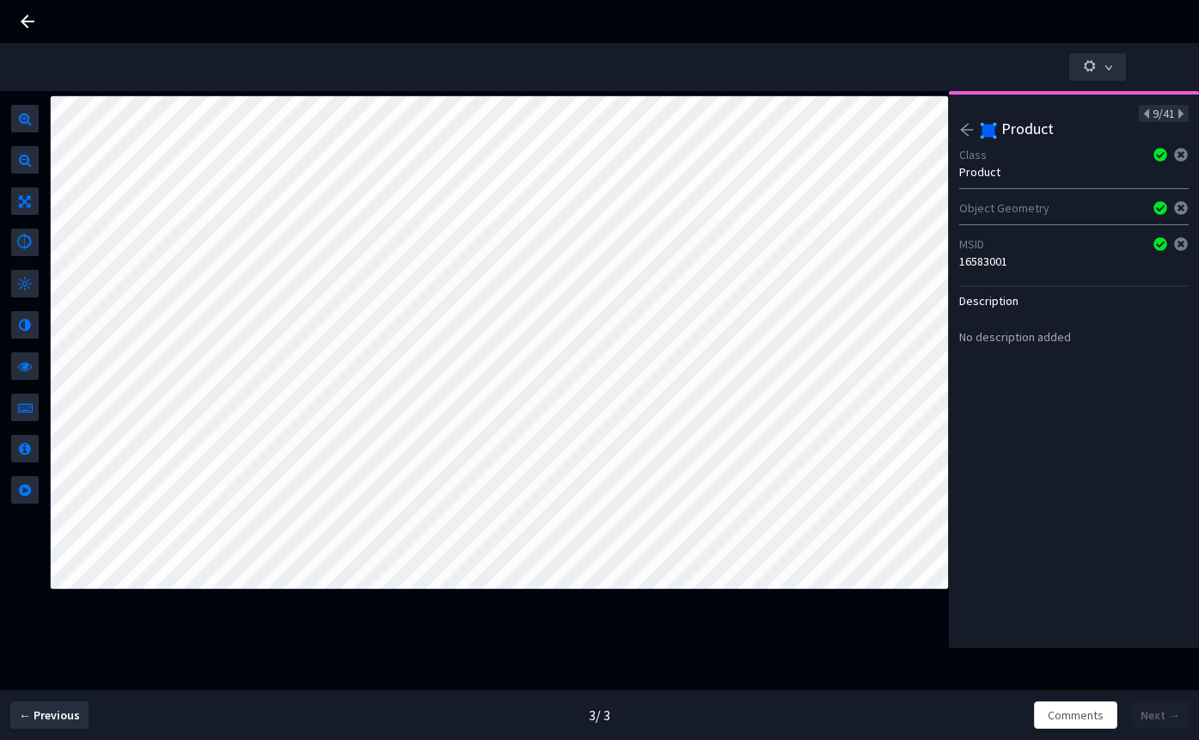
click at [994, 271] on div "MSID 16583001" at bounding box center [1074, 252] width 230 height 41
click at [993, 263] on div "16583001" at bounding box center [1074, 261] width 230 height 17
click at [1171, 115] on div "9/41" at bounding box center [1164, 113] width 50 height 17
click at [964, 132] on icon "arrow-left" at bounding box center [967, 130] width 13 height 12
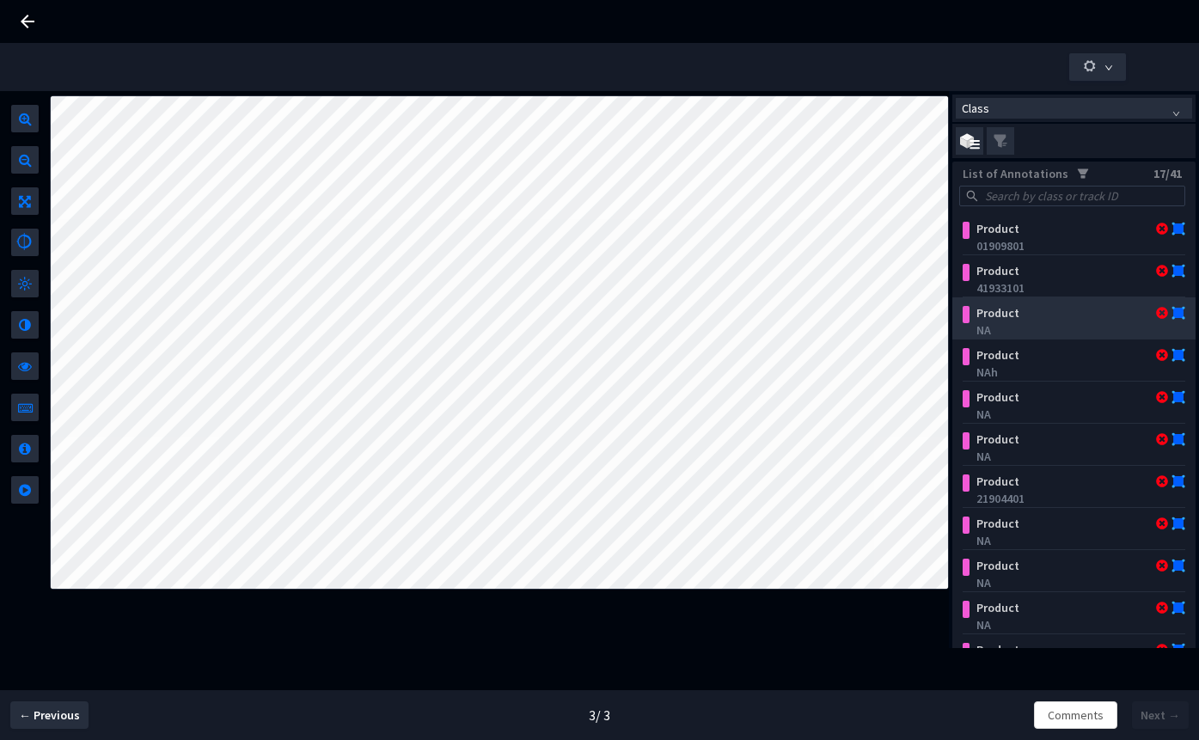
click at [1033, 317] on div "Product" at bounding box center [1056, 312] width 173 height 17
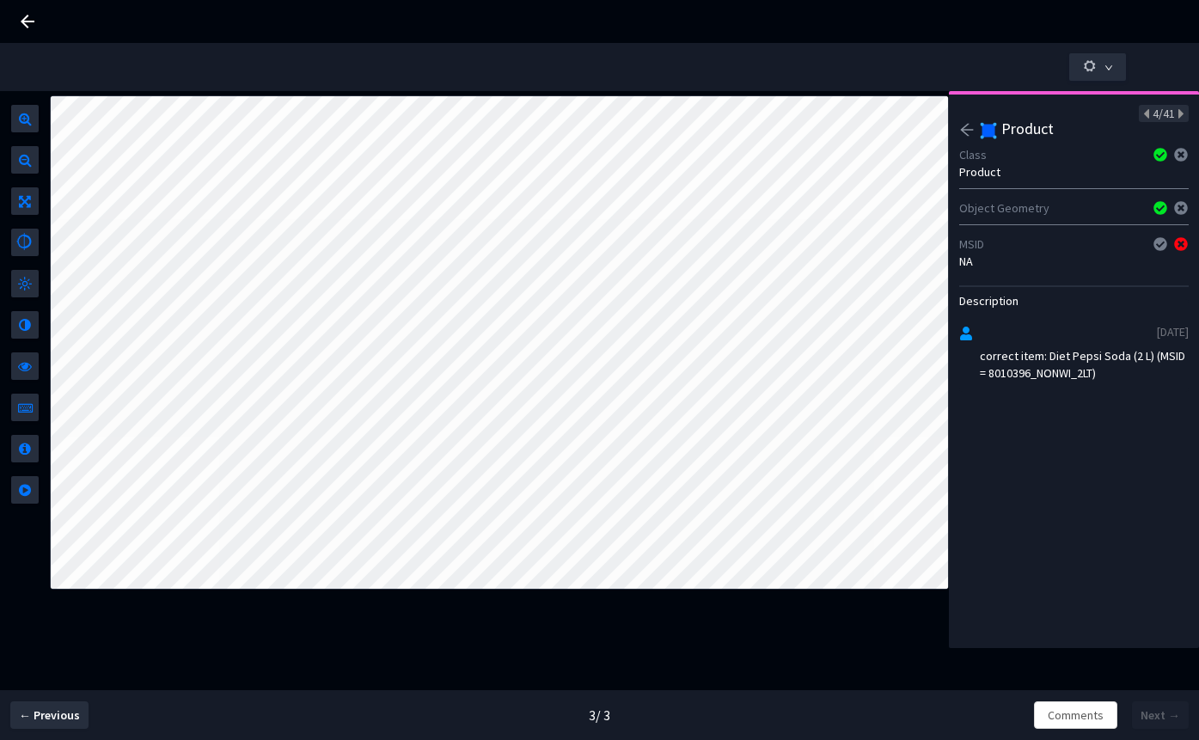
click at [965, 135] on icon "arrow-left" at bounding box center [966, 129] width 15 height 15
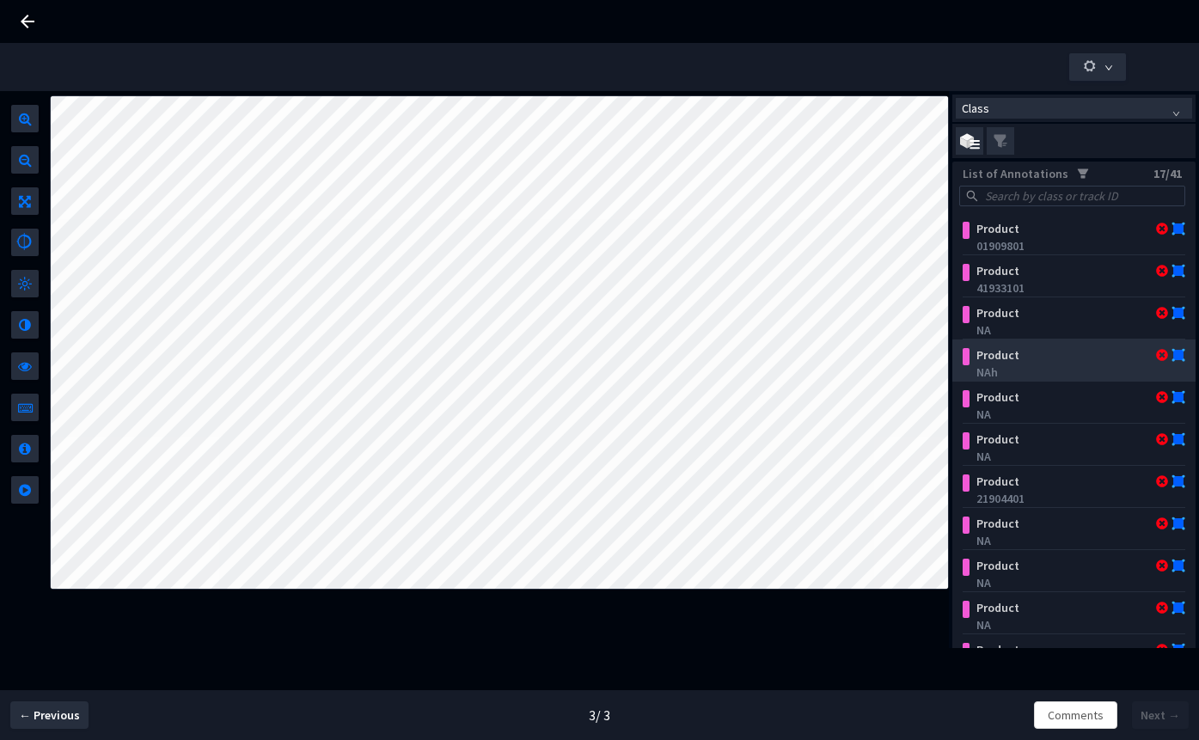
click at [1029, 375] on div "NAh" at bounding box center [1078, 372] width 202 height 17
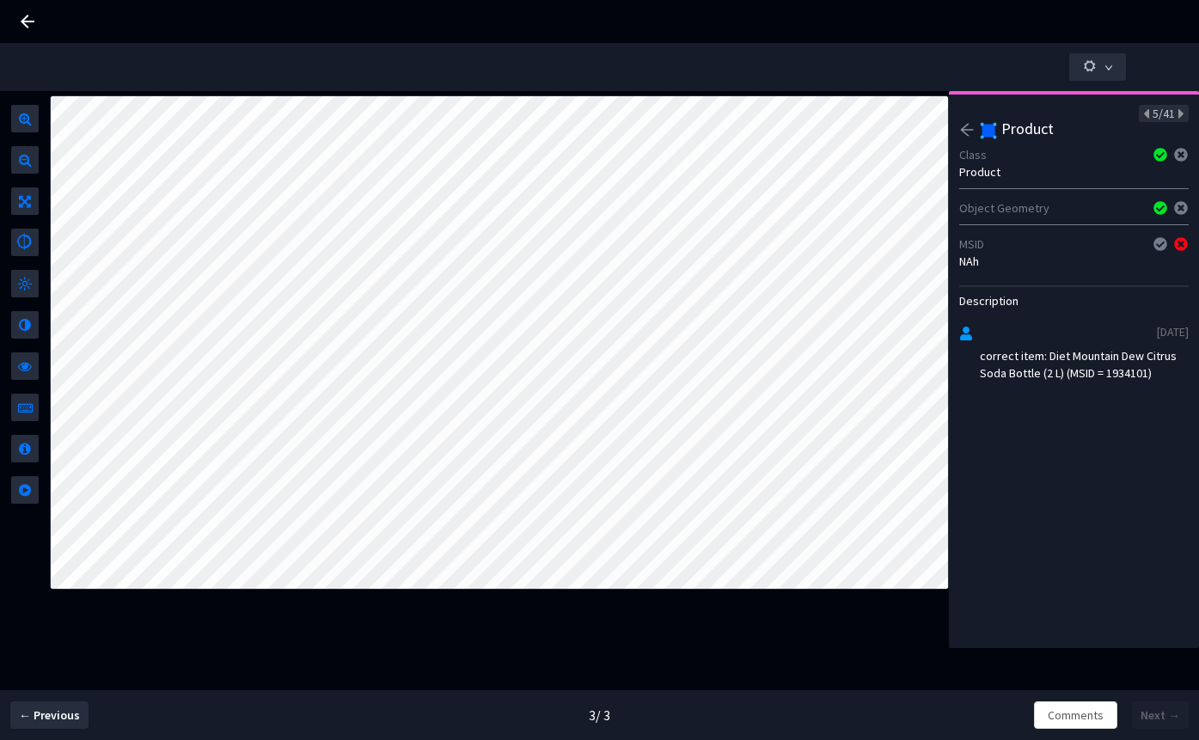
click at [966, 131] on icon "arrow-left" at bounding box center [966, 129] width 15 height 15
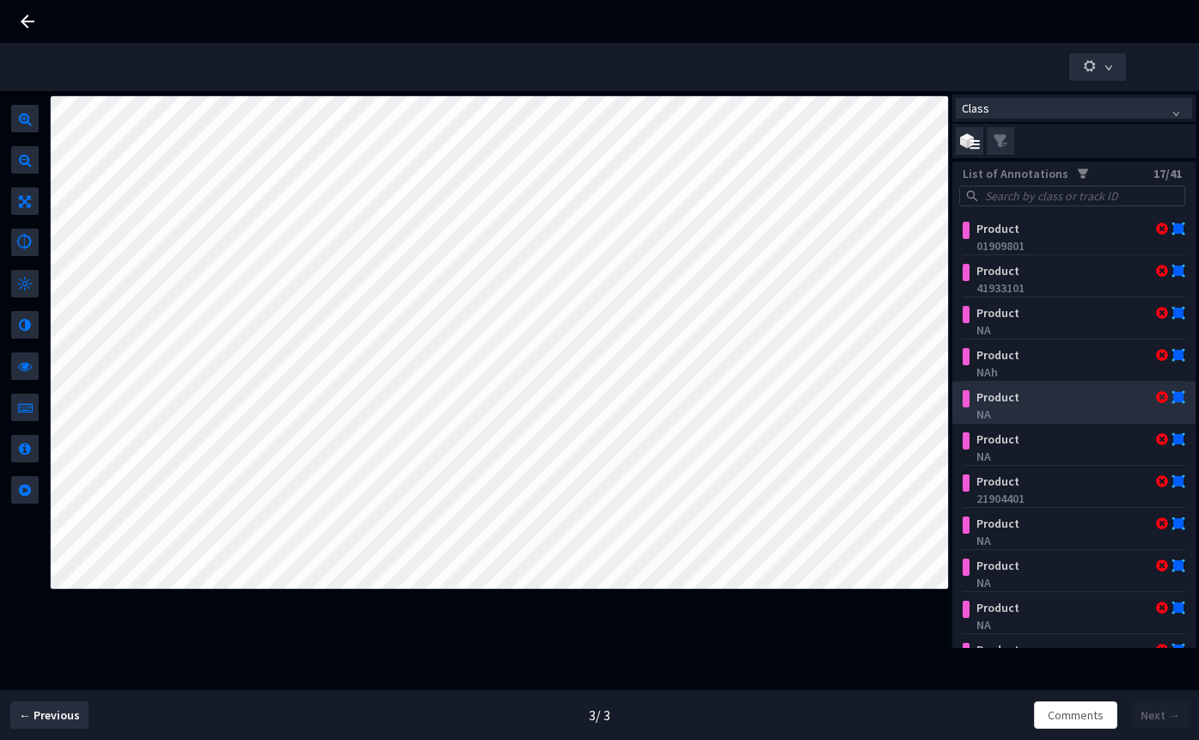
click at [1008, 414] on div "NA" at bounding box center [1078, 414] width 202 height 17
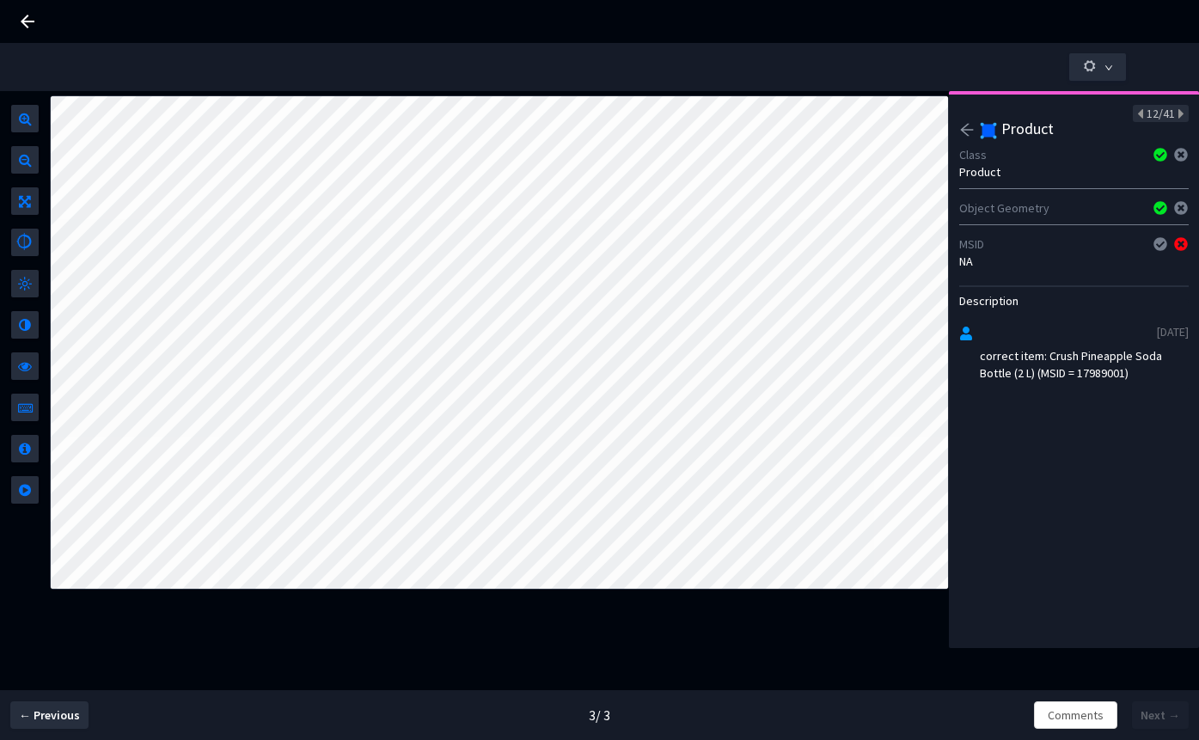
click at [1097, 377] on div "correct item: Crush Pineapple Soda Bottle (2 L) (MSID = 17989001)" at bounding box center [1084, 364] width 209 height 34
click at [964, 132] on icon "arrow-left" at bounding box center [966, 129] width 15 height 15
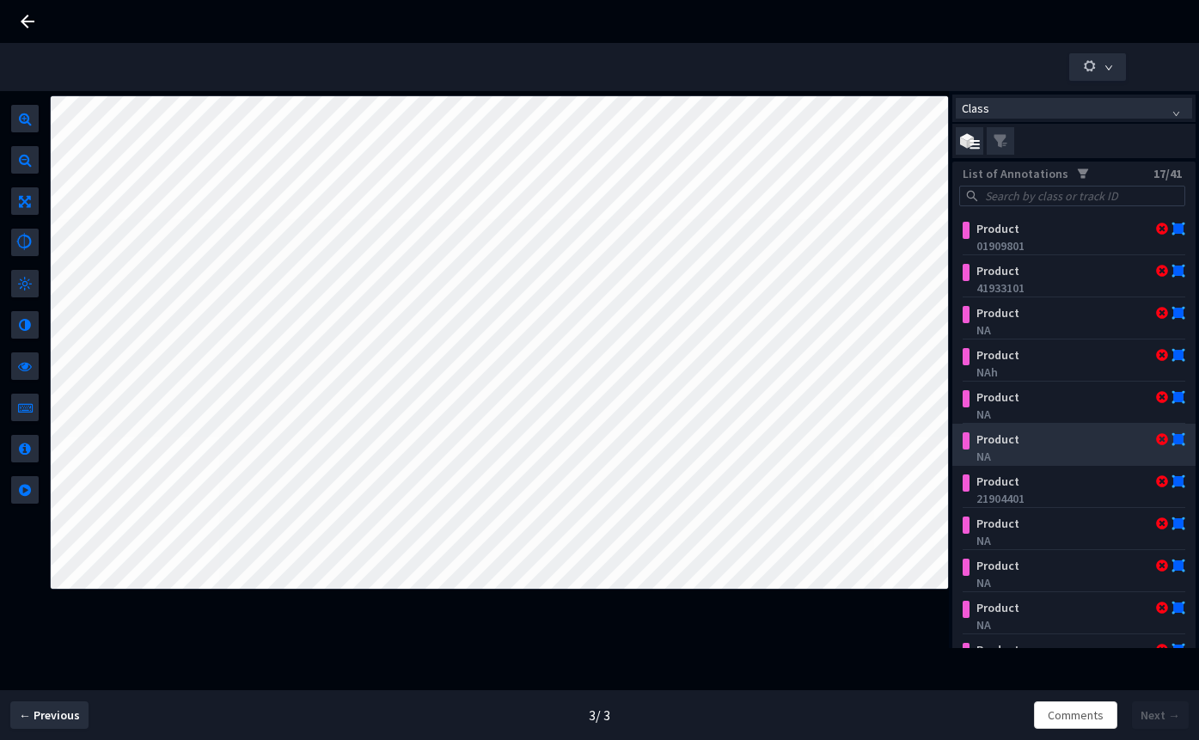
click at [1031, 452] on div "NA" at bounding box center [1078, 456] width 202 height 17
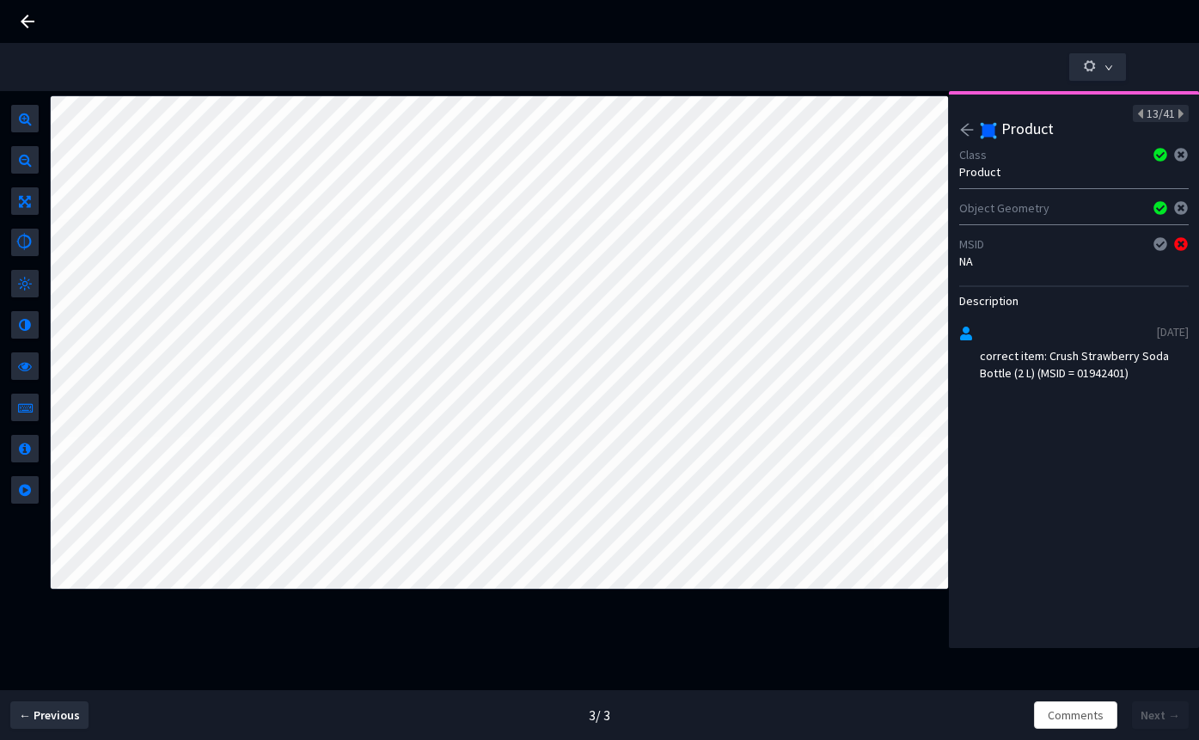
click at [1100, 376] on div "correct item: Crush Strawberry Soda Bottle (2 L) (MSID = 01942401)" at bounding box center [1084, 364] width 209 height 34
click at [967, 130] on icon "arrow-left" at bounding box center [967, 130] width 13 height 12
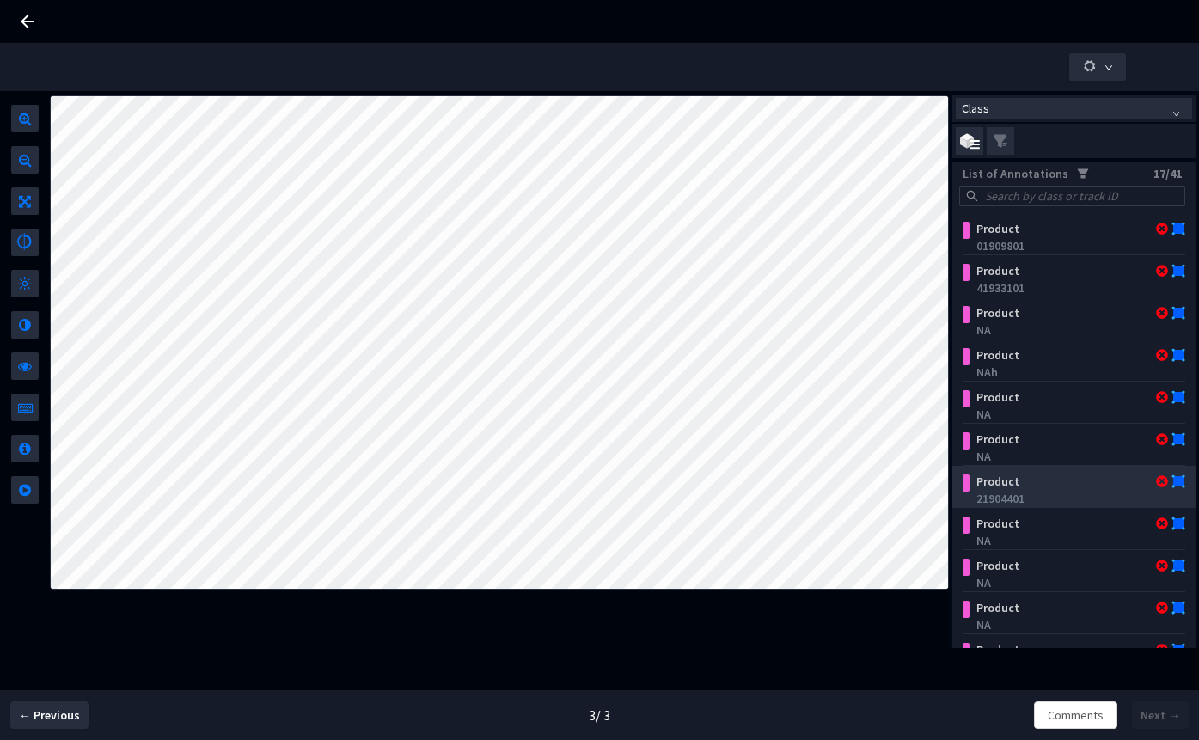
click at [1057, 491] on div "21904401" at bounding box center [1078, 498] width 202 height 17
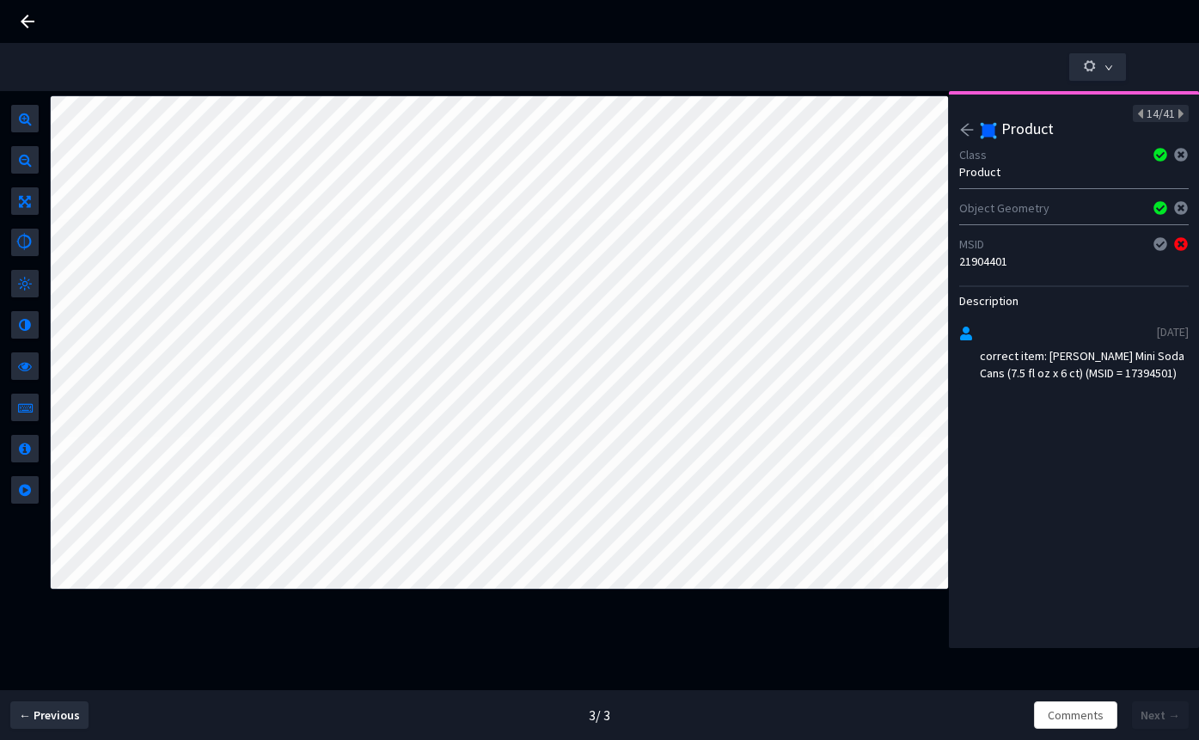
click at [1120, 373] on div "correct item: Dr Pepper Mini Soda Cans (7.5 fl oz x 6 ct) (MSID = 17394501)" at bounding box center [1084, 364] width 209 height 34
click at [959, 127] on div "14/41 Product Class Product Object Geometry MSID 21904401 Description 30/9/2025…" at bounding box center [1074, 369] width 250 height 557
click at [960, 130] on icon "arrow-left" at bounding box center [966, 129] width 15 height 15
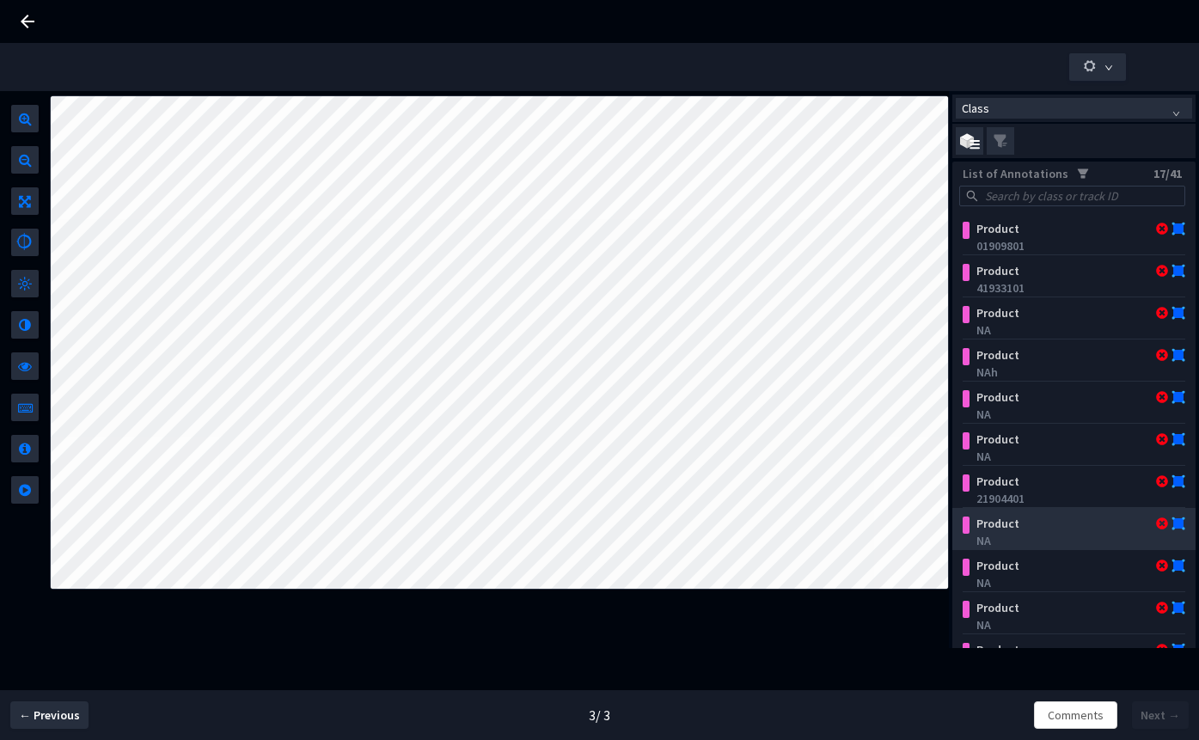
click at [1027, 524] on div "Product" at bounding box center [1056, 523] width 173 height 17
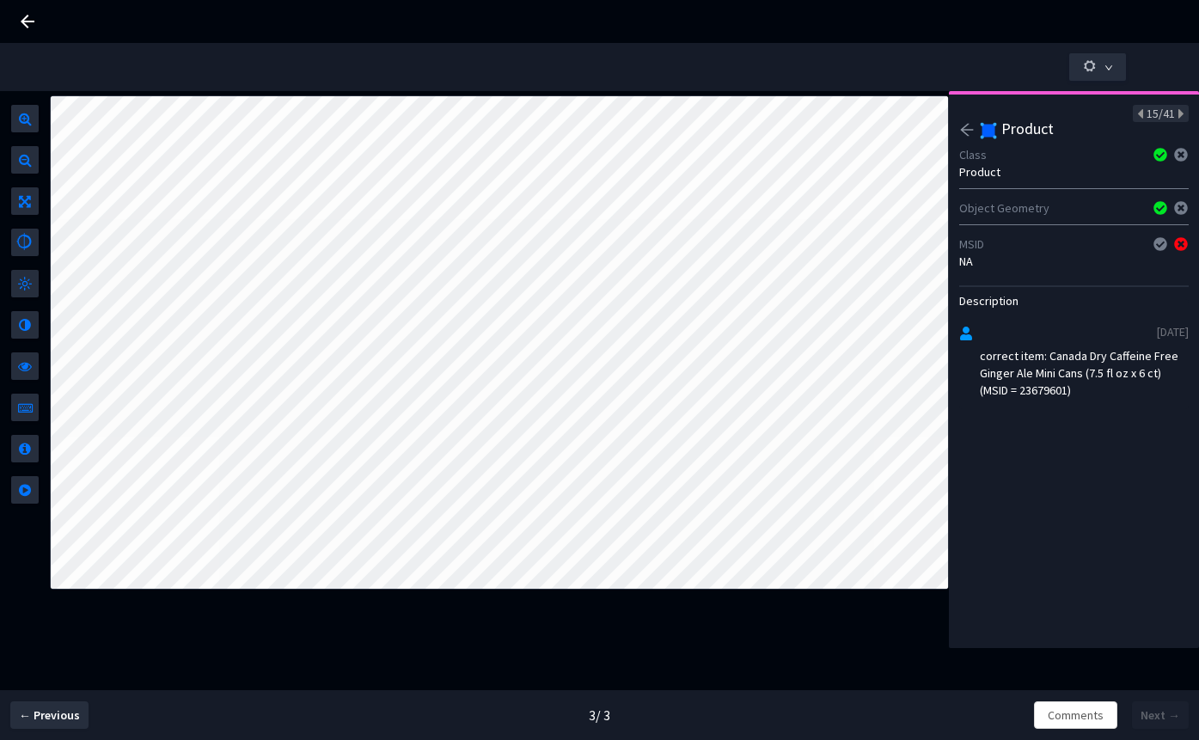
click at [1055, 391] on div "correct item: Canada Dry Caffeine Free Ginger Ale Mini Cans (7.5 fl oz x 6 ct) …" at bounding box center [1084, 373] width 209 height 52
click at [968, 133] on icon "arrow-left" at bounding box center [966, 129] width 15 height 15
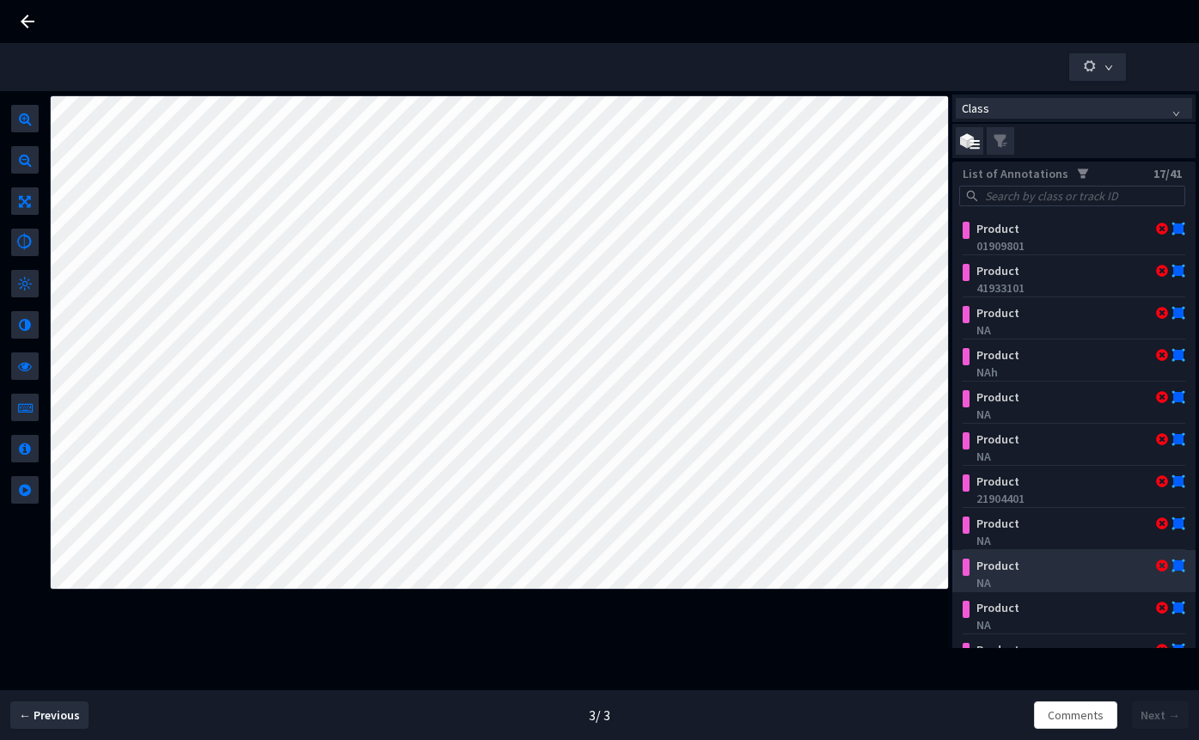
click at [1033, 579] on div "NA" at bounding box center [1078, 582] width 202 height 17
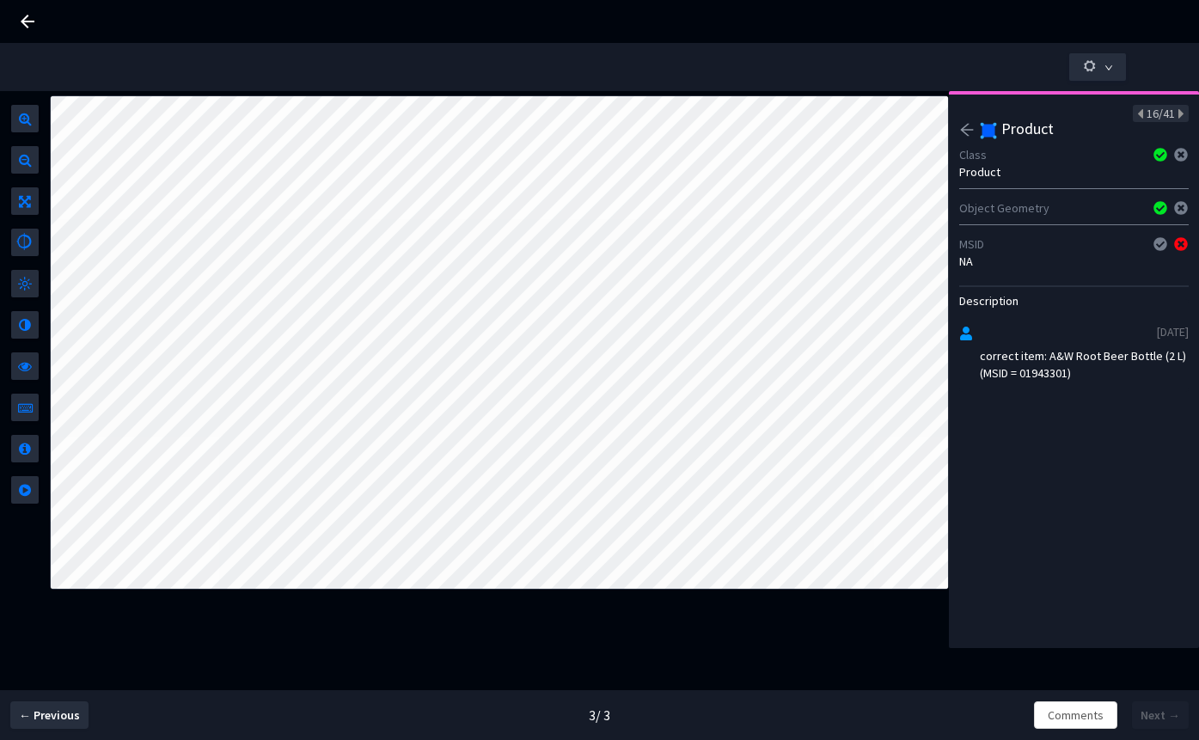
click at [1064, 368] on div "correct item: A&W Root Beer Bottle (2 L) (MSID = 01943301)" at bounding box center [1084, 364] width 209 height 34
click at [1175, 119] on icon at bounding box center [1179, 114] width 9 height 12
click at [1007, 395] on div "correct item: Pepsi Wild Cherry Soda Bottles (16.9 fl oz x 6 ct) (MSID = 244666…" at bounding box center [1084, 373] width 209 height 52
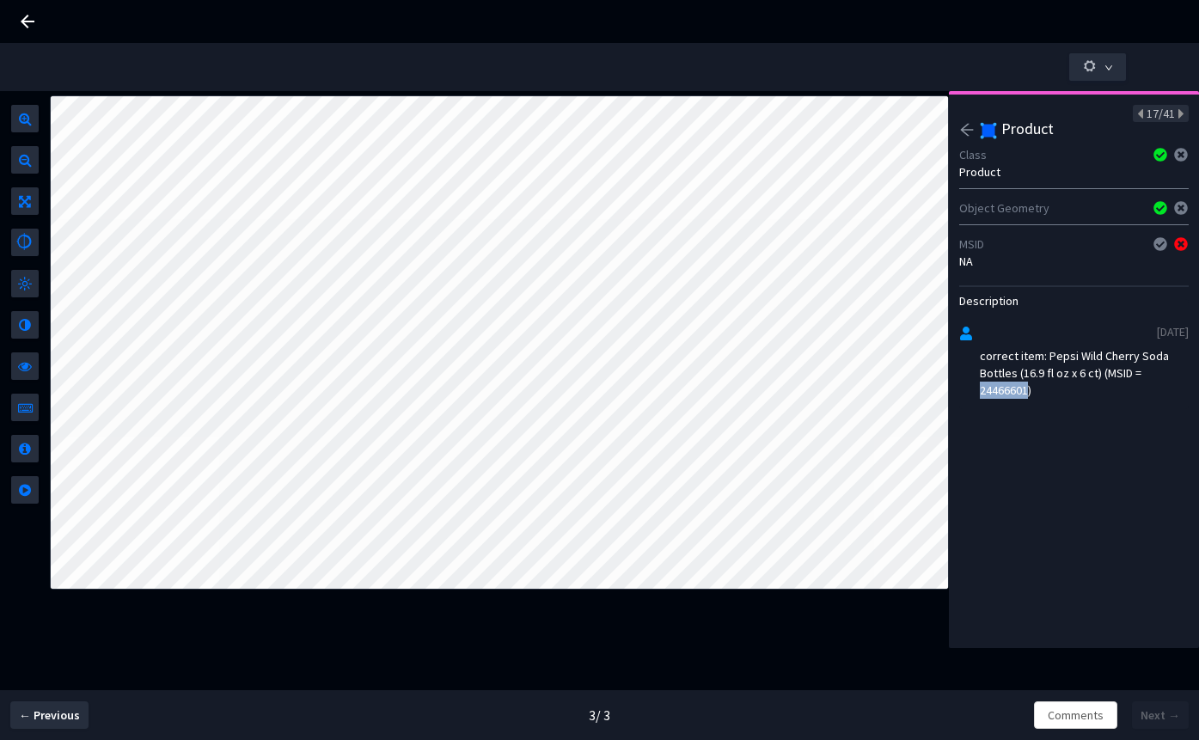
click at [962, 135] on icon "arrow-left" at bounding box center [966, 129] width 15 height 15
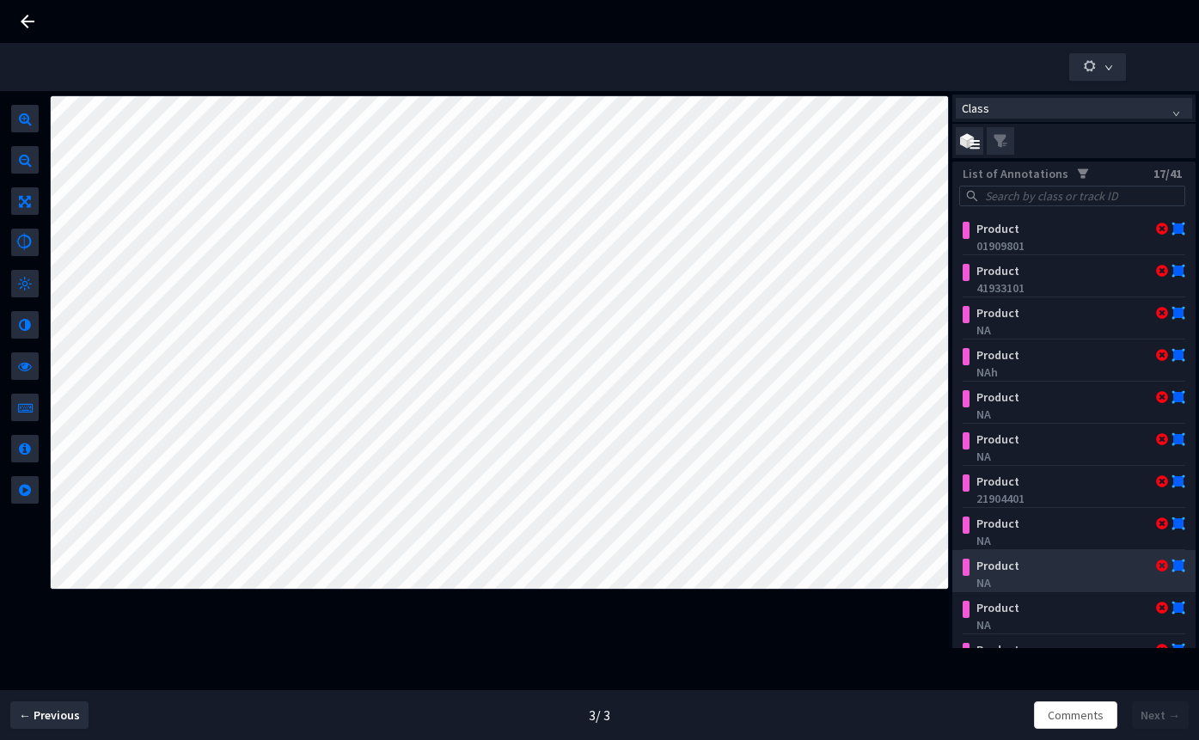
click at [1013, 569] on div "Product" at bounding box center [1056, 565] width 173 height 17
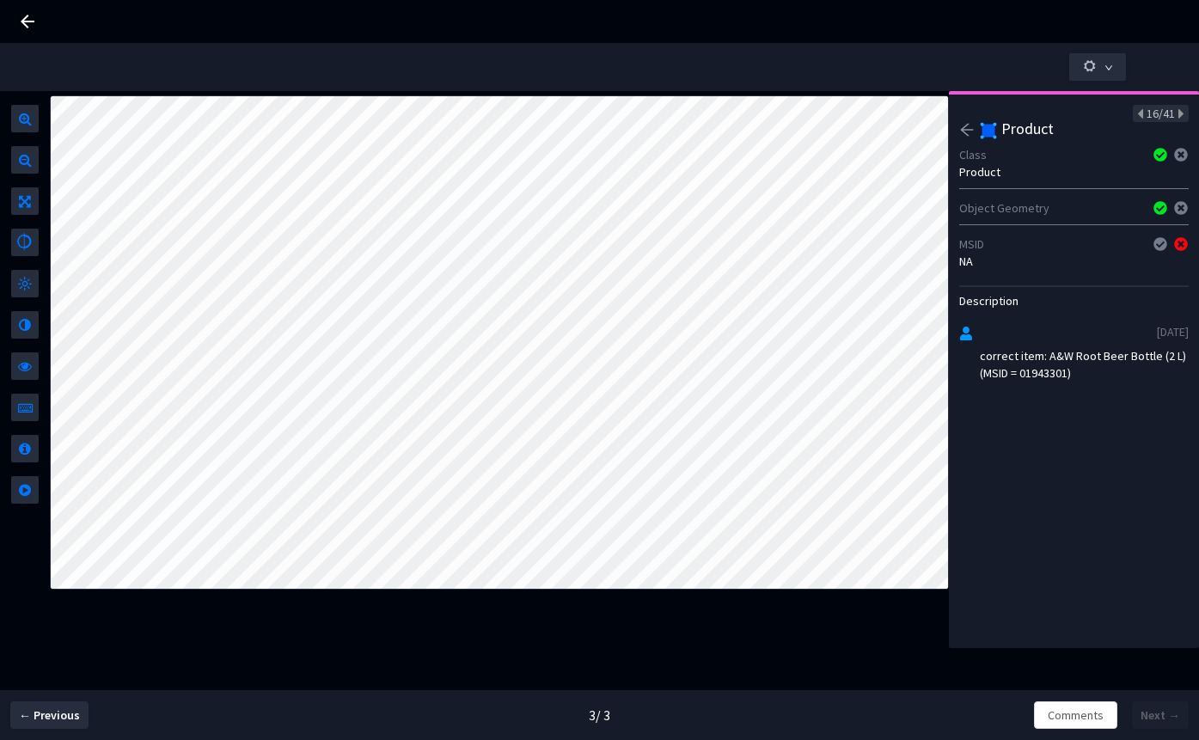
click at [969, 135] on icon "arrow-left" at bounding box center [966, 129] width 15 height 15
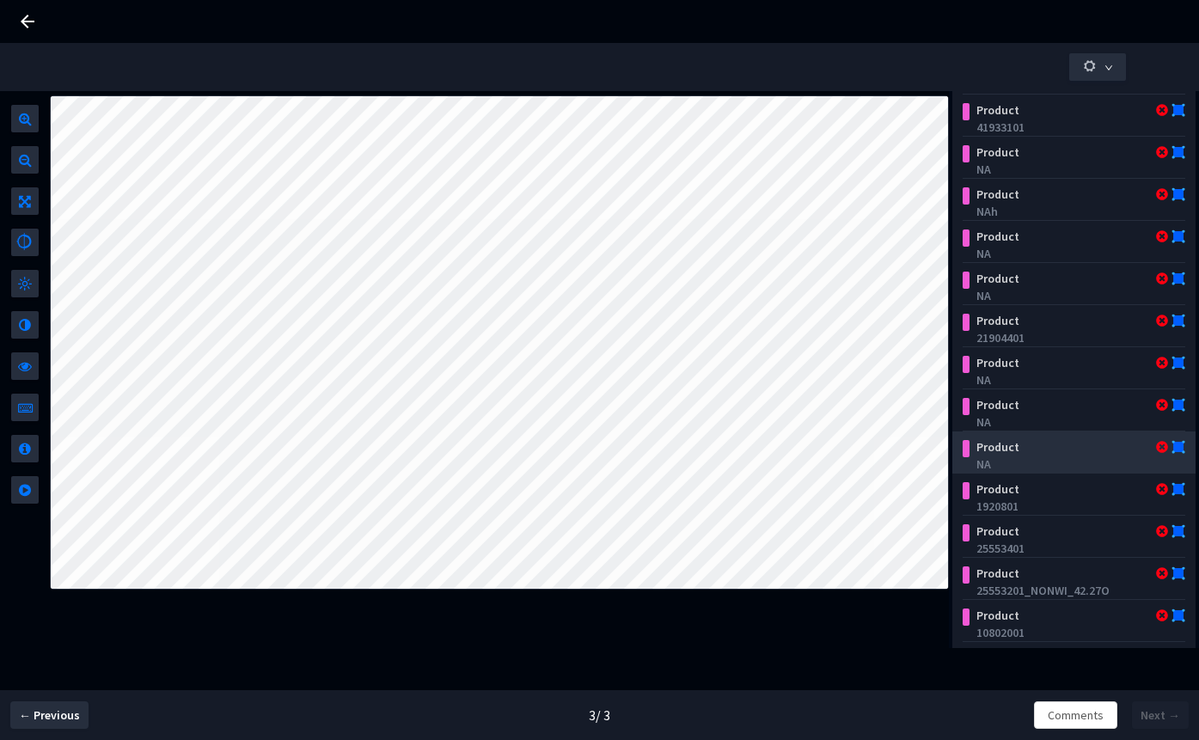
scroll to position [169, 0]
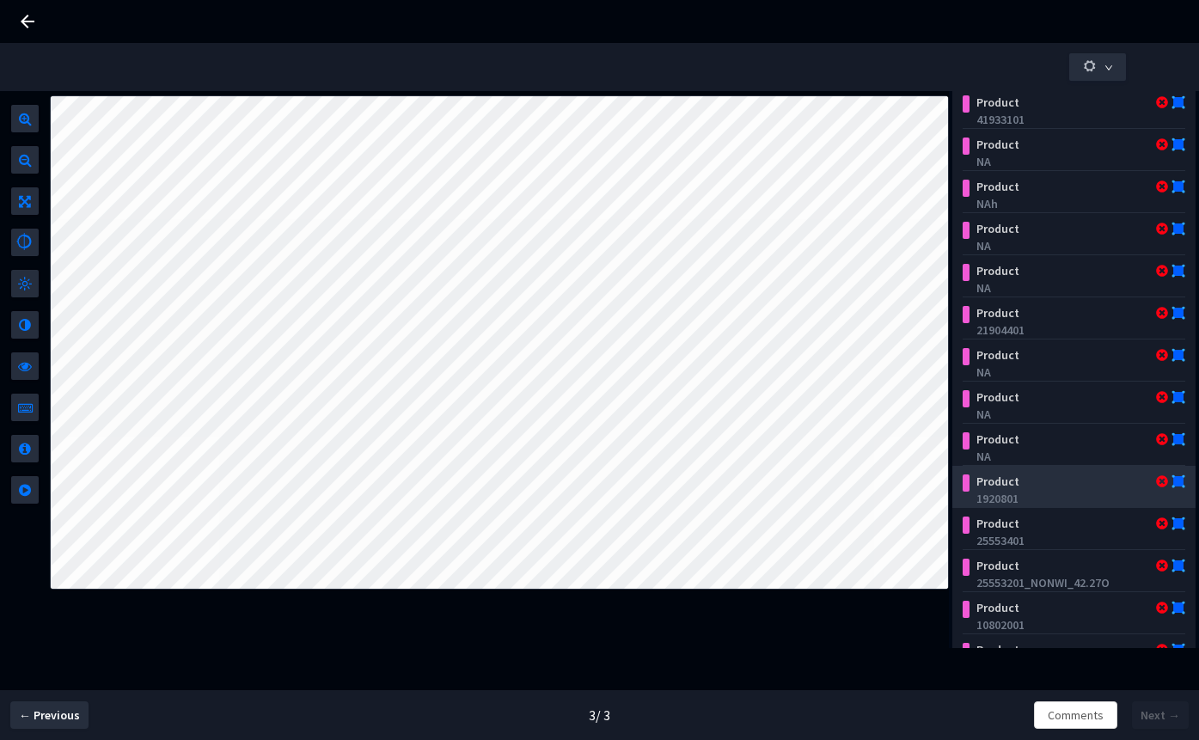
click at [1077, 501] on div "1920801" at bounding box center [1078, 498] width 202 height 17
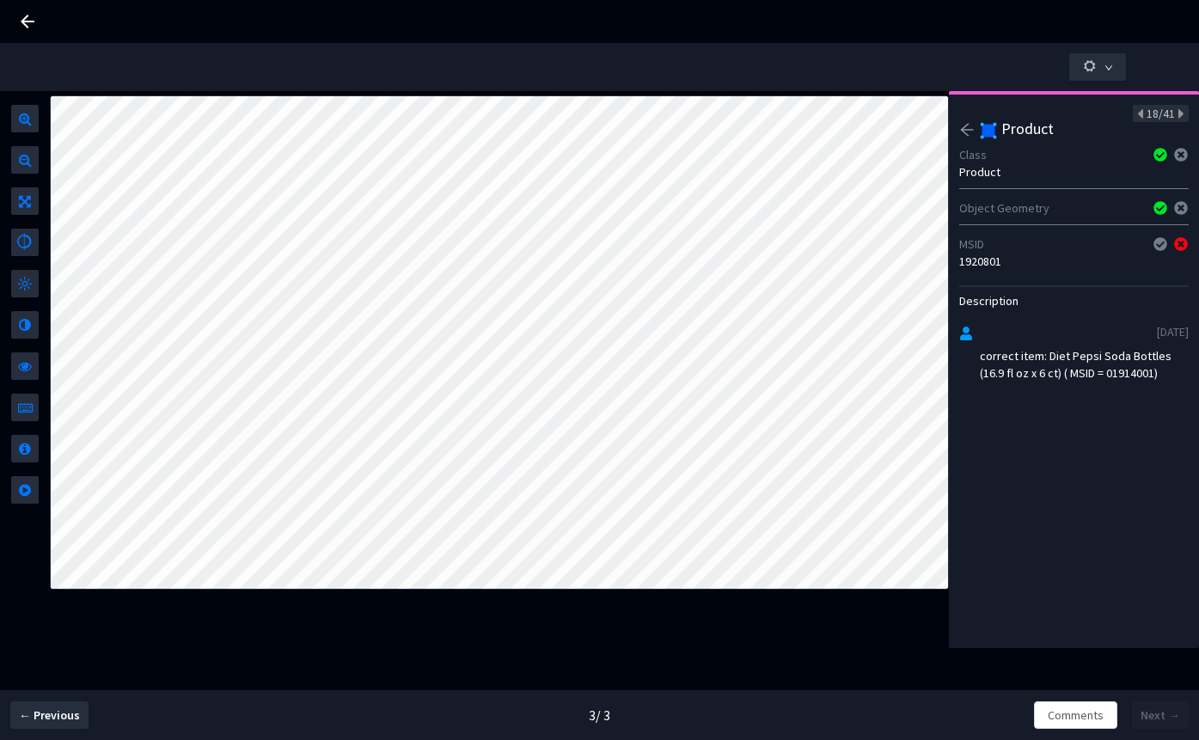
click at [1115, 378] on div "correct item: Diet Pepsi Soda Bottles (16.9 fl oz x 6 ct) ( MSID = 01914001)" at bounding box center [1084, 364] width 209 height 34
click at [969, 123] on icon "arrow-left" at bounding box center [966, 129] width 15 height 15
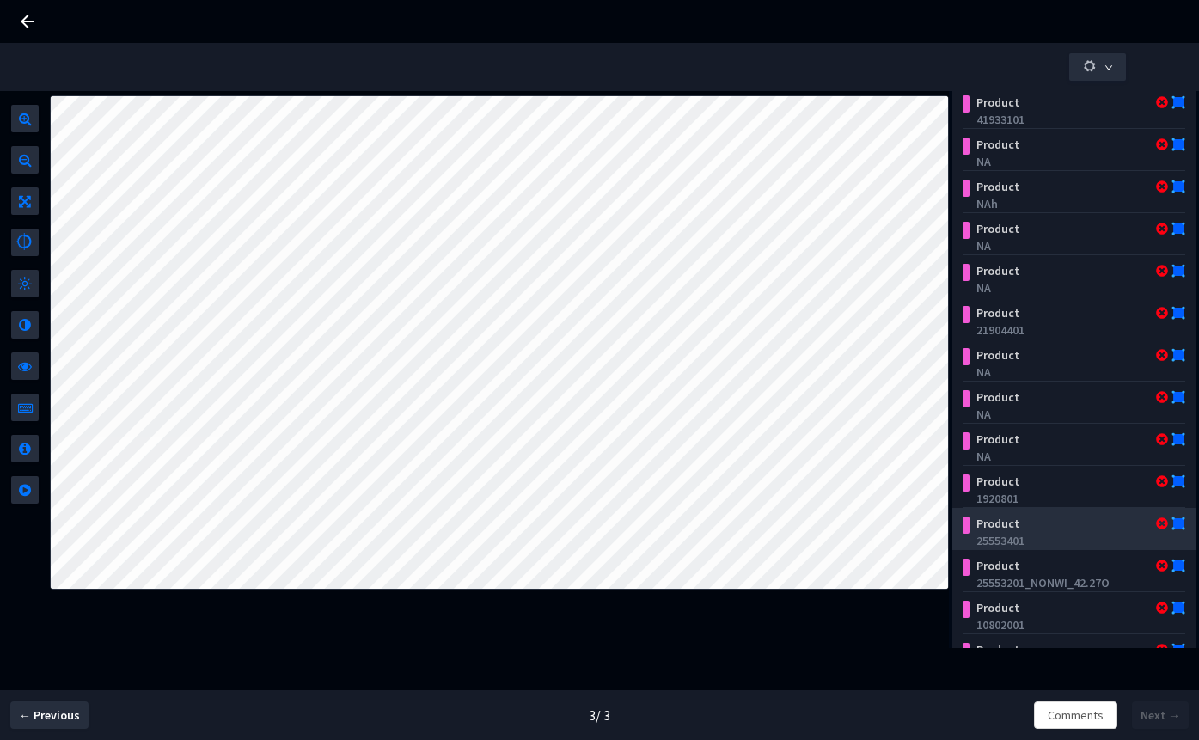
click at [1031, 539] on div "25553401" at bounding box center [1078, 540] width 202 height 17
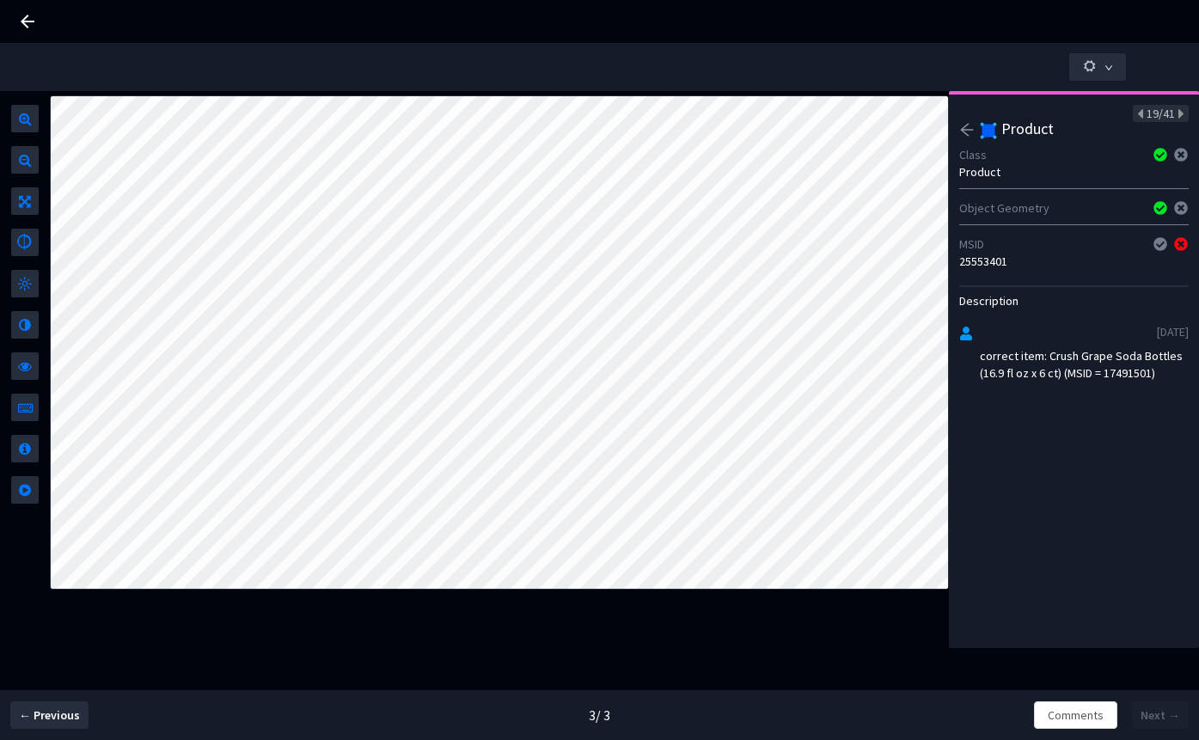
click at [1130, 379] on div "correct item: Crush Grape Soda Bottles (16.9 fl oz x 6 ct) (MSID = 17491501)" at bounding box center [1084, 364] width 209 height 34
click at [970, 132] on icon "arrow-left" at bounding box center [966, 129] width 15 height 15
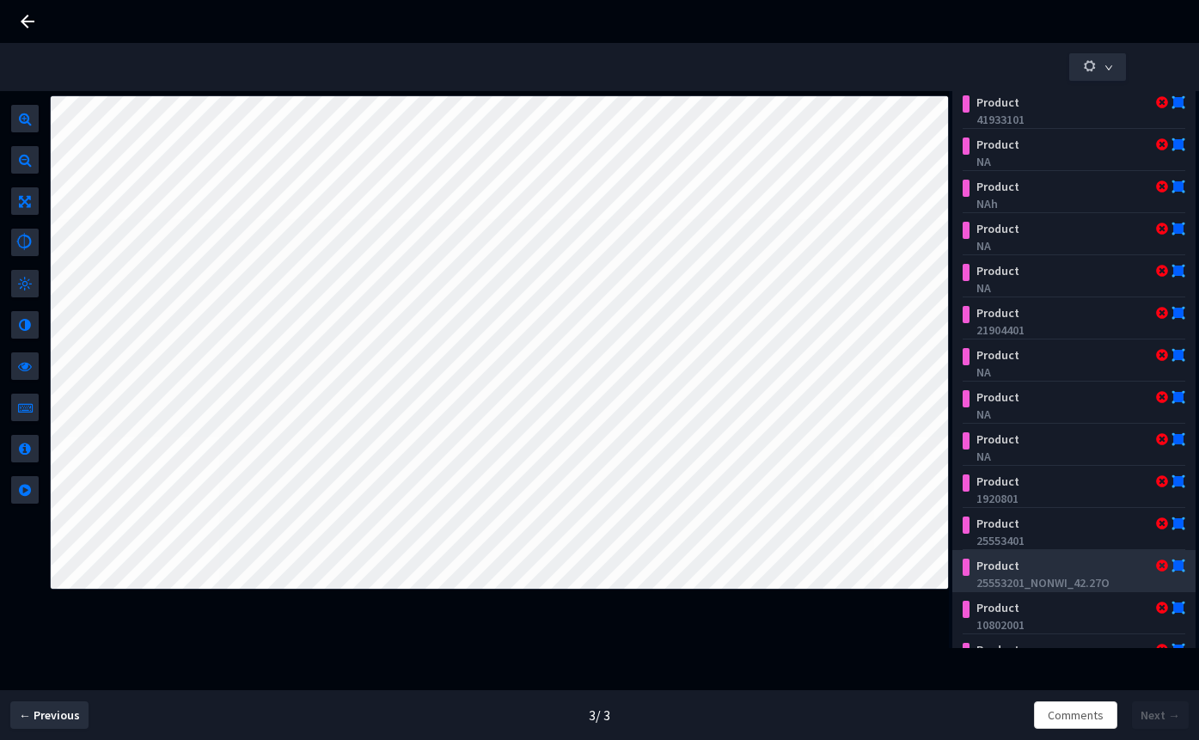
click at [1044, 578] on div "25553201_NONWI_42.27O" at bounding box center [1078, 582] width 202 height 17
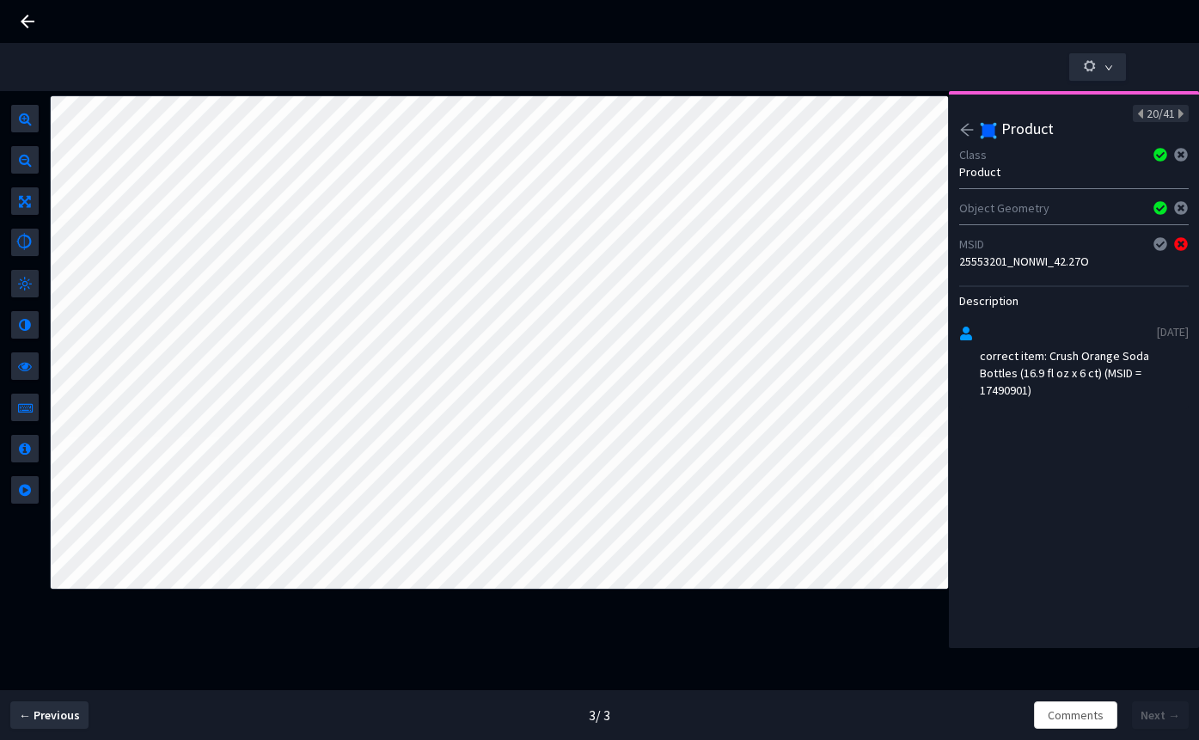
click at [1030, 263] on div "25553201_NONWI_42.27O" at bounding box center [1074, 261] width 230 height 17
click at [971, 128] on icon "arrow-left" at bounding box center [966, 129] width 15 height 15
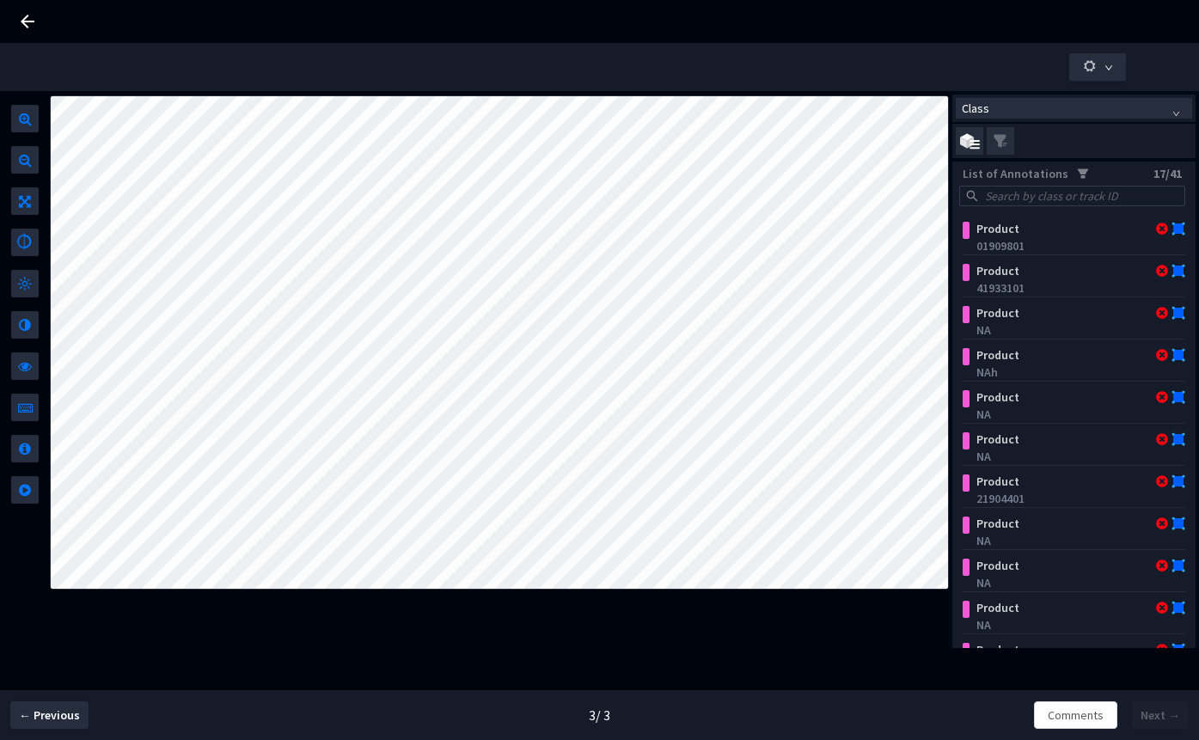
scroll to position [285, 0]
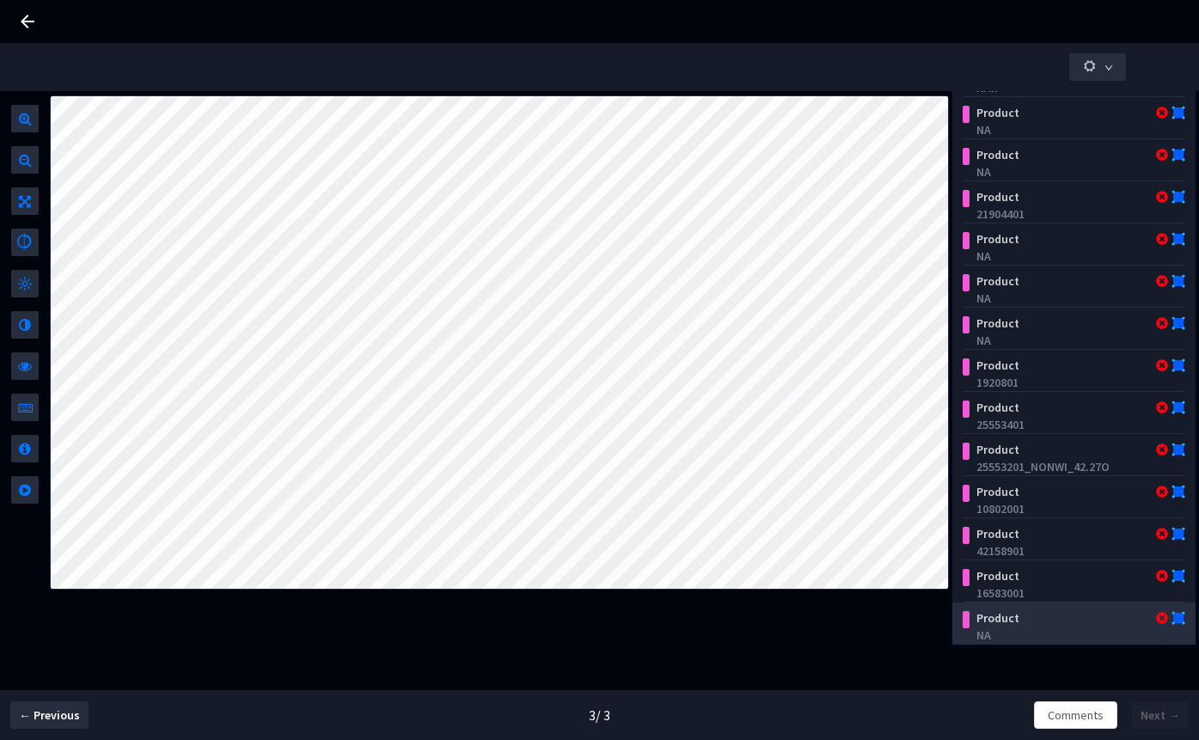
click at [1054, 610] on div "Product" at bounding box center [1056, 618] width 173 height 17
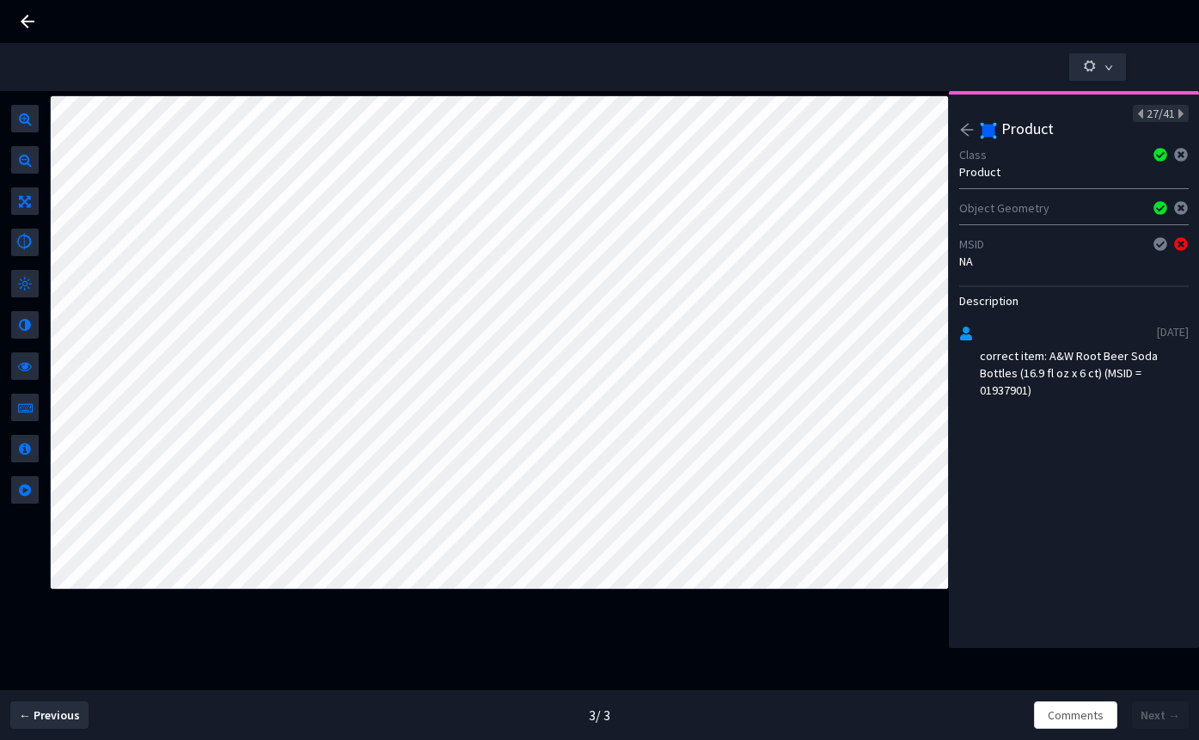
click at [1017, 387] on div "correct item: A&W Root Beer Soda Bottles (16.9 fl oz x 6 ct) (MSID = 01937901)" at bounding box center [1084, 373] width 209 height 52
click at [963, 124] on icon "arrow-left" at bounding box center [966, 129] width 15 height 15
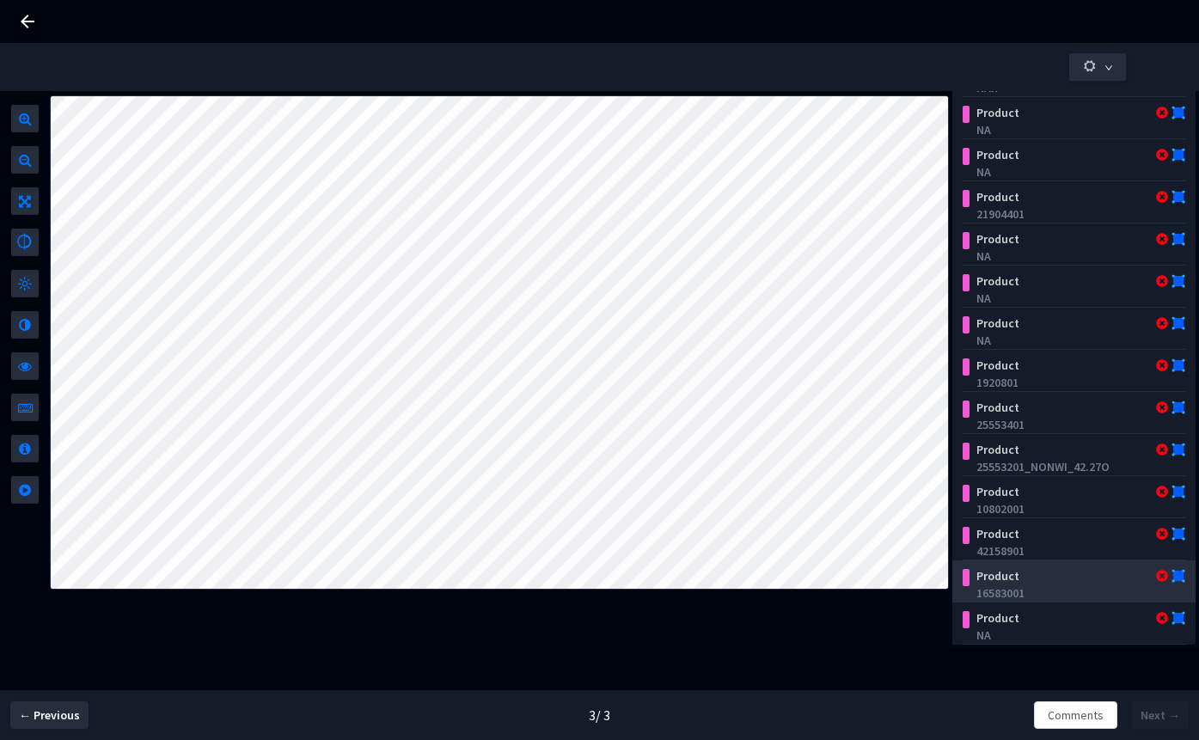
click at [1044, 588] on div "16583001" at bounding box center [1078, 593] width 202 height 17
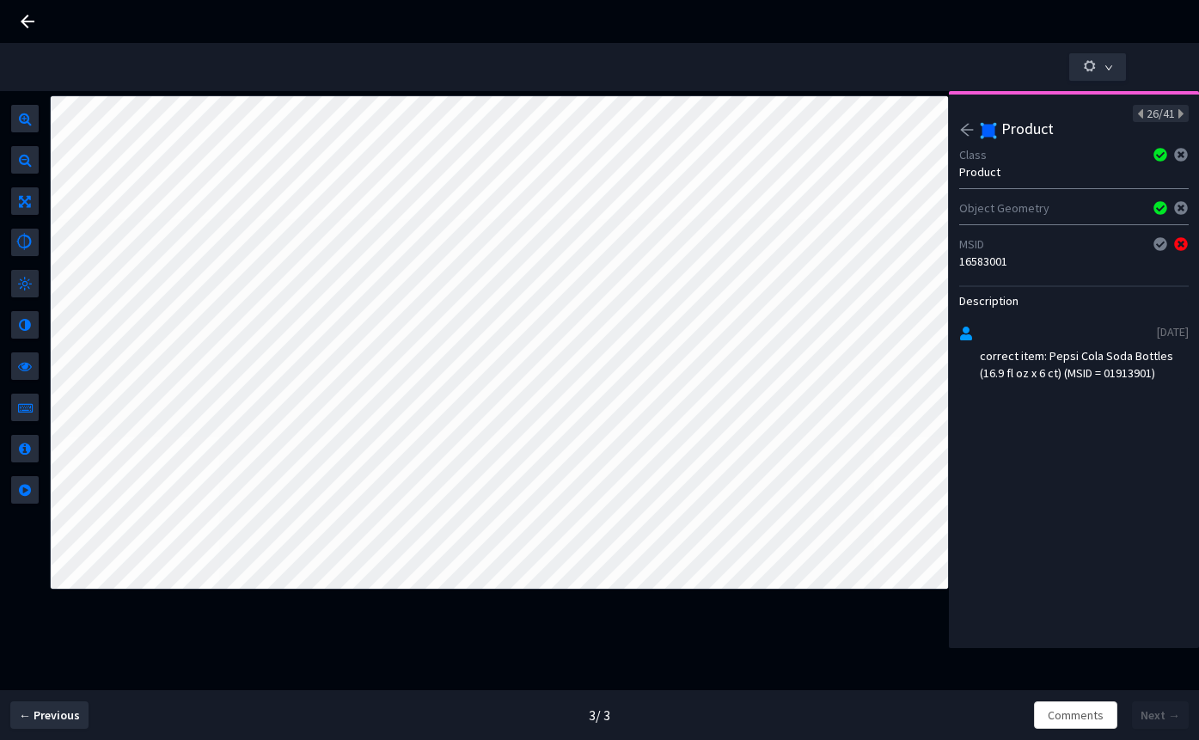
click at [1126, 371] on div "correct item: Pepsi Cola Soda Bottles (16.9 fl oz x 6 ct) (MSID = 01913901)" at bounding box center [1084, 364] width 209 height 34
click at [968, 136] on icon "arrow-left" at bounding box center [966, 129] width 15 height 15
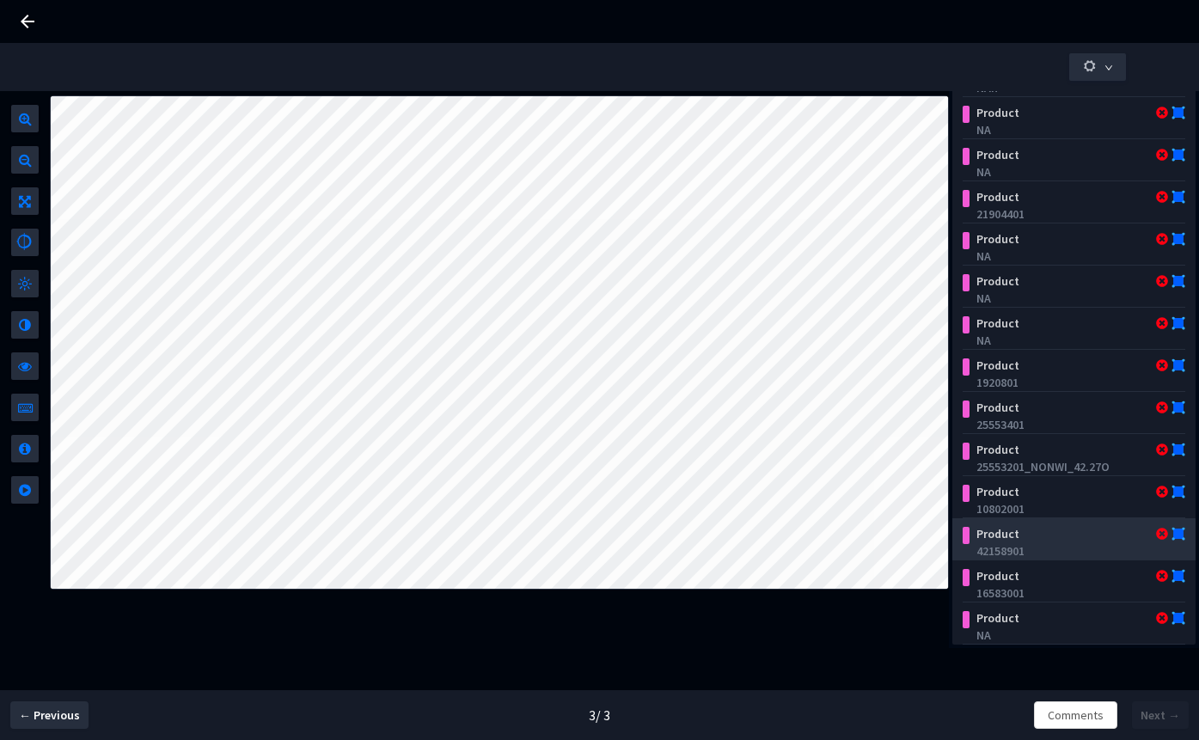
click at [1023, 542] on div "42158901" at bounding box center [1078, 550] width 202 height 17
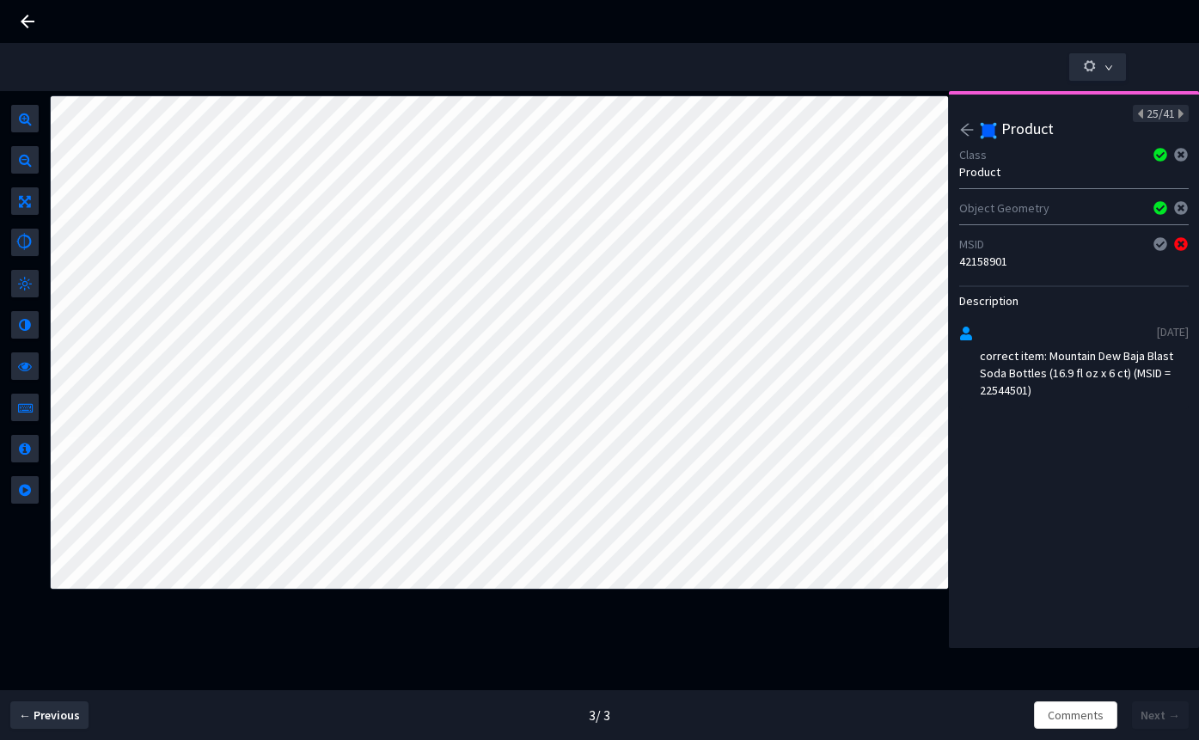
click at [1016, 390] on div "correct item: Mountain Dew Baja Blast Soda Bottles (16.9 fl oz x 6 ct) (MSID = …" at bounding box center [1084, 373] width 209 height 52
click at [972, 138] on div at bounding box center [968, 132] width 19 height 21
click at [971, 132] on icon "arrow-left" at bounding box center [966, 129] width 15 height 15
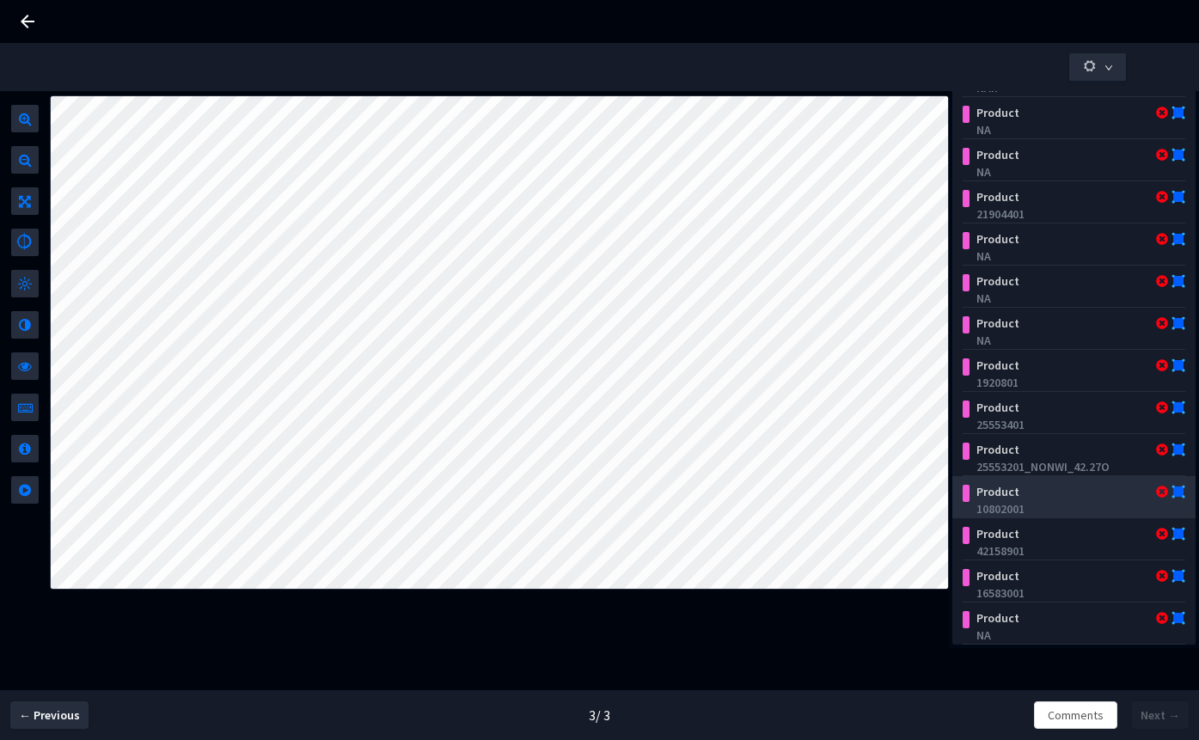
click at [1036, 500] on div "10802001" at bounding box center [1078, 508] width 202 height 17
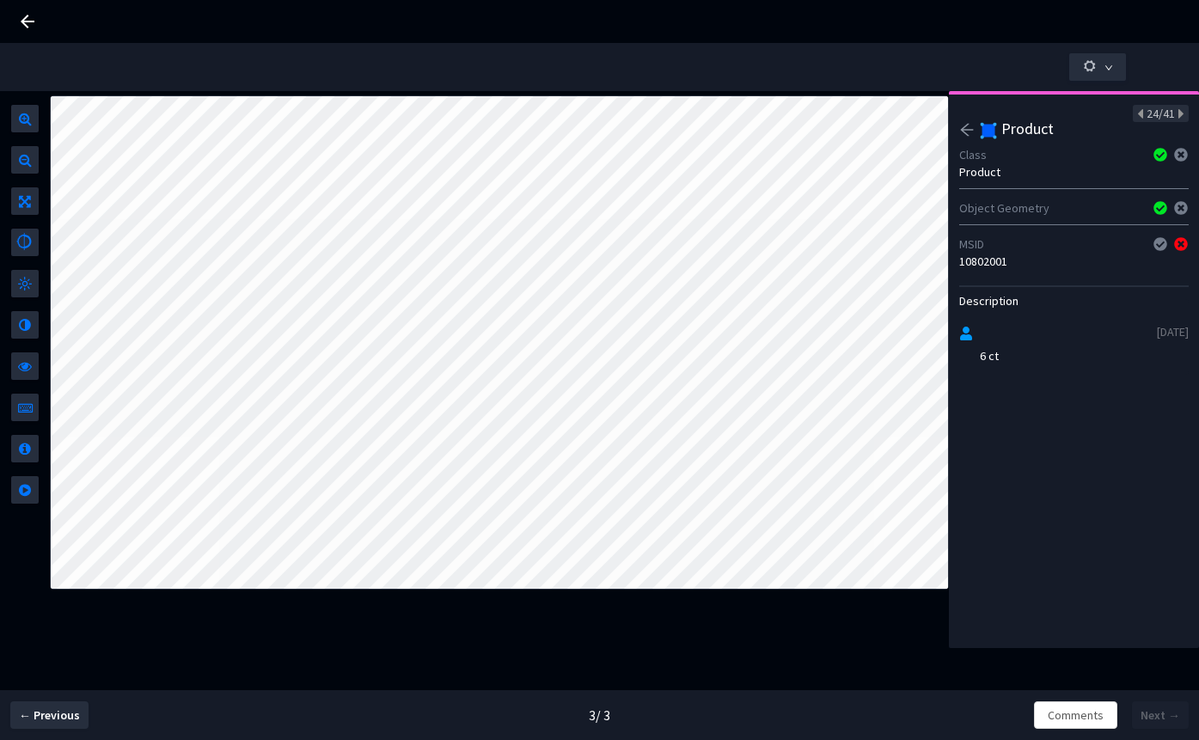
click at [992, 267] on div "10802001" at bounding box center [1074, 261] width 230 height 17
click at [964, 133] on icon "arrow-left" at bounding box center [966, 129] width 15 height 15
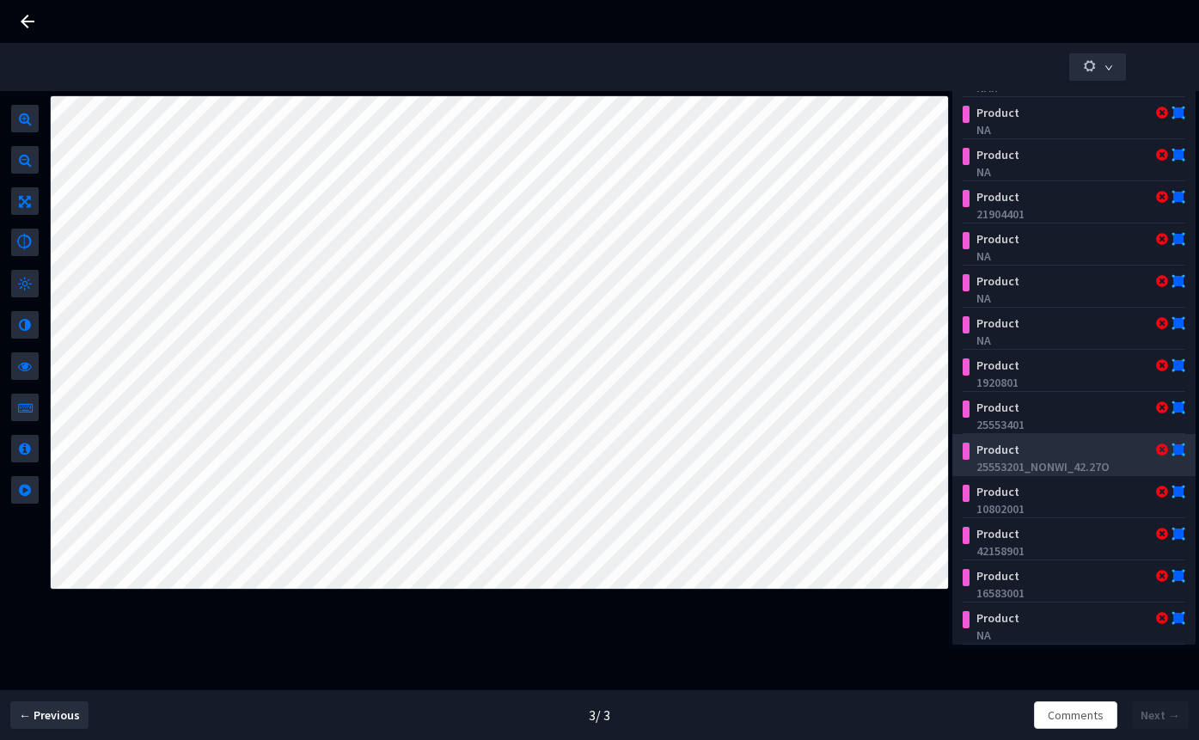
click at [1022, 458] on div "25553201_NONWI_42.27O" at bounding box center [1078, 466] width 202 height 17
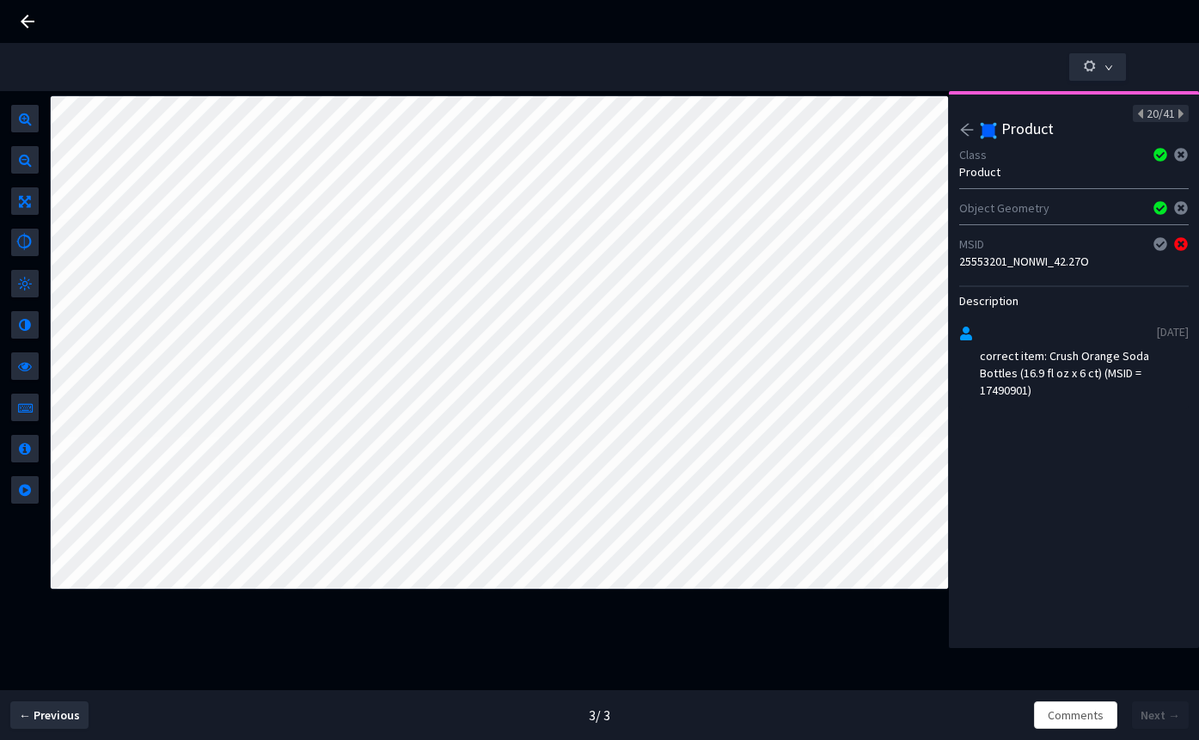
click at [1017, 389] on div "correct item: Crush Orange Soda Bottles (16.9 fl oz x 6 ct) (MSID = 17490901)" at bounding box center [1084, 373] width 209 height 52
click at [968, 128] on icon "arrow-left" at bounding box center [966, 129] width 15 height 15
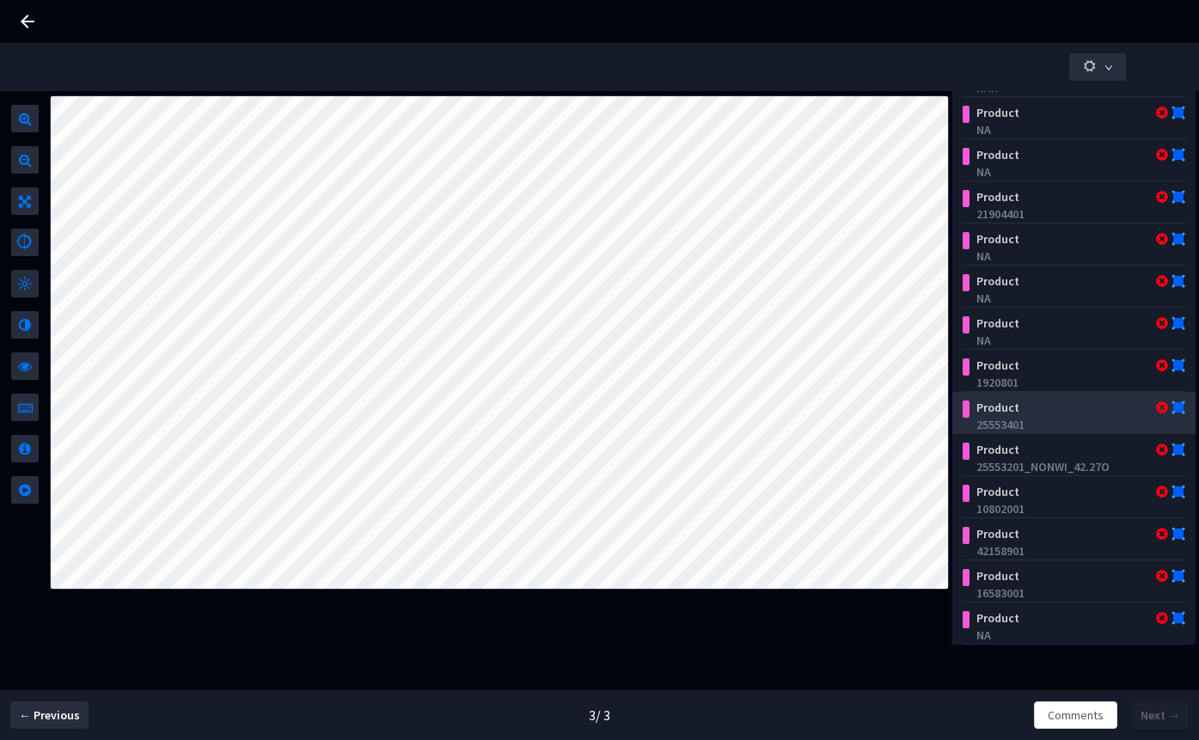
click at [1041, 416] on div "25553401" at bounding box center [1078, 424] width 202 height 17
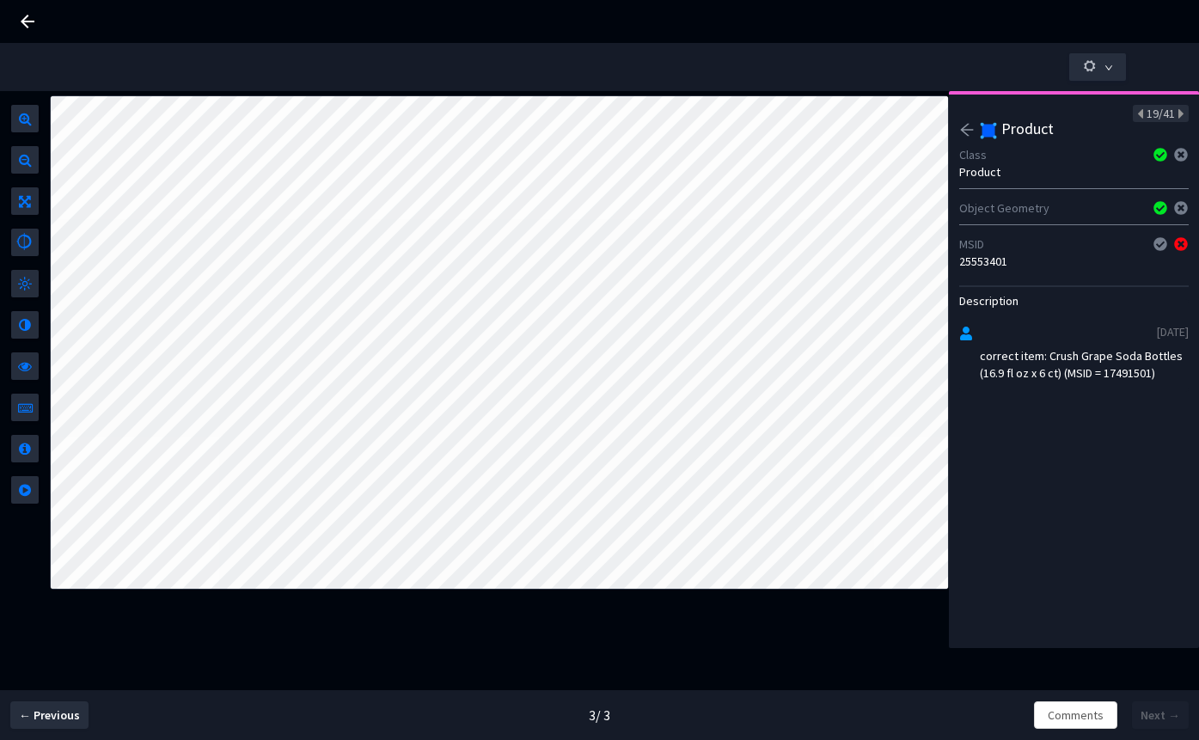
click at [1131, 374] on div "correct item: Crush Grape Soda Bottles (16.9 fl oz x 6 ct) (MSID = 17491501)" at bounding box center [1084, 364] width 209 height 34
click at [974, 140] on div at bounding box center [968, 132] width 19 height 21
click at [973, 133] on icon "arrow-left" at bounding box center [966, 129] width 15 height 15
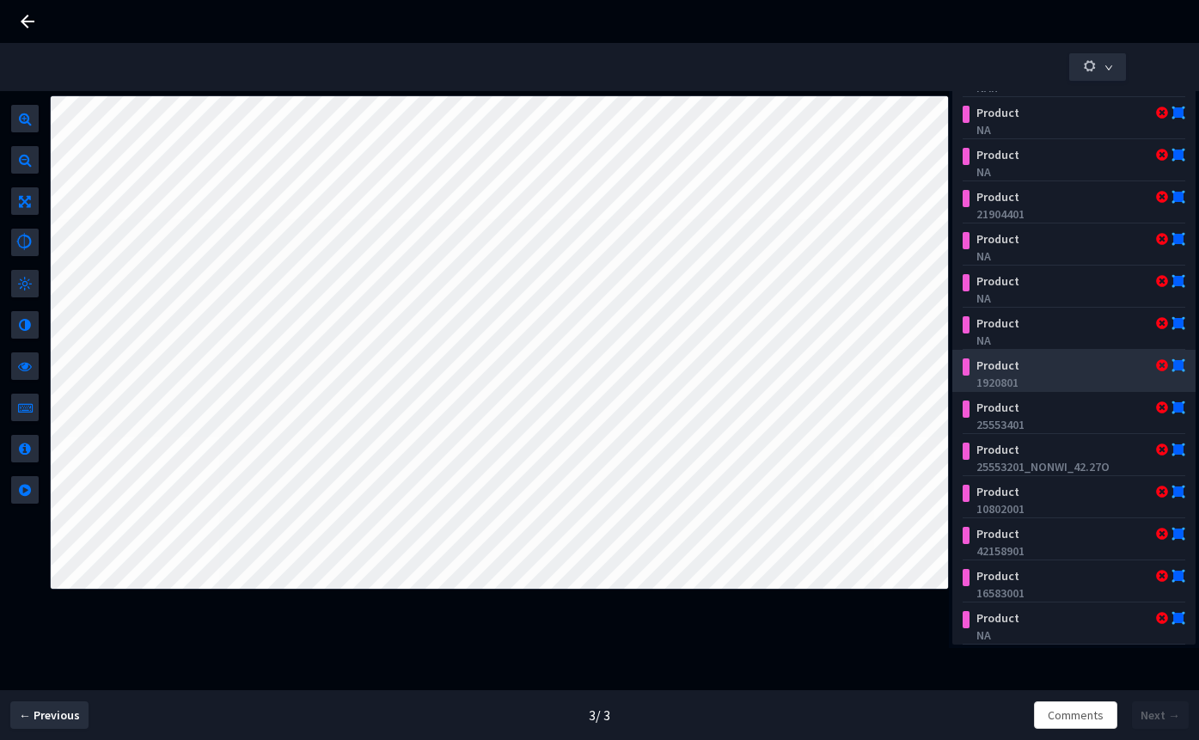
scroll to position [0, 0]
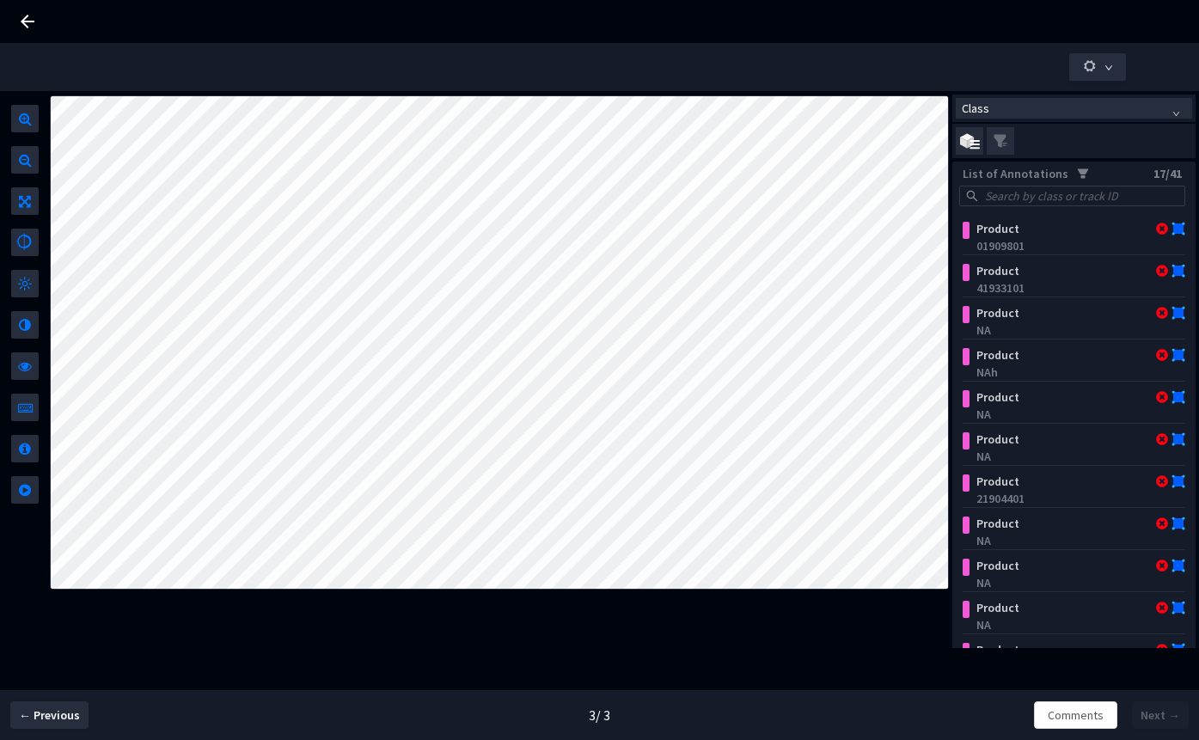
click at [1083, 165] on div "List of Annotations" at bounding box center [1030, 173] width 135 height 17
click at [1078, 173] on icon "filter" at bounding box center [1083, 174] width 12 height 12
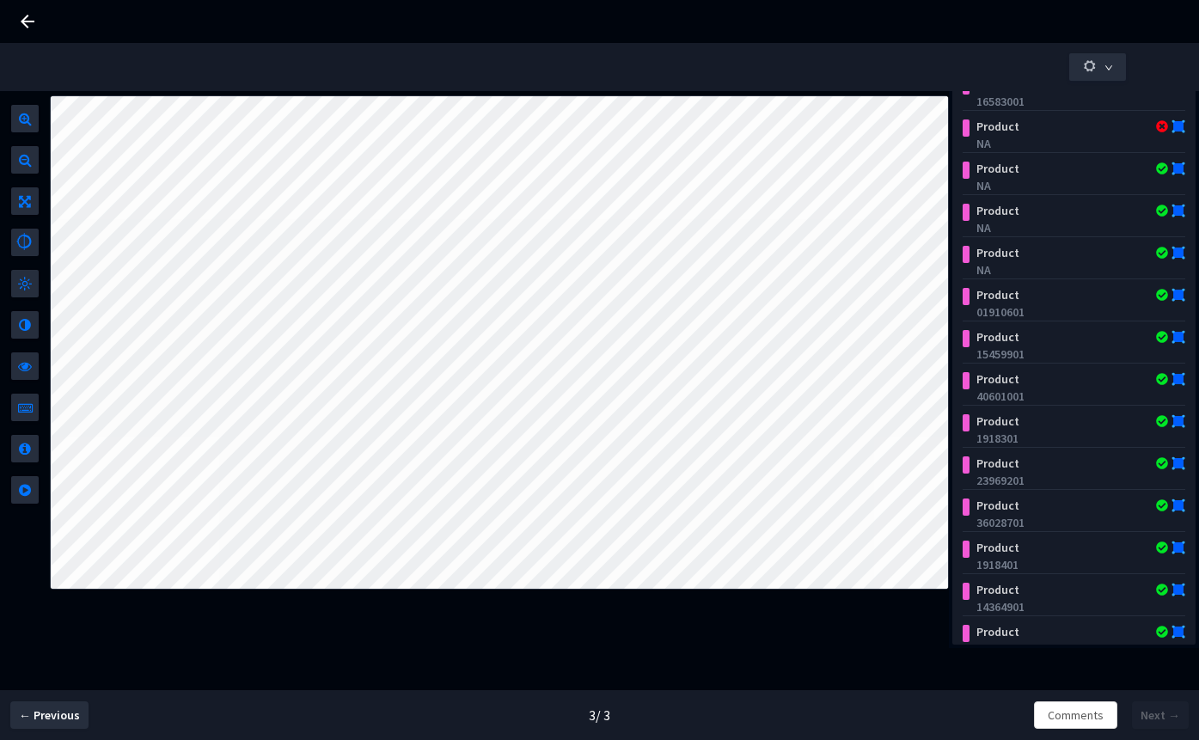
scroll to position [696, 0]
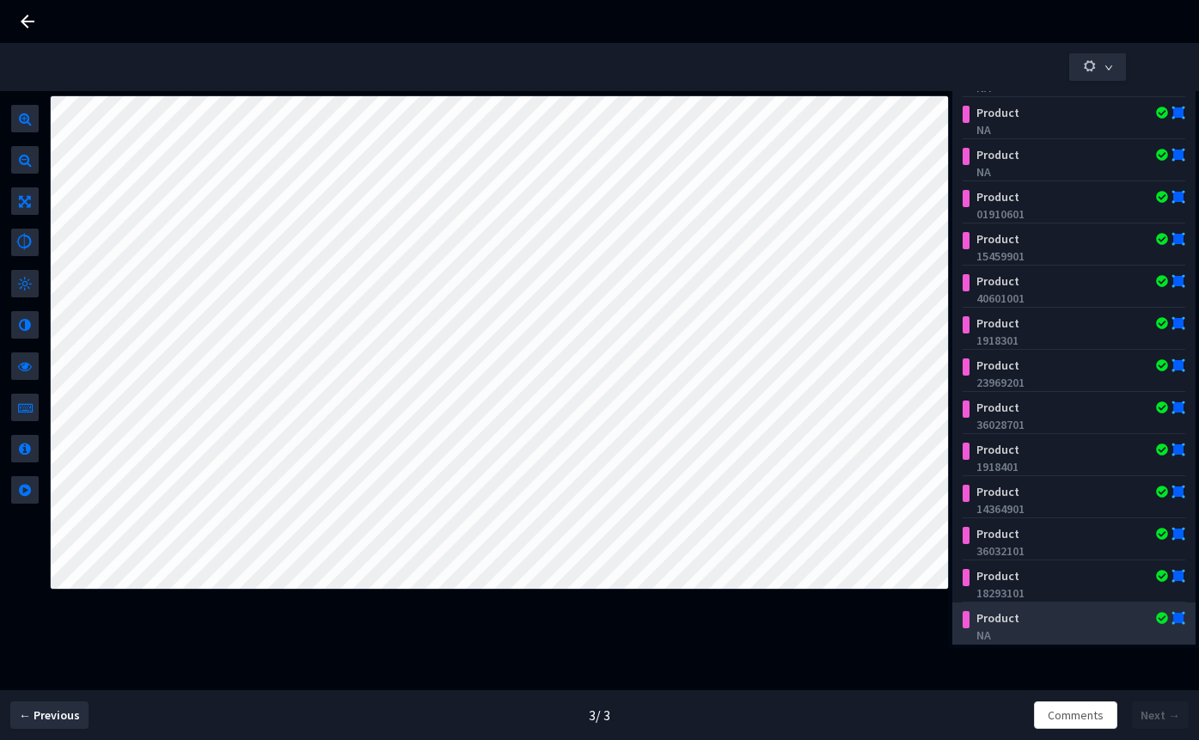
click at [1009, 634] on div "NA" at bounding box center [1078, 635] width 202 height 17
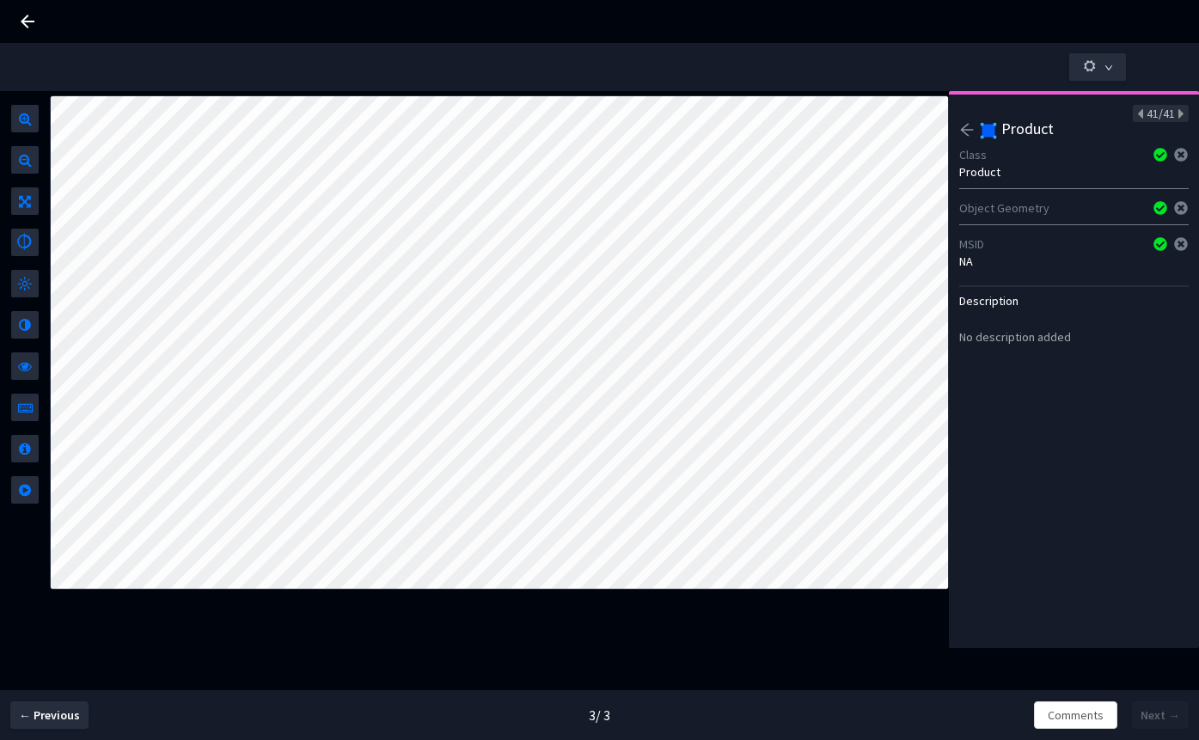
click at [966, 128] on icon "arrow-left" at bounding box center [966, 129] width 15 height 15
click at [987, 261] on div "16583101" at bounding box center [1074, 261] width 230 height 17
click at [1131, 373] on div "correct item: Diet Mountain Dew Citrus Soda Bottle (2 L) (MSID = 1934101)" at bounding box center [1084, 364] width 209 height 34
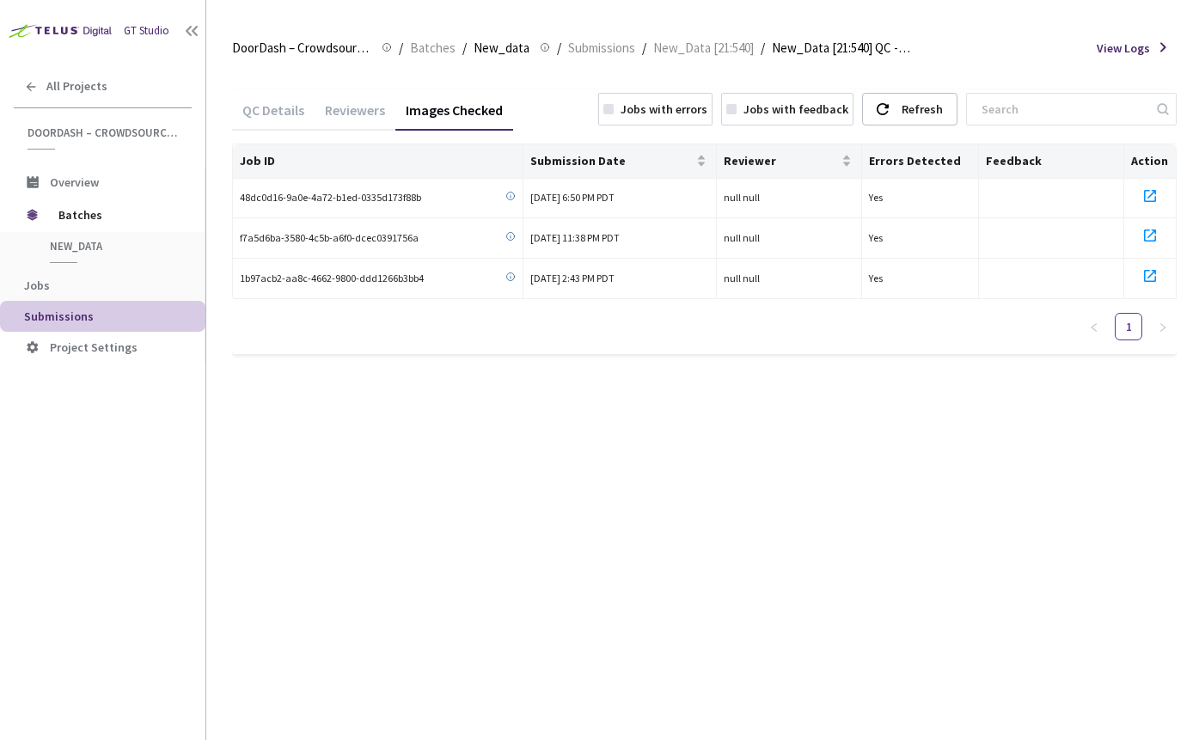
click at [359, 118] on div "Reviewers" at bounding box center [355, 115] width 81 height 29
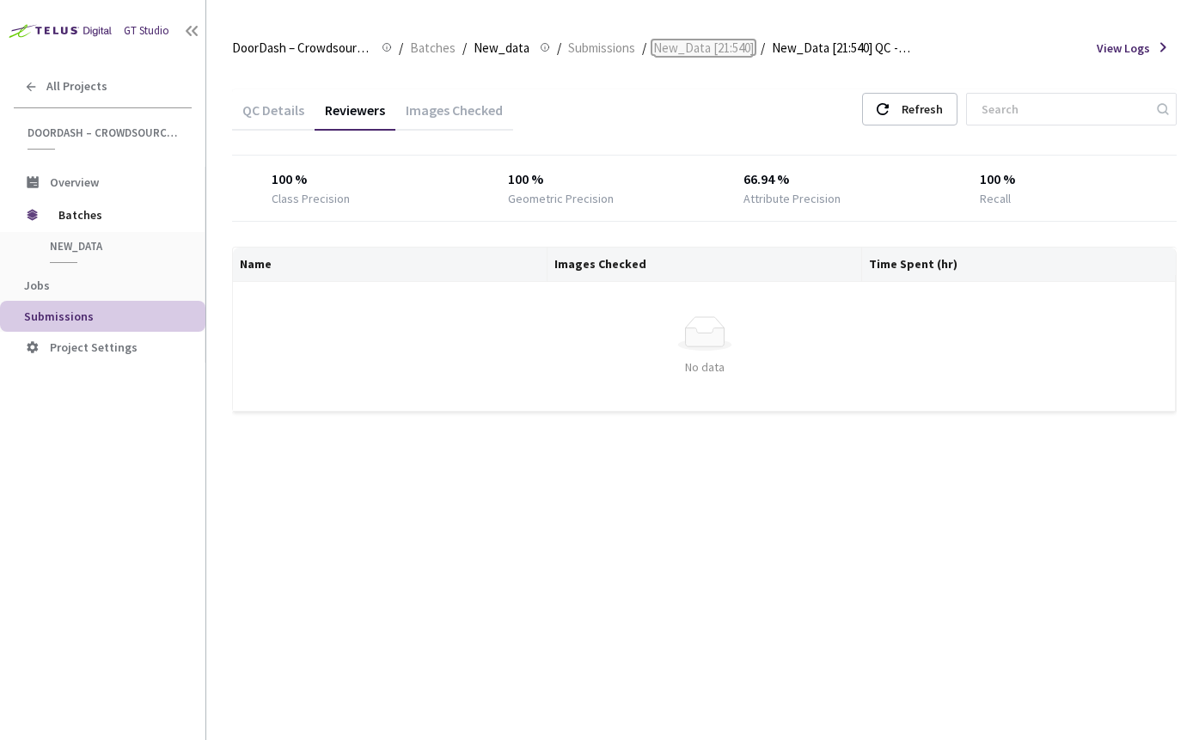
click at [702, 52] on span "New_Data [21:540]" at bounding box center [703, 48] width 101 height 21
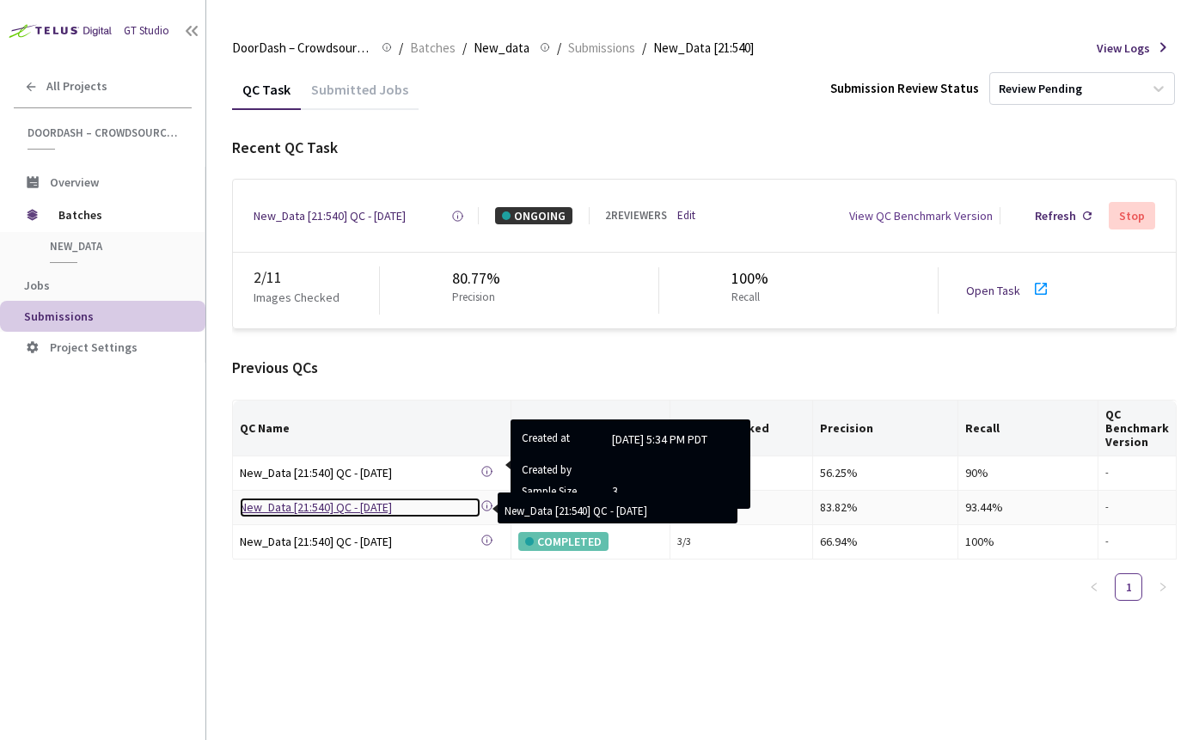
click at [387, 506] on div "New_Data [21:540] QC - 23 Sep, 2025" at bounding box center [360, 507] width 241 height 19
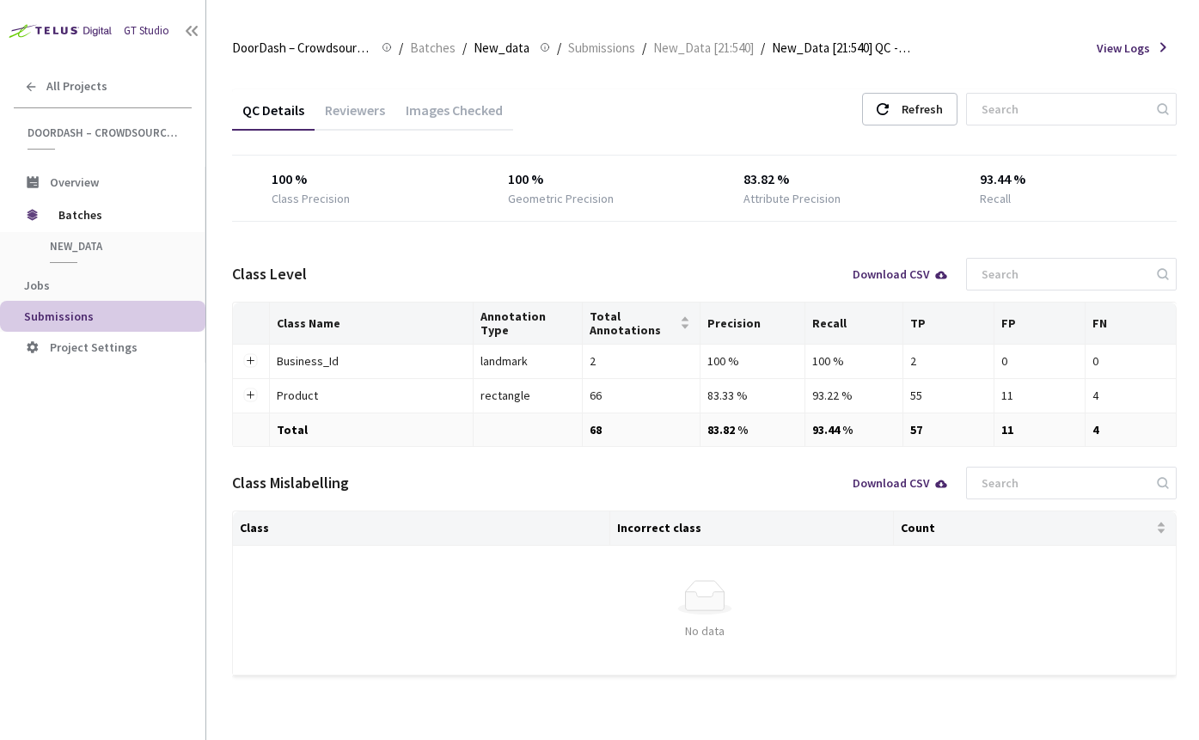
click at [442, 101] on div "Images Checked" at bounding box center [454, 115] width 118 height 29
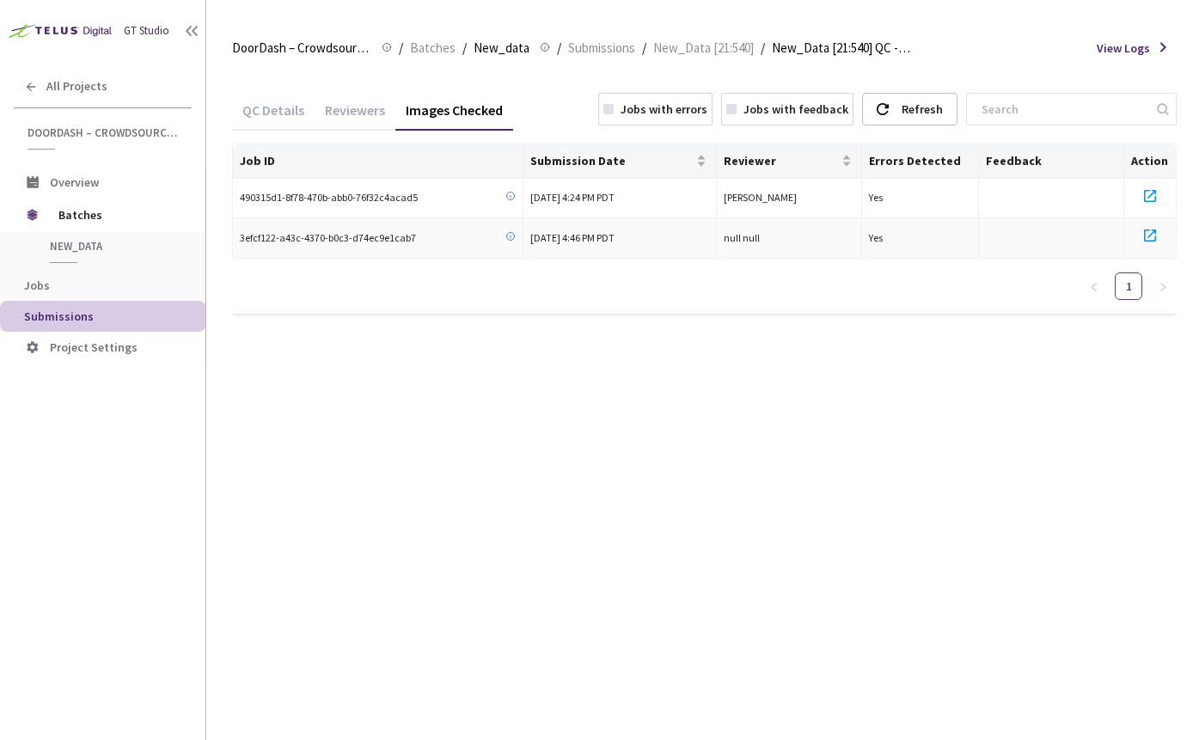
click at [1149, 244] on icon at bounding box center [1150, 235] width 21 height 21
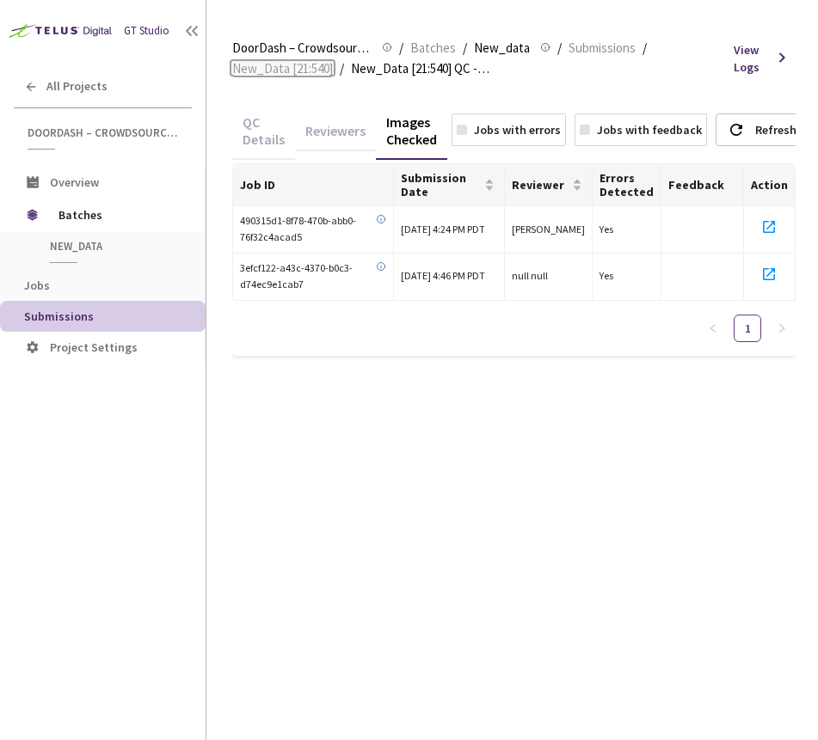
click at [299, 76] on span "New_Data [21:540]" at bounding box center [282, 68] width 101 height 21
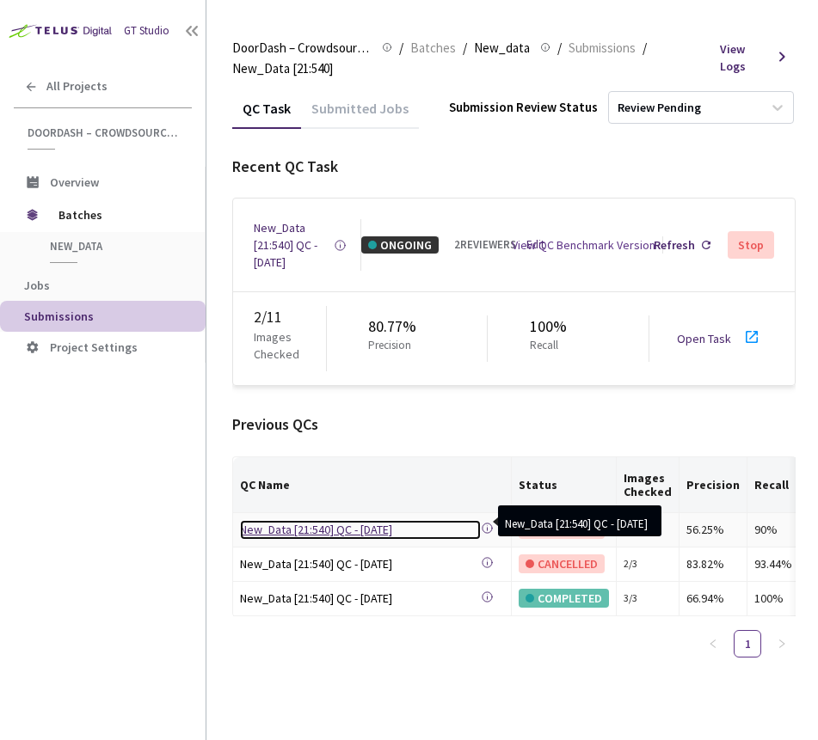
click at [352, 538] on div "New_Data [21:540] QC - [DATE]" at bounding box center [360, 529] width 241 height 19
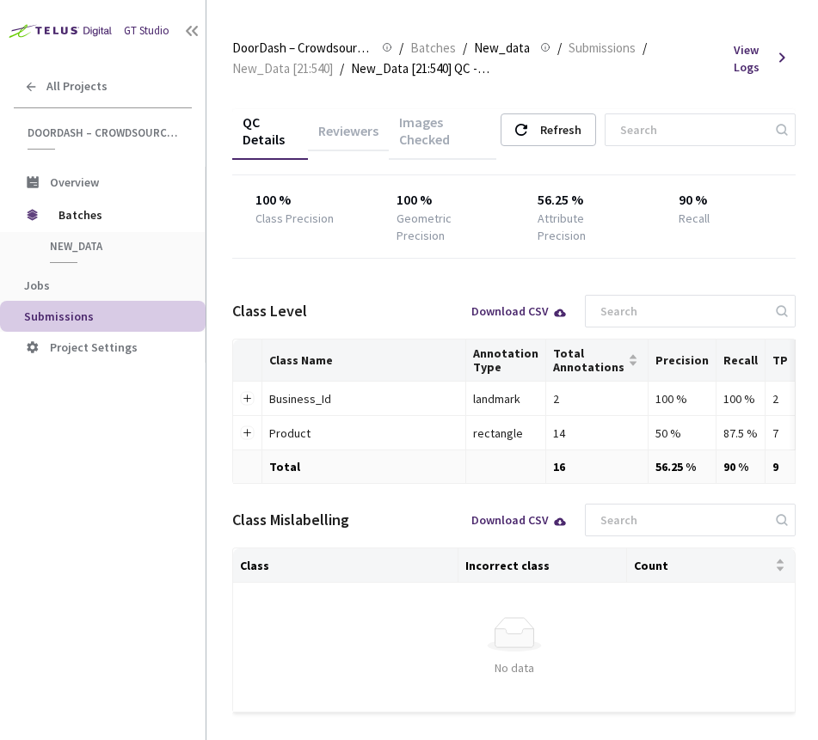
click at [454, 138] on div "Images Checked" at bounding box center [442, 136] width 107 height 46
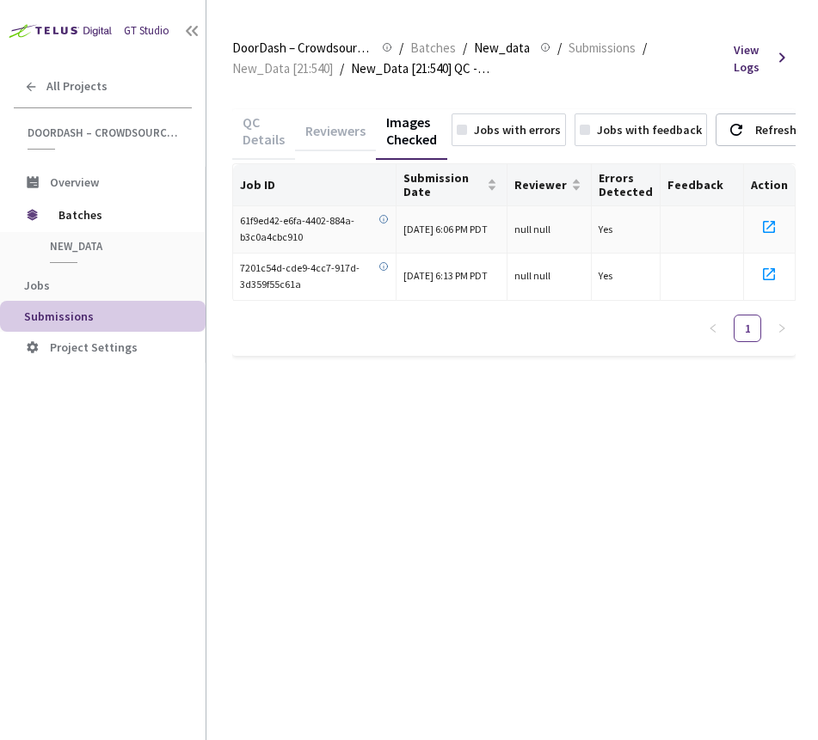
click at [772, 222] on icon at bounding box center [768, 227] width 21 height 21
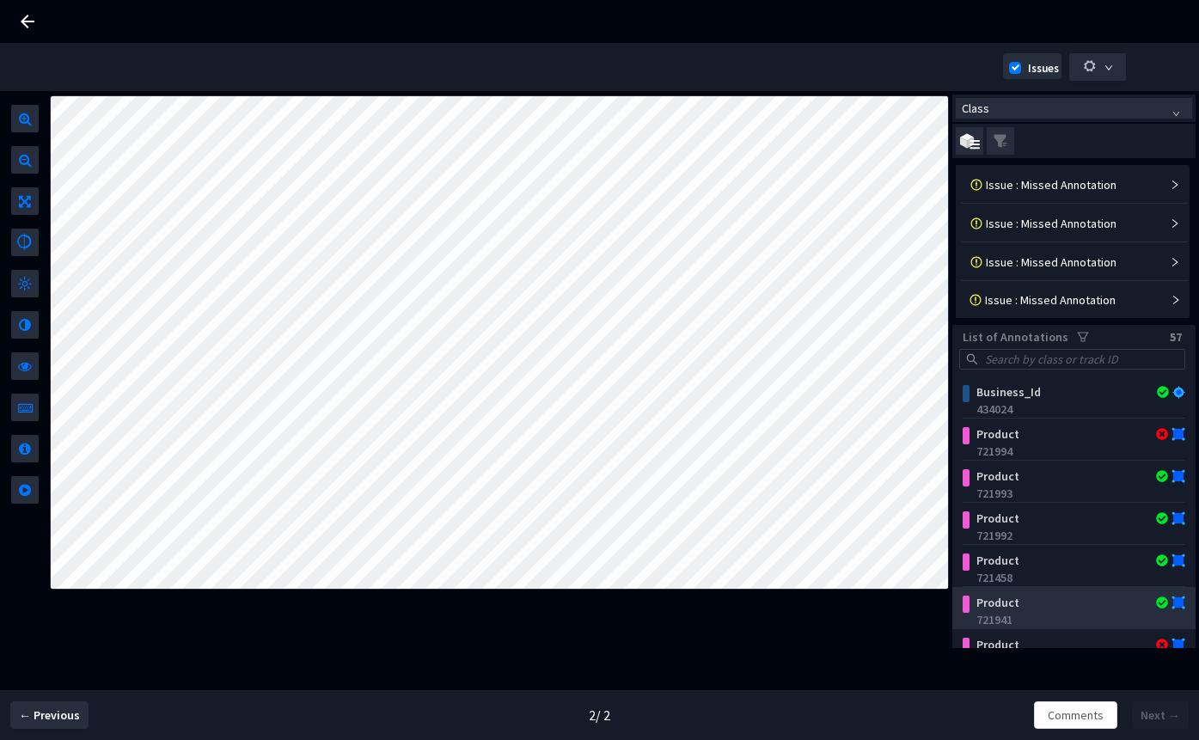
click at [1006, 603] on div "Product" at bounding box center [1056, 602] width 173 height 17
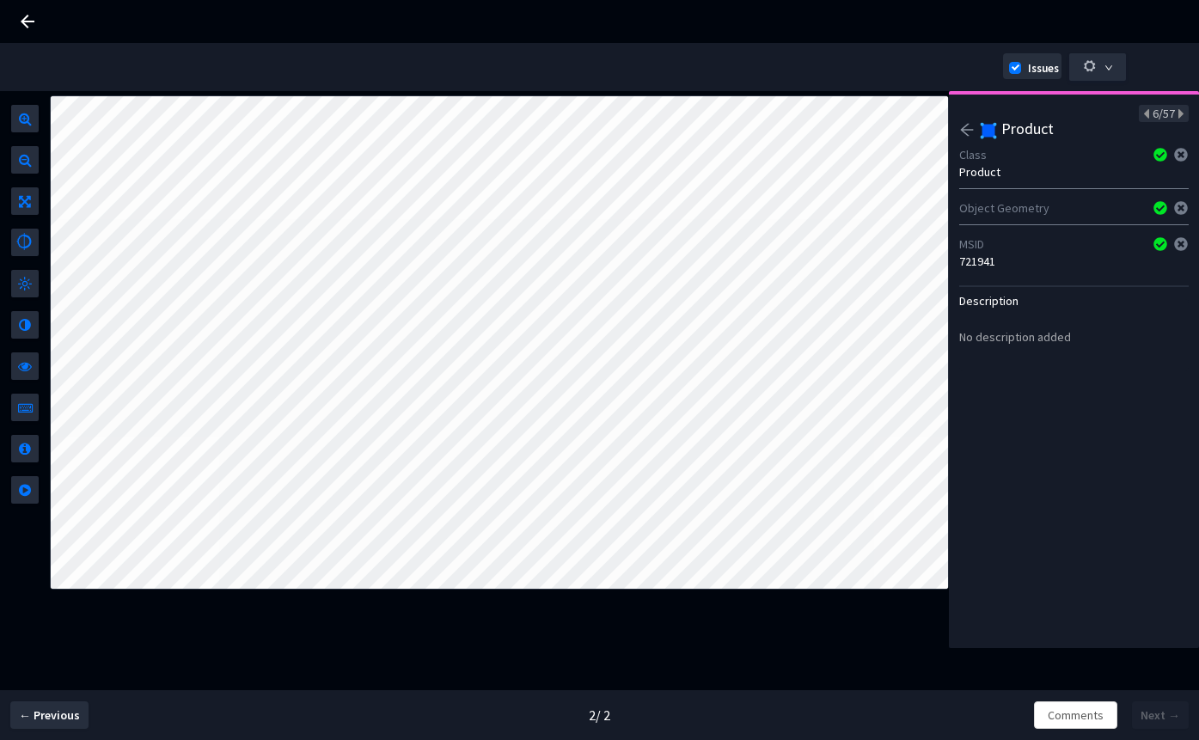
click at [980, 253] on div "721941" at bounding box center [1074, 261] width 230 height 17
copy div "721941"
click at [970, 131] on icon "arrow-left" at bounding box center [966, 129] width 15 height 15
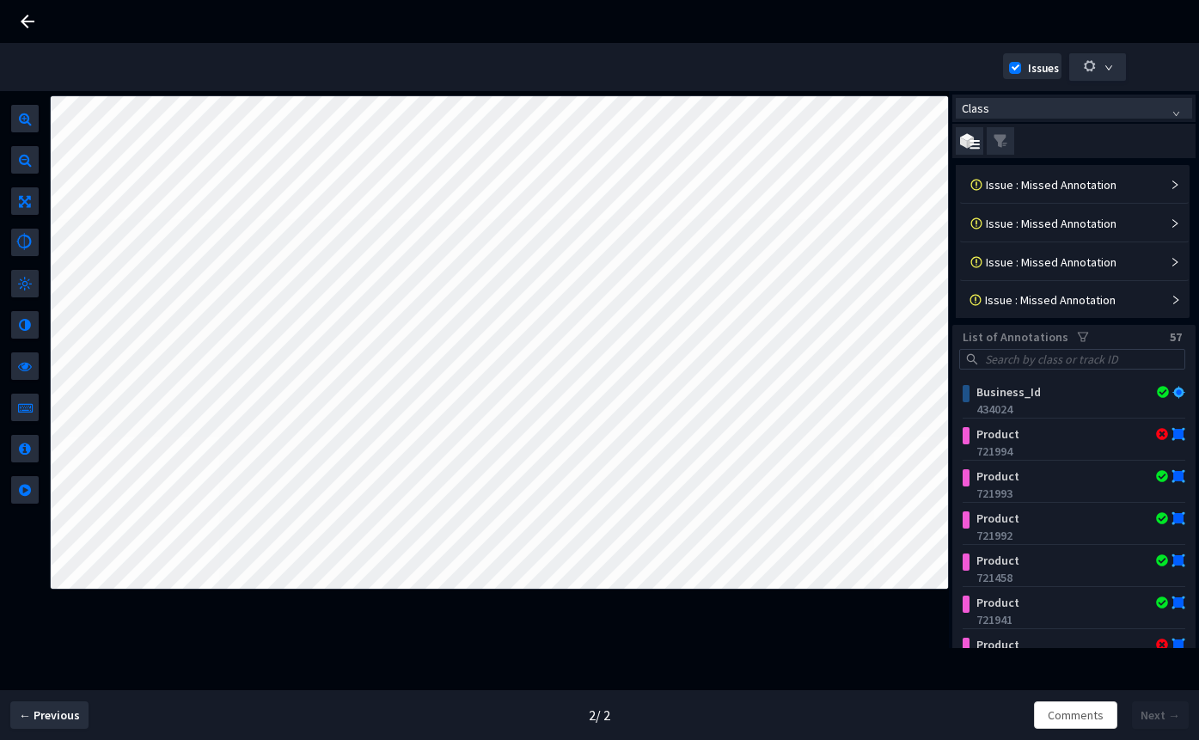
scroll to position [334, 0]
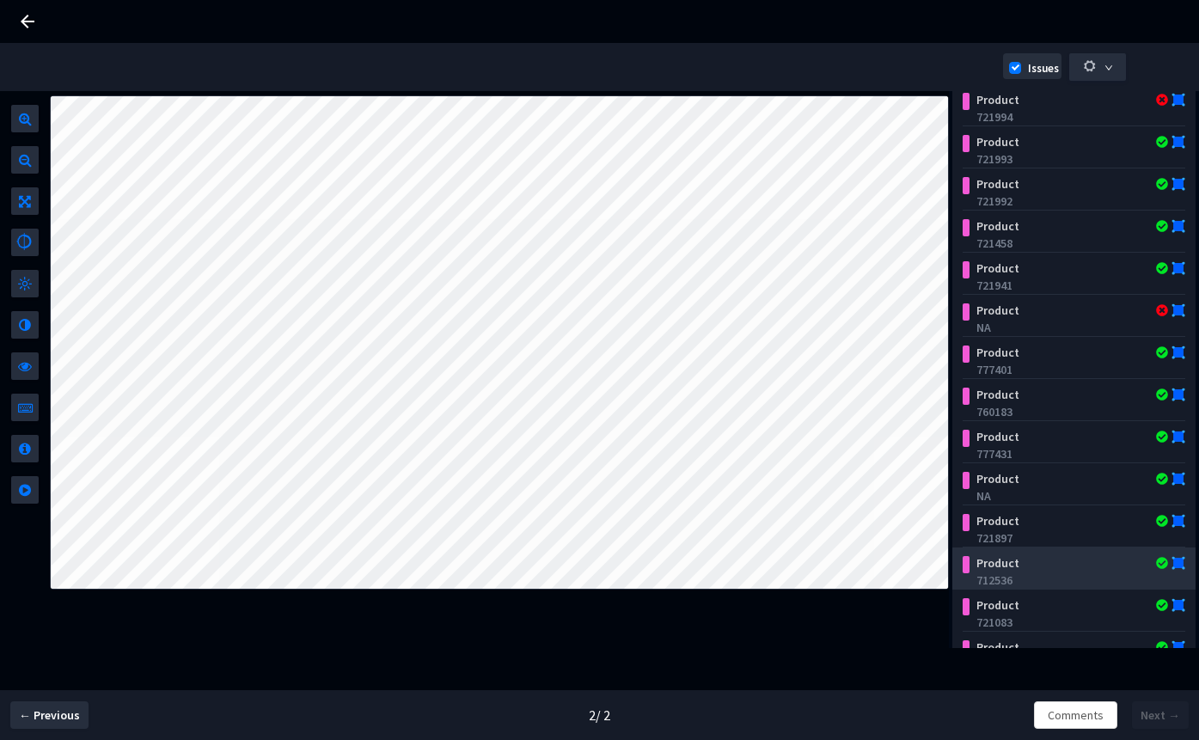
click at [1006, 572] on div "712536" at bounding box center [1078, 580] width 202 height 17
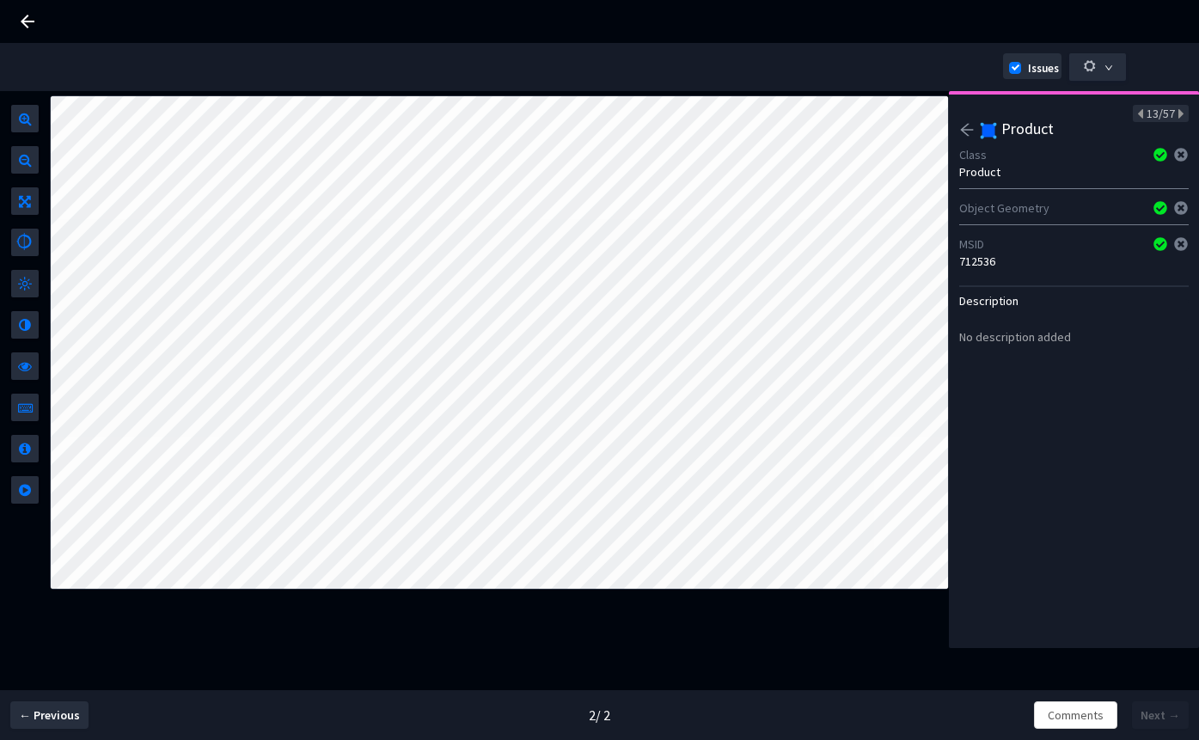
click at [969, 139] on div at bounding box center [968, 132] width 19 height 21
click at [967, 132] on icon "arrow-left" at bounding box center [966, 129] width 15 height 15
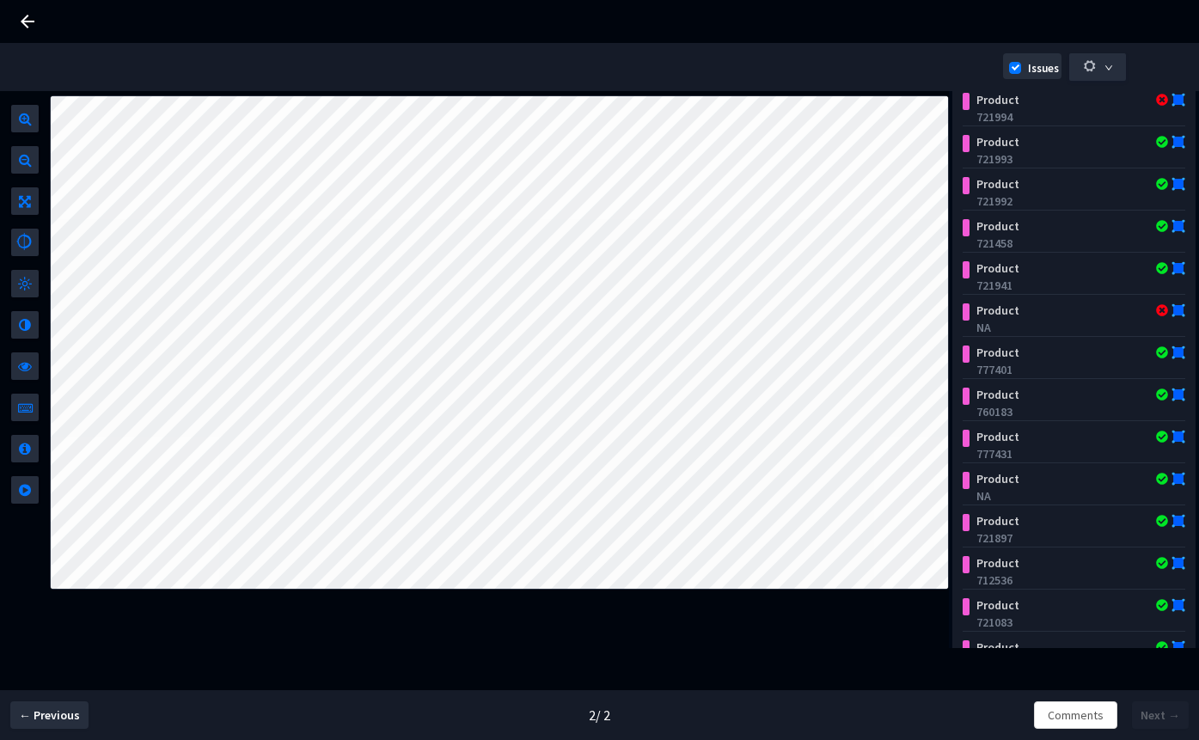
scroll to position [629, 0]
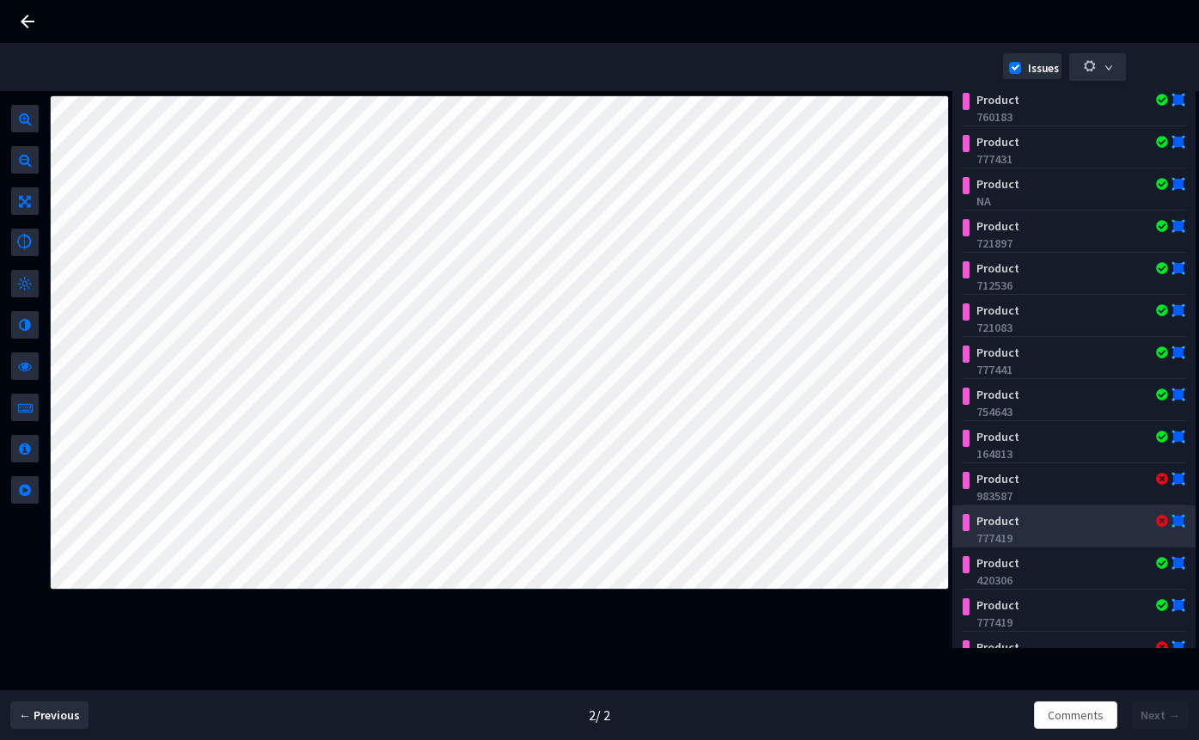
click at [1043, 530] on div "777419" at bounding box center [1078, 538] width 202 height 17
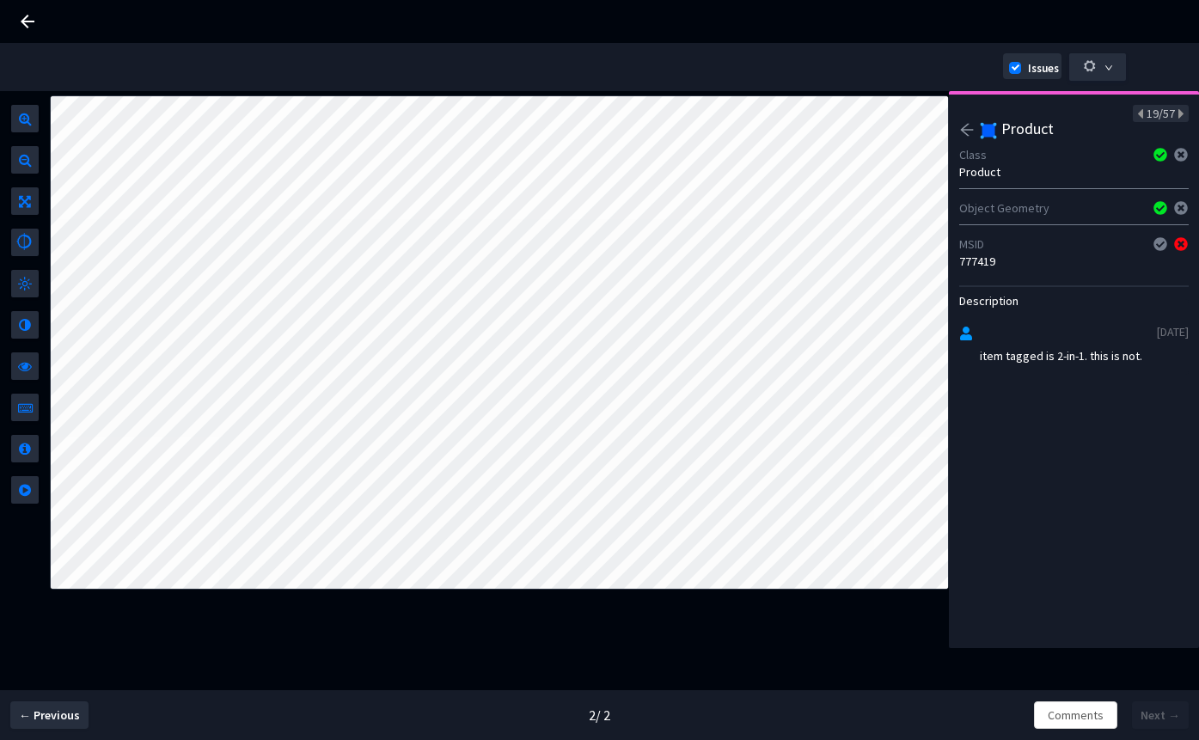
click at [965, 126] on icon "arrow-left" at bounding box center [967, 130] width 13 height 12
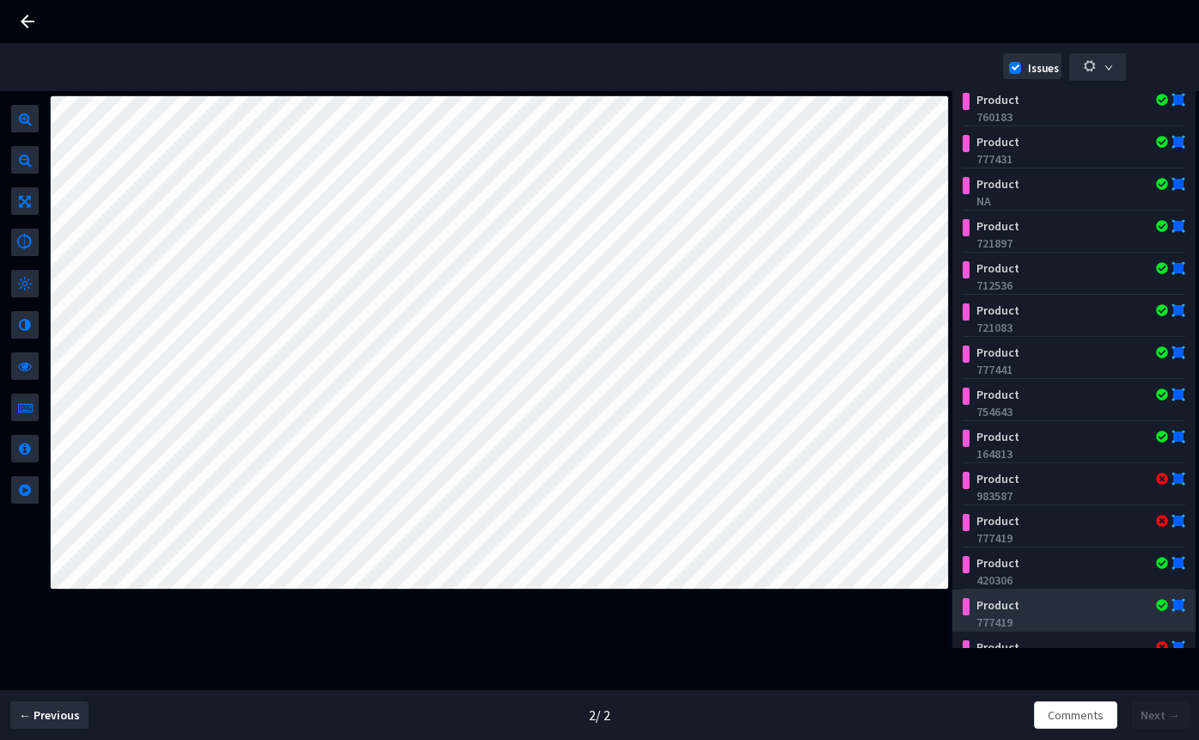
click at [1053, 610] on div "Product" at bounding box center [1056, 605] width 173 height 17
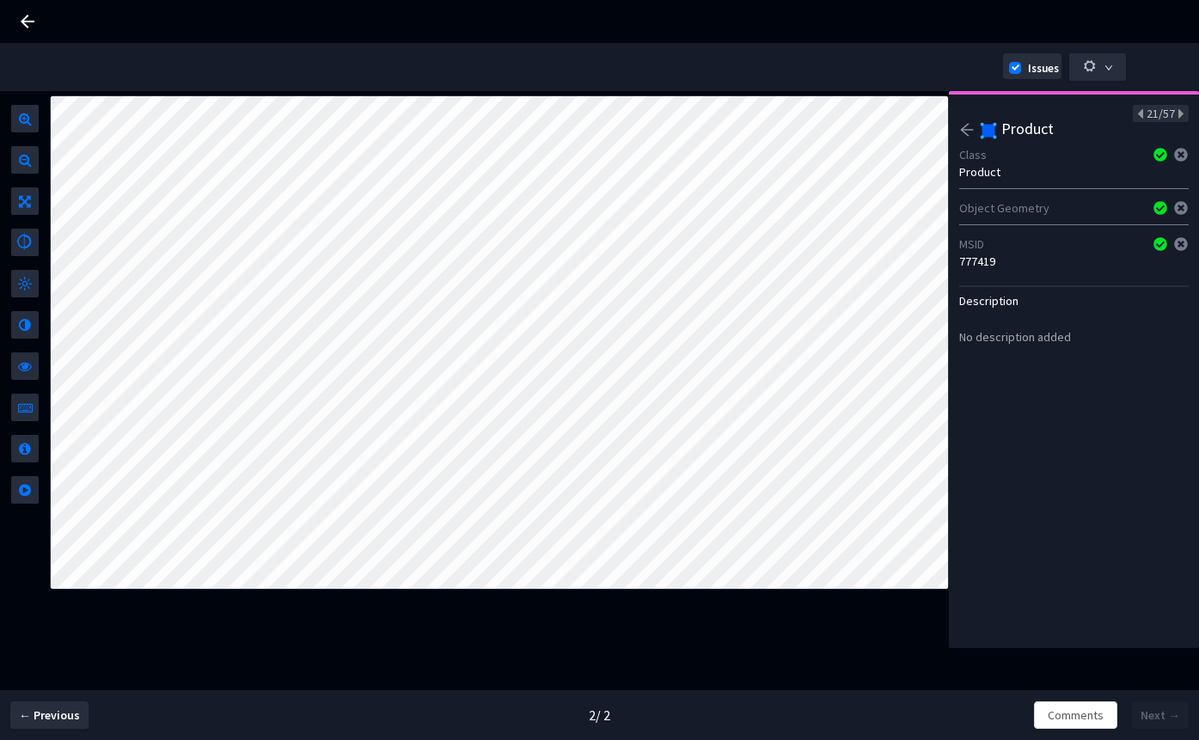
click at [968, 128] on icon "arrow-left" at bounding box center [966, 129] width 15 height 15
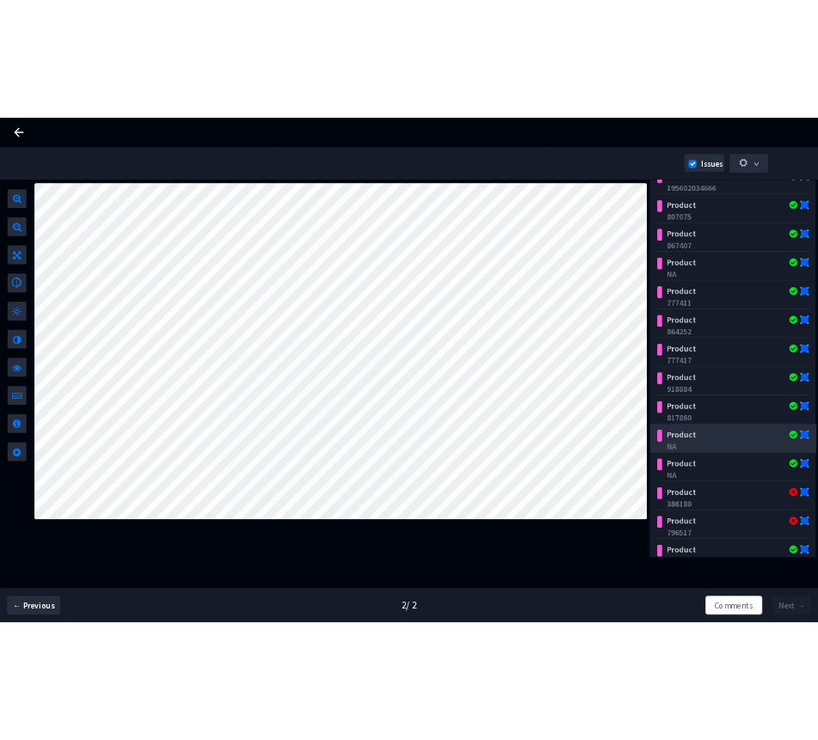
scroll to position [1370, 0]
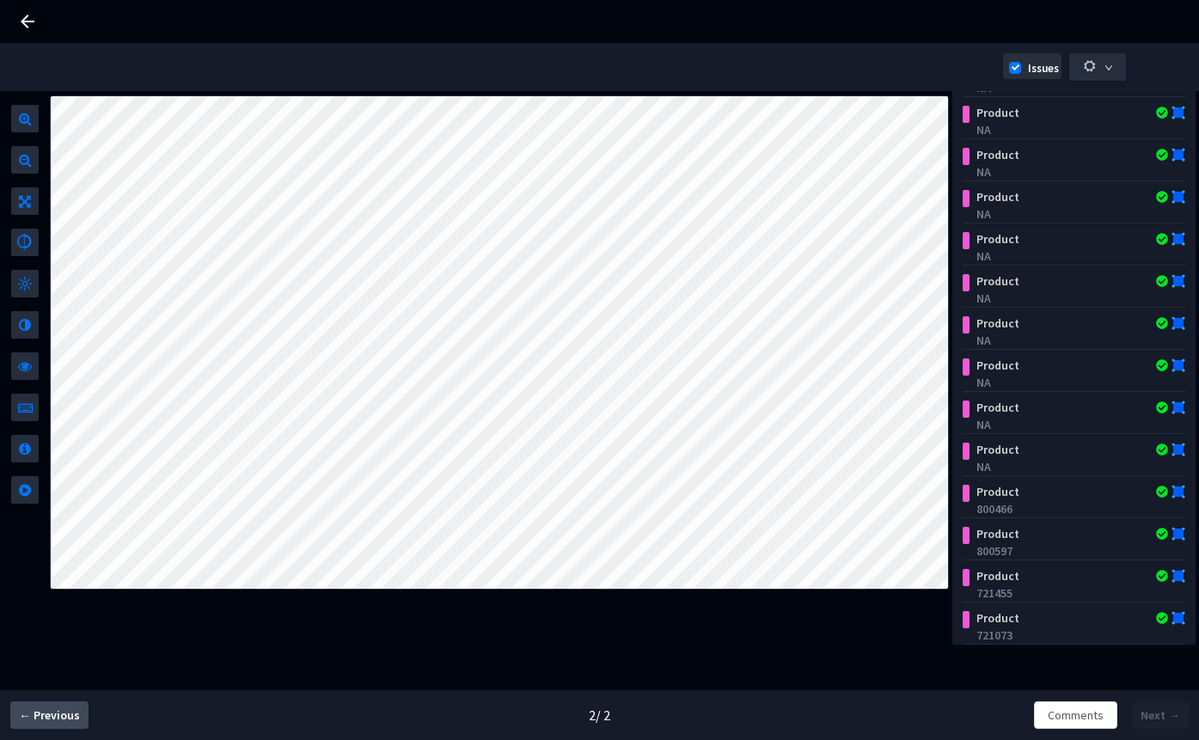
click at [80, 726] on button "← Previous" at bounding box center [49, 716] width 78 height 28
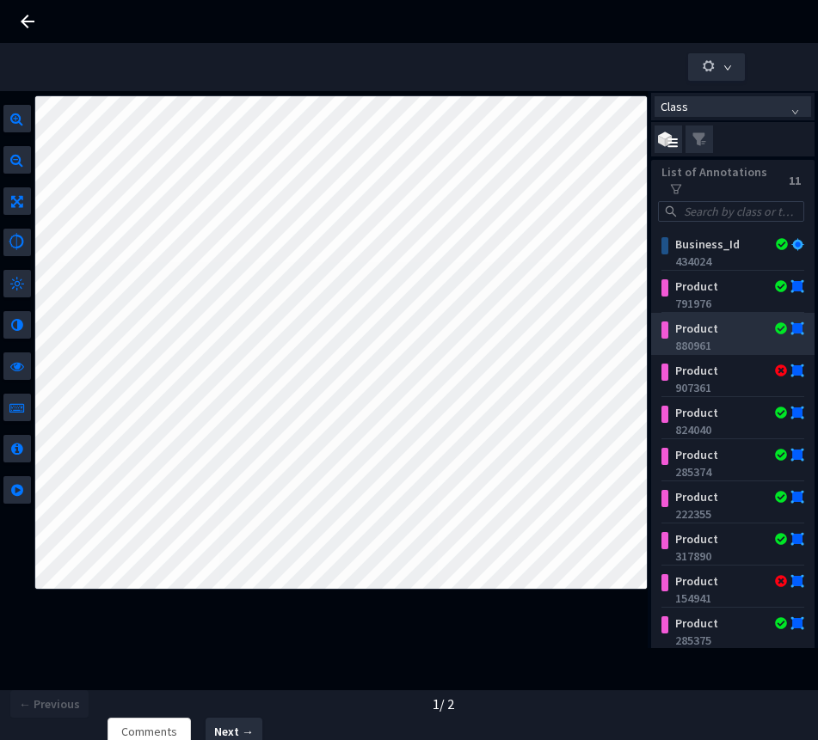
scroll to position [49, 0]
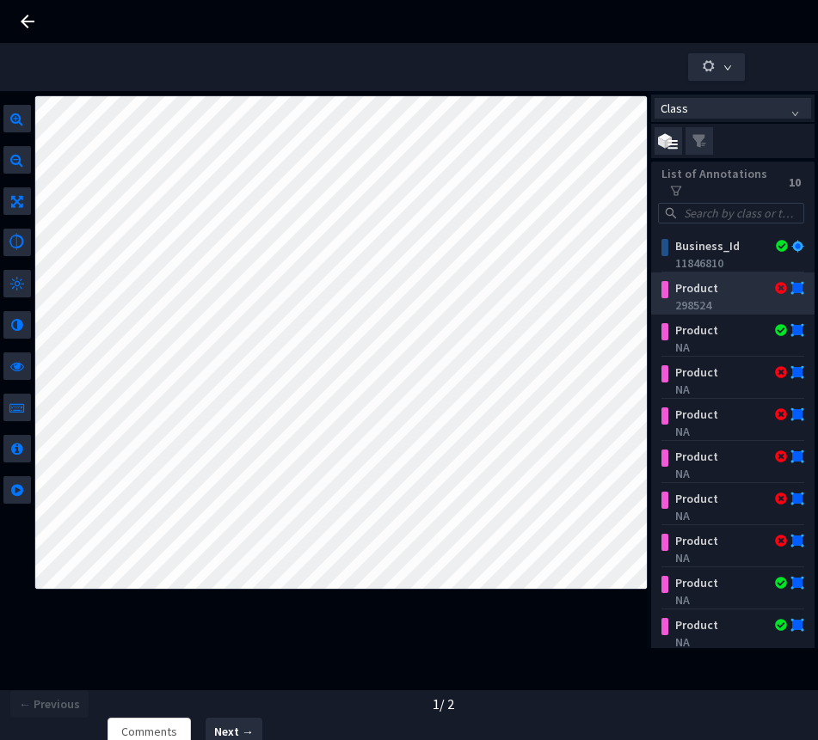
click at [710, 297] on div "298524" at bounding box center [735, 305] width 123 height 17
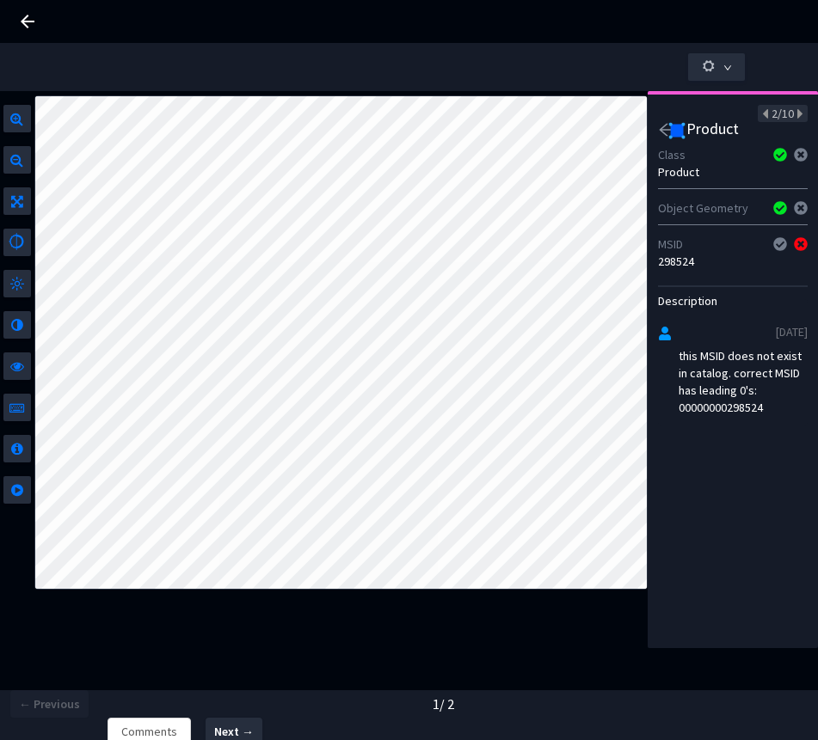
click at [664, 139] on div at bounding box center [664, 132] width 13 height 21
click at [662, 130] on icon "arrow-left" at bounding box center [665, 130] width 13 height 12
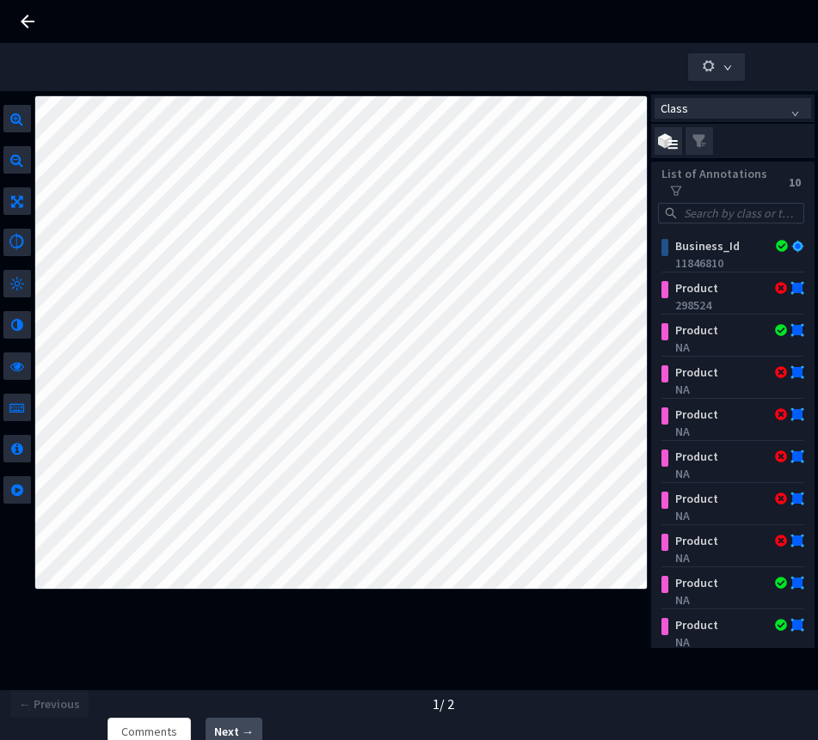
click at [248, 725] on span "Next →" at bounding box center [234, 732] width 40 height 18
